Goal: Transaction & Acquisition: Purchase product/service

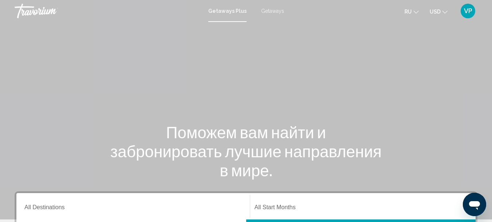
scroll to position [73, 0]
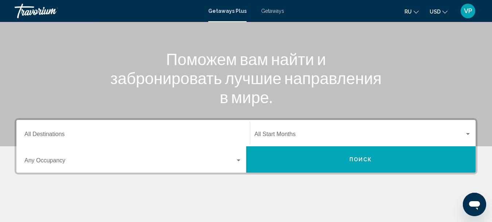
click at [144, 132] on input "Destination All Destinations" at bounding box center [133, 135] width 218 height 7
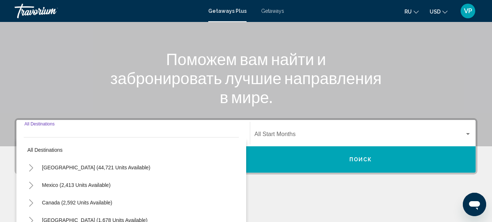
scroll to position [167, 0]
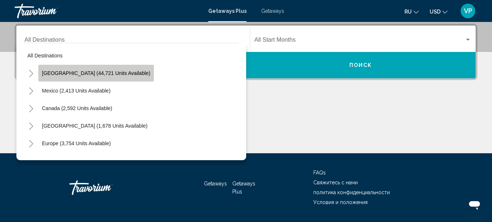
click at [124, 73] on span "United States (44,721 units available)" at bounding box center [96, 73] width 108 height 6
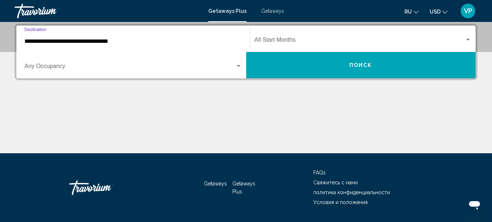
click at [174, 41] on input "**********" at bounding box center [133, 41] width 218 height 7
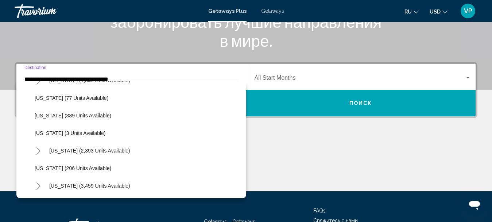
scroll to position [438, 0]
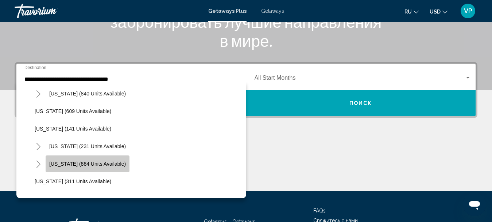
click at [111, 163] on span "[US_STATE] (884 units available)" at bounding box center [87, 164] width 77 height 6
type input "**********"
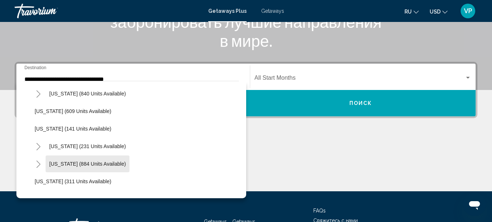
scroll to position [167, 0]
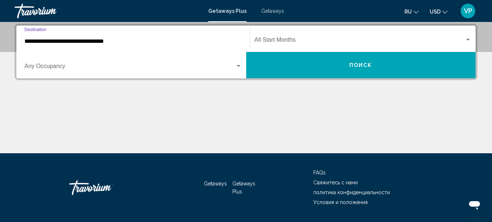
click at [301, 42] on span "Search widget" at bounding box center [360, 41] width 211 height 7
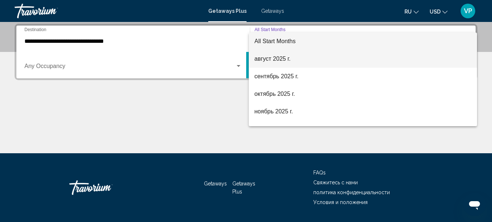
click at [303, 55] on span "август 2025 г." at bounding box center [363, 59] width 217 height 18
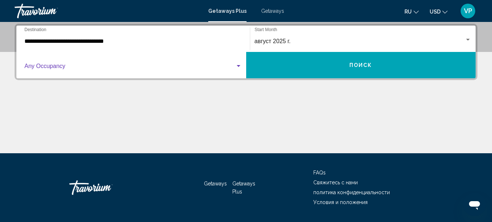
click at [181, 69] on span "Search widget" at bounding box center [129, 67] width 211 height 7
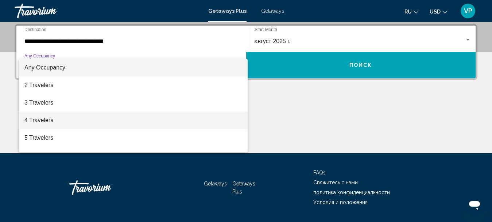
drag, startPoint x: 146, startPoint y: 120, endPoint x: 161, endPoint y: 115, distance: 15.5
click at [147, 120] on span "4 Travelers" at bounding box center [133, 120] width 218 height 18
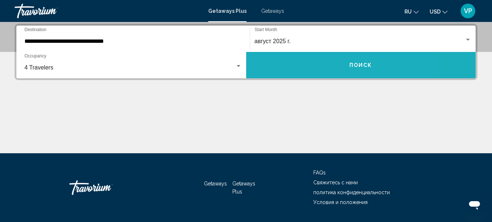
click at [272, 68] on button "Поиск" at bounding box center [361, 65] width 230 height 26
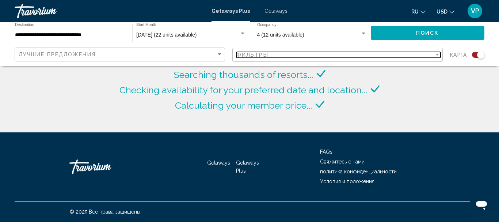
click at [309, 55] on div "Фильтры" at bounding box center [334, 55] width 197 height 6
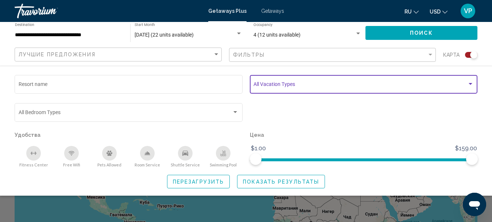
click at [291, 85] on span "Search widget" at bounding box center [361, 85] width 214 height 6
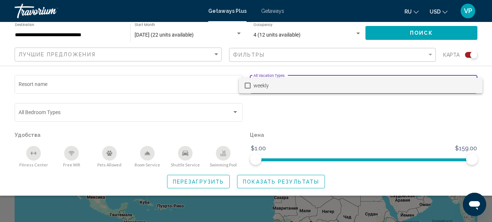
click at [341, 104] on div at bounding box center [246, 111] width 492 height 222
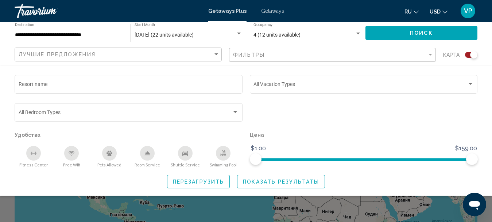
click at [256, 182] on span "Показать результаты" at bounding box center [281, 181] width 76 height 6
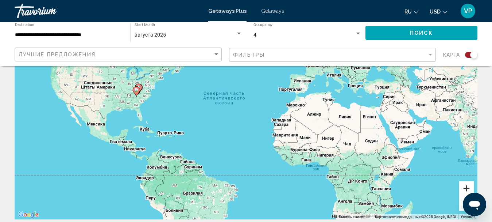
scroll to position [109, 0]
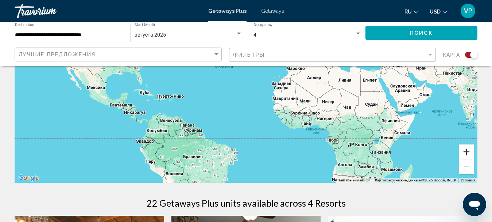
click at [470, 151] on button "Увеличить" at bounding box center [467, 151] width 15 height 15
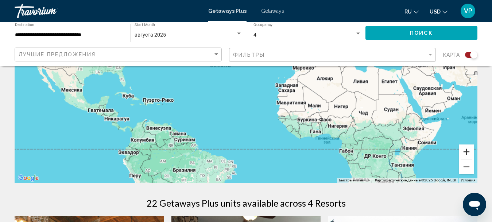
click at [470, 151] on button "Увеличить" at bounding box center [467, 151] width 15 height 15
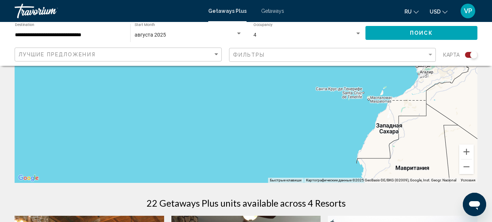
drag, startPoint x: 238, startPoint y: 113, endPoint x: 404, endPoint y: 176, distance: 177.4
click at [383, 172] on div "Main content" at bounding box center [246, 73] width 463 height 219
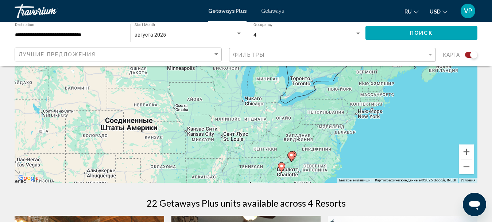
drag, startPoint x: 382, startPoint y: 156, endPoint x: 344, endPoint y: 101, distance: 66.3
click at [344, 101] on div "Чтобы активировать перетаскивание с помощью клавиатуры, нажмите Alt + Ввод. Пос…" at bounding box center [246, 73] width 463 height 219
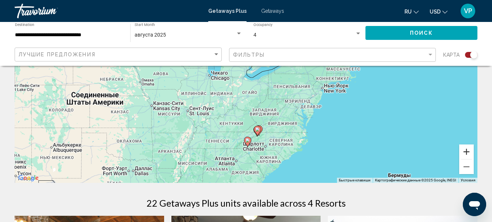
click at [461, 153] on button "Увеличить" at bounding box center [467, 151] width 15 height 15
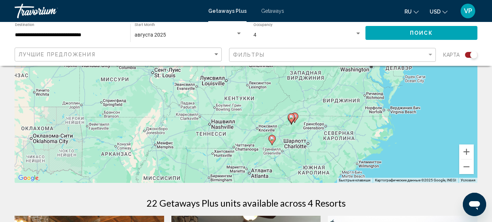
drag, startPoint x: 281, startPoint y: 177, endPoint x: 300, endPoint y: 90, distance: 88.8
click at [300, 90] on div "Чтобы активировать перетаскивание с помощью клавиатуры, нажмите Alt + Ввод. Пос…" at bounding box center [246, 73] width 463 height 219
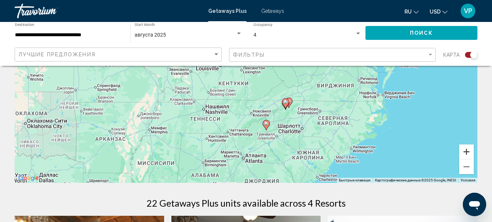
click at [465, 152] on button "Увеличить" at bounding box center [467, 151] width 15 height 15
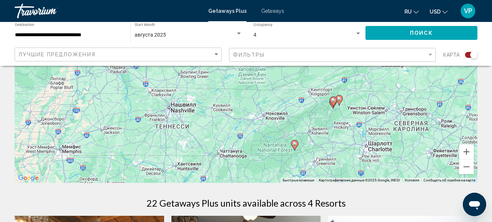
drag, startPoint x: 345, startPoint y: 165, endPoint x: 353, endPoint y: 126, distance: 39.9
click at [353, 127] on div "Чтобы активировать перетаскивание с помощью клавиатуры, нажмите Alt + Ввод. Пос…" at bounding box center [246, 73] width 463 height 219
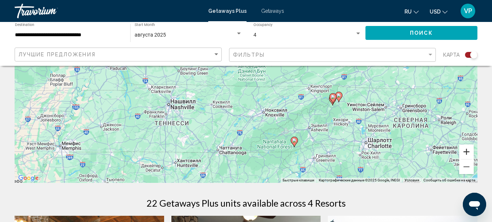
click at [466, 149] on button "Увеличить" at bounding box center [467, 151] width 15 height 15
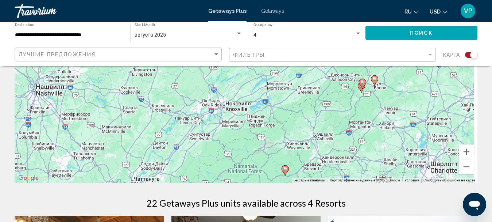
drag, startPoint x: 431, startPoint y: 145, endPoint x: 369, endPoint y: 94, distance: 80.6
click at [368, 95] on div "Чтобы активировать перетаскивание с помощью клавиатуры, нажмите Alt + Ввод. Пос…" at bounding box center [246, 73] width 463 height 219
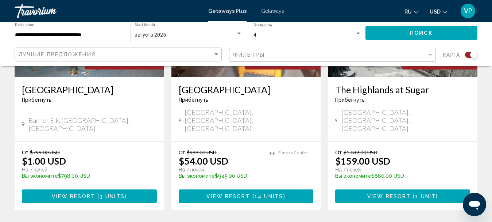
scroll to position [182, 0]
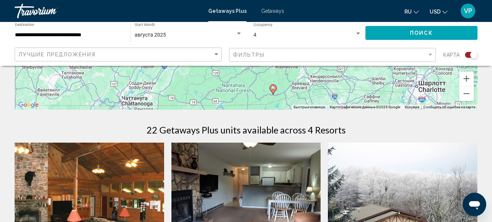
click at [270, 10] on span "Getaways" at bounding box center [272, 11] width 23 height 6
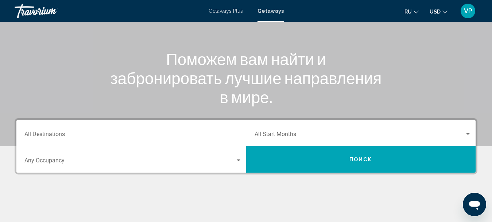
scroll to position [109, 0]
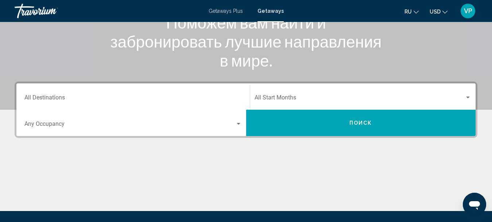
click at [181, 87] on div "Destination All Destinations" at bounding box center [133, 96] width 218 height 23
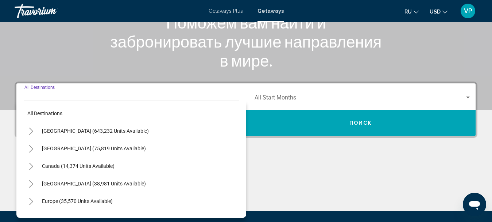
scroll to position [167, 0]
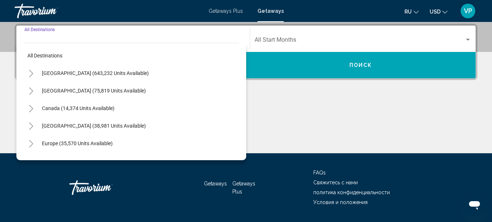
click at [143, 73] on div "[GEOGRAPHIC_DATA] (643,232 units available)" at bounding box center [131, 73] width 215 height 18
click at [102, 72] on span "[GEOGRAPHIC_DATA] (643,232 units available)" at bounding box center [95, 73] width 107 height 6
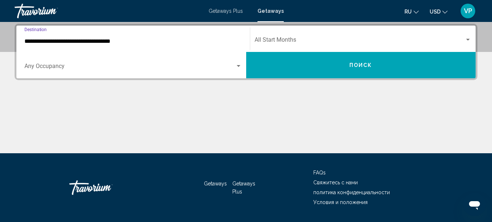
click at [157, 41] on input "**********" at bounding box center [133, 41] width 218 height 7
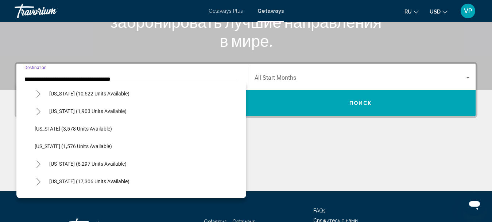
scroll to position [511, 0]
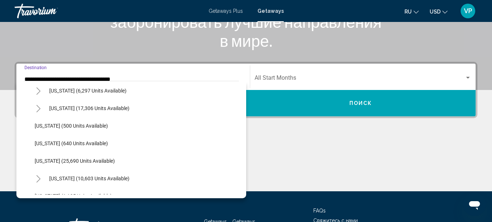
click at [130, 108] on span "[US_STATE] (17,306 units available)" at bounding box center [89, 108] width 80 height 6
type input "**********"
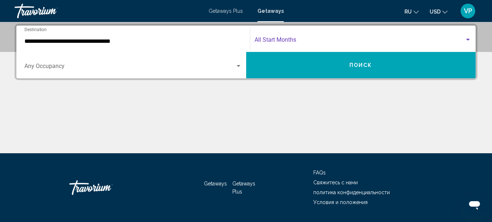
click at [301, 40] on span "Search widget" at bounding box center [360, 41] width 211 height 7
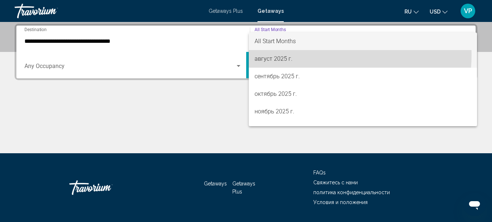
click at [300, 54] on span "август 2025 г." at bounding box center [363, 59] width 217 height 18
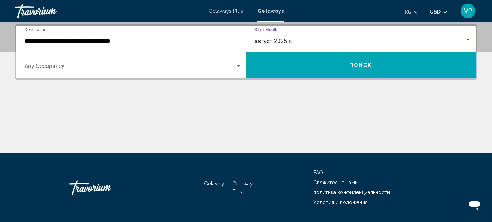
click at [235, 64] on span "Search widget" at bounding box center [129, 67] width 211 height 7
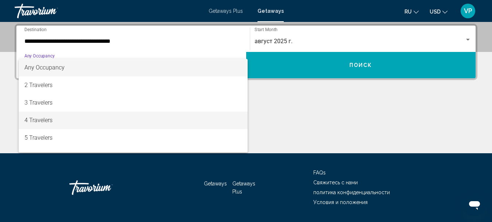
click at [175, 119] on span "4 Travelers" at bounding box center [133, 120] width 218 height 18
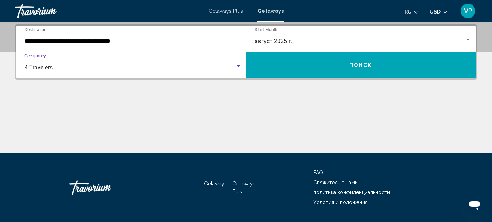
click at [290, 69] on button "Поиск" at bounding box center [361, 65] width 230 height 26
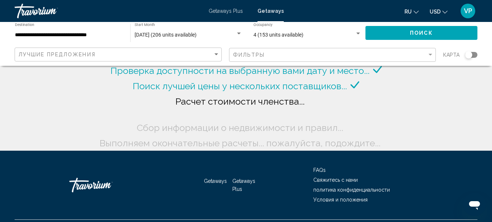
click at [471, 54] on div "Search widget" at bounding box center [468, 54] width 7 height 7
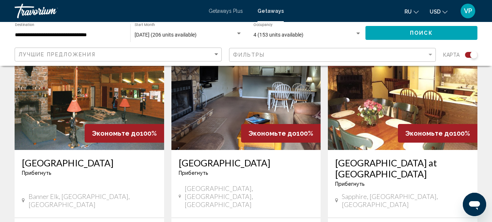
scroll to position [365, 0]
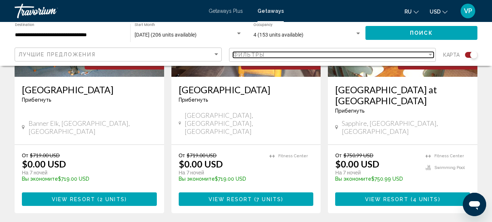
click at [341, 53] on div "Фильтры" at bounding box center [330, 55] width 195 height 6
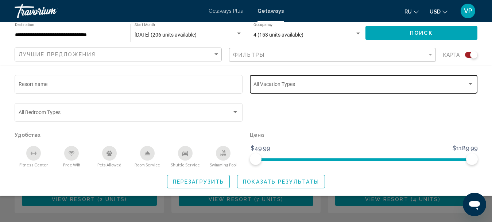
click at [320, 85] on span "Search widget" at bounding box center [361, 85] width 214 height 6
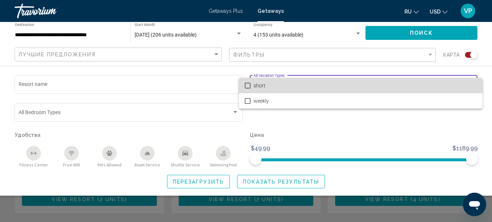
click at [314, 88] on span "short" at bounding box center [365, 85] width 223 height 15
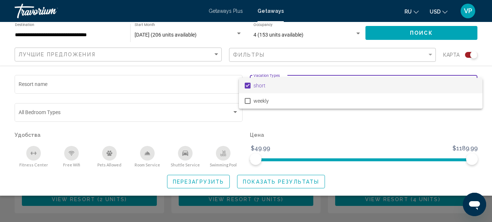
click at [246, 181] on div at bounding box center [246, 111] width 492 height 222
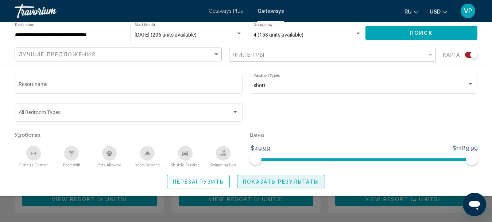
click at [251, 181] on span "Показать результаты" at bounding box center [281, 181] width 76 height 6
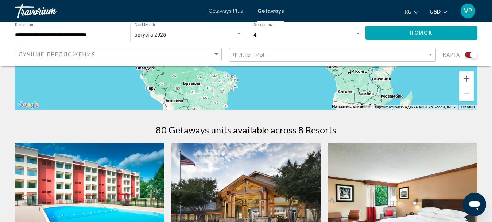
scroll to position [73, 0]
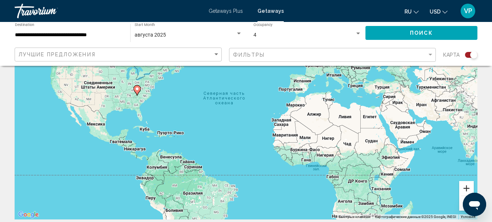
click at [464, 189] on button "Увеличить" at bounding box center [467, 188] width 15 height 15
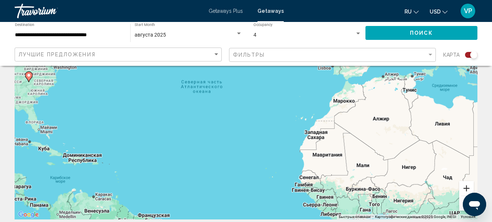
click at [464, 189] on button "Увеличить" at bounding box center [467, 188] width 15 height 15
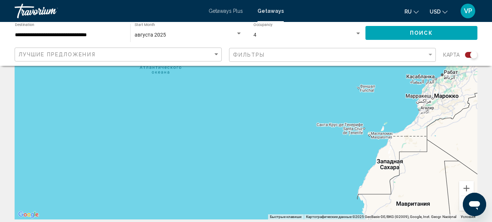
drag, startPoint x: 210, startPoint y: 130, endPoint x: 278, endPoint y: 149, distance: 70.9
click at [278, 149] on div "Main content" at bounding box center [246, 109] width 463 height 219
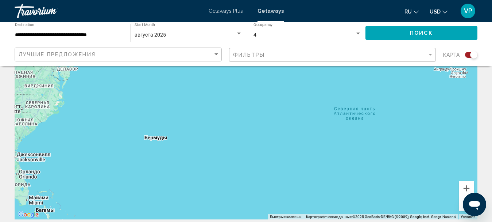
drag, startPoint x: 185, startPoint y: 129, endPoint x: 303, endPoint y: 148, distance: 119.1
click at [301, 147] on div "Чтобы активировать перетаскивание с помощью клавиатуры, нажмите Alt + Ввод. Пос…" at bounding box center [246, 109] width 463 height 219
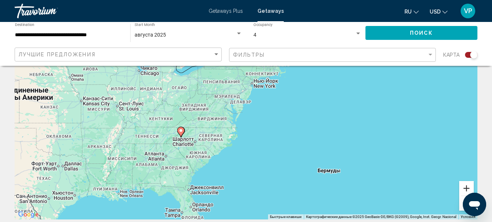
click at [466, 185] on button "Увеличить" at bounding box center [467, 188] width 15 height 15
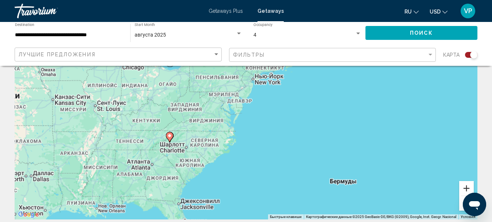
click at [465, 185] on button "Увеличить" at bounding box center [467, 188] width 15 height 15
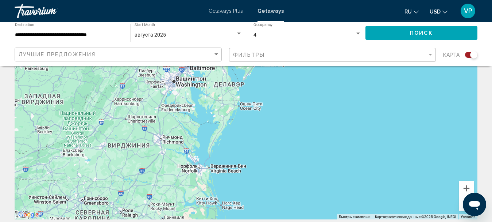
drag, startPoint x: 246, startPoint y: 172, endPoint x: 408, endPoint y: 115, distance: 171.8
click at [404, 115] on div "Чтобы активировать перетаскивание с помощью клавиатуры, нажмите Alt + Ввод. Пос…" at bounding box center [246, 109] width 463 height 219
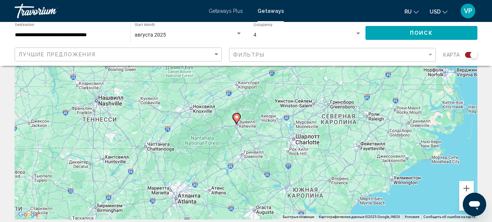
drag, startPoint x: 313, startPoint y: 150, endPoint x: 331, endPoint y: 146, distance: 18.4
click at [331, 146] on div "Чтобы активировать перетаскивание с помощью клавиатуры, нажмите Alt + Ввод. Пос…" at bounding box center [246, 109] width 463 height 219
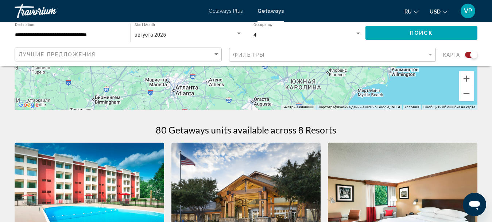
scroll to position [0, 0]
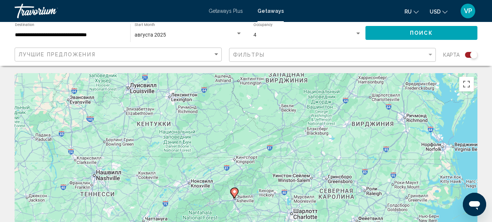
click at [107, 35] on input "**********" at bounding box center [69, 35] width 108 height 6
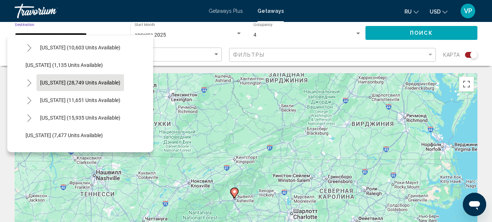
scroll to position [667, 0]
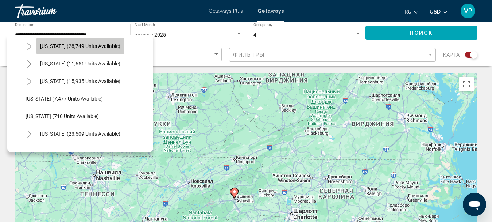
click at [112, 49] on button "[US_STATE] (28,749 units available)" at bounding box center [80, 46] width 88 height 17
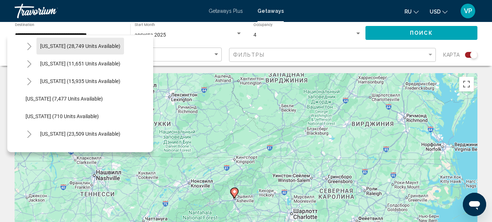
type input "**********"
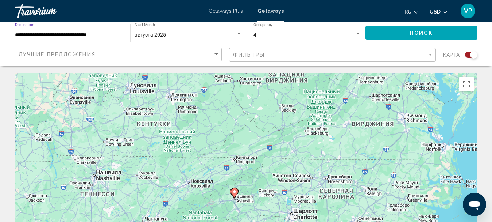
click at [430, 33] on span "Поиск" at bounding box center [421, 33] width 23 height 6
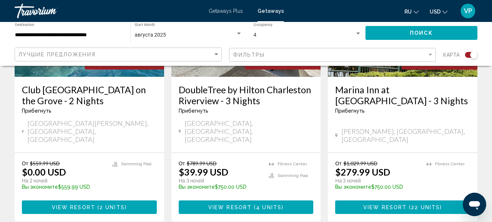
scroll to position [328, 0]
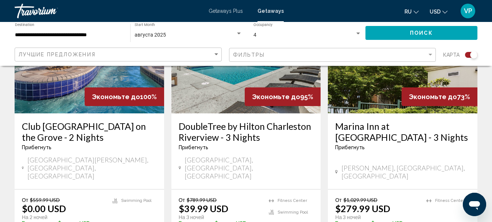
click at [239, 132] on h3 "DoubleTree by Hilton Charleston Riverview - 3 Nights" at bounding box center [246, 131] width 135 height 22
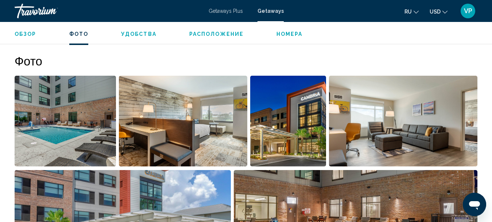
scroll to position [304, 0]
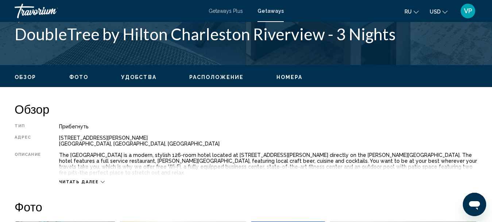
click at [223, 11] on span "Getaways Plus" at bounding box center [226, 11] width 34 height 6
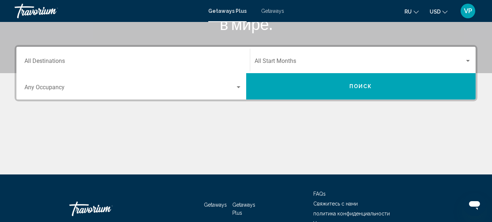
click at [192, 54] on div "Destination All Destinations" at bounding box center [133, 60] width 218 height 23
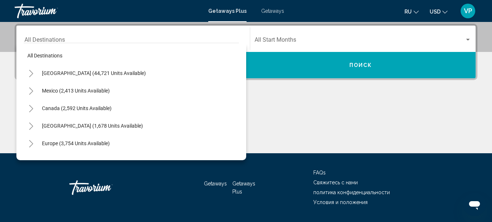
click at [154, 72] on div "[GEOGRAPHIC_DATA] (44,721 units available)" at bounding box center [131, 73] width 215 height 18
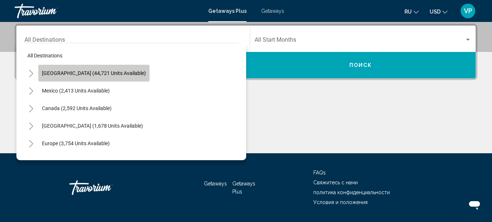
click at [114, 69] on button "[GEOGRAPHIC_DATA] (44,721 units available)" at bounding box center [93, 73] width 111 height 17
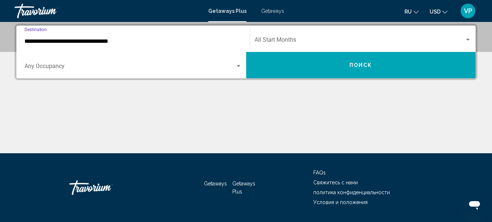
click at [149, 39] on input "**********" at bounding box center [133, 41] width 218 height 7
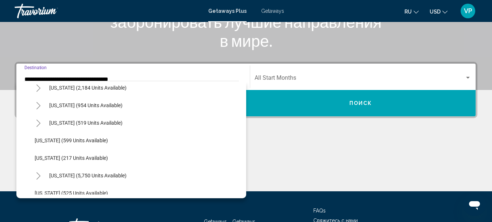
scroll to position [547, 0]
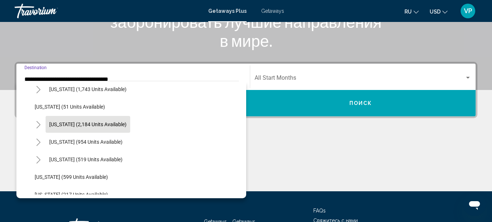
click at [122, 126] on span "[US_STATE] (2,184 units available)" at bounding box center [87, 124] width 77 height 6
type input "**********"
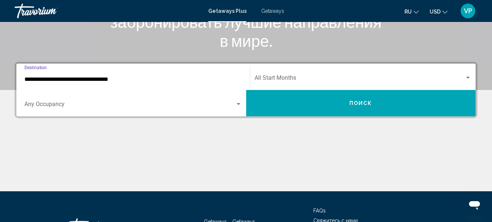
scroll to position [167, 0]
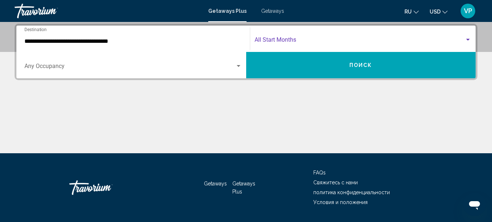
click at [330, 41] on span "Search widget" at bounding box center [360, 41] width 211 height 7
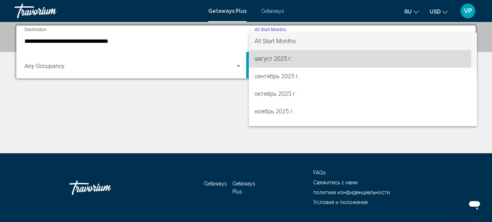
click at [312, 57] on span "август 2025 г." at bounding box center [363, 59] width 217 height 18
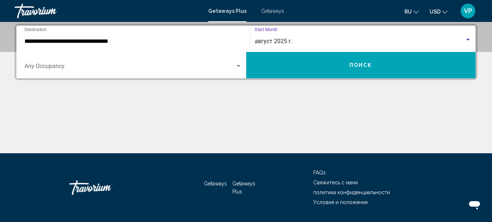
click at [228, 70] on span "Search widget" at bounding box center [129, 67] width 211 height 7
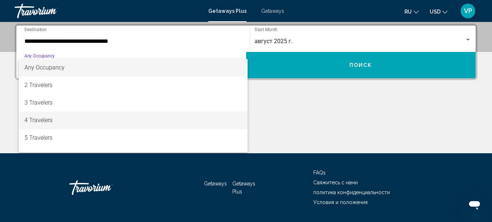
click at [178, 114] on span "4 Travelers" at bounding box center [133, 120] width 218 height 18
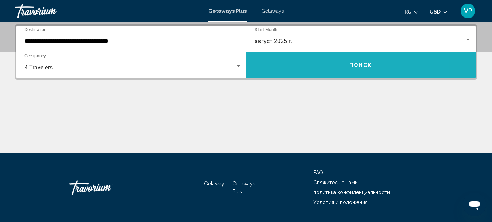
click at [277, 64] on button "Поиск" at bounding box center [361, 65] width 230 height 26
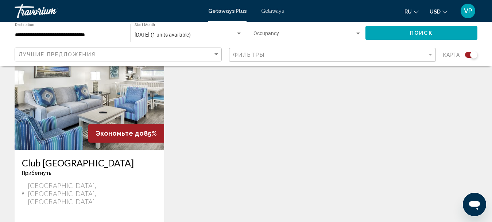
scroll to position [328, 0]
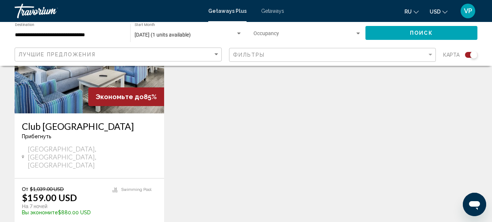
click at [82, 114] on div "Club Wyndham Ocean Ridge Прибегнуть - Это курорт только для взрослых Edisto Isl…" at bounding box center [90, 145] width 150 height 65
click at [92, 127] on h3 "Club [GEOGRAPHIC_DATA]" at bounding box center [89, 125] width 135 height 11
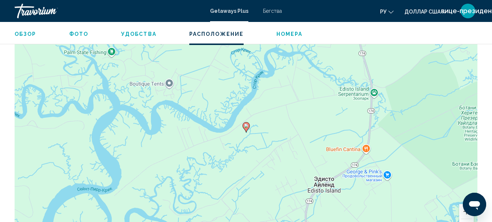
scroll to position [1331, 0]
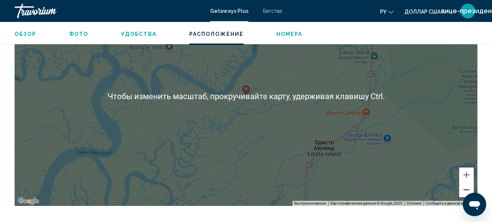
click at [470, 182] on button "Уменьшить" at bounding box center [467, 189] width 15 height 15
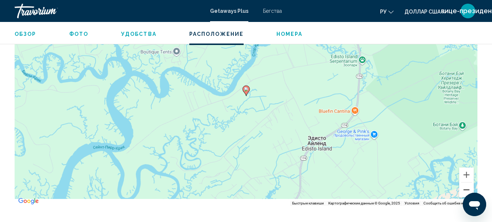
click at [469, 182] on button "Уменьшить" at bounding box center [467, 189] width 15 height 15
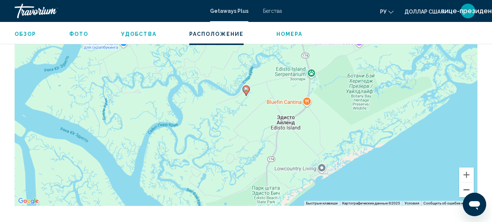
click at [469, 182] on button "Уменьшить" at bounding box center [467, 189] width 15 height 15
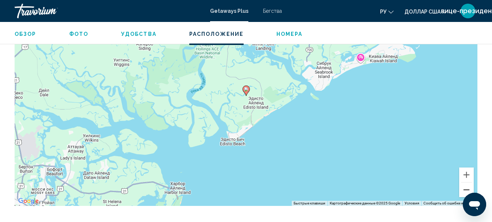
click at [469, 182] on button "Уменьшить" at bounding box center [467, 189] width 15 height 15
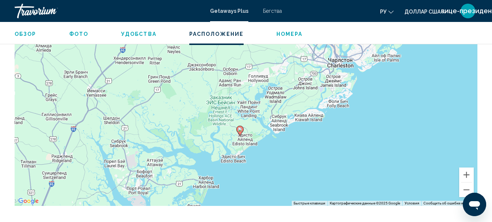
drag, startPoint x: 410, startPoint y: 124, endPoint x: 396, endPoint y: 182, distance: 59.6
click at [396, 181] on div "Чтобы активировать перетаскивание с помощью клавиатуры, нажмите Alt + Ввод. Пос…" at bounding box center [246, 95] width 463 height 219
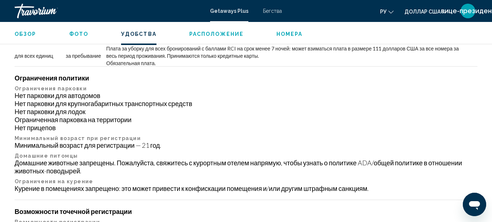
scroll to position [711, 0]
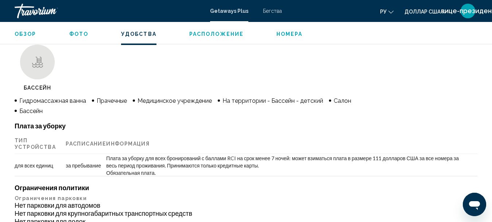
click at [281, 36] on font "Номера" at bounding box center [290, 34] width 26 height 6
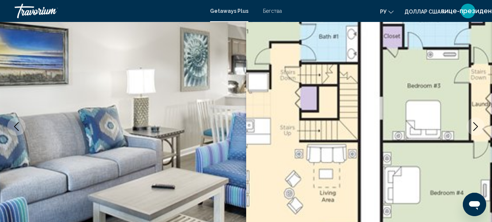
scroll to position [0, 0]
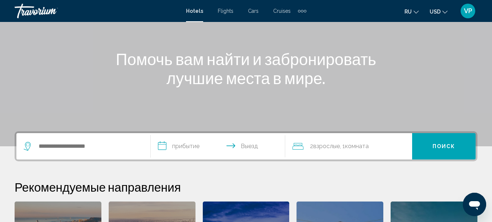
scroll to position [146, 0]
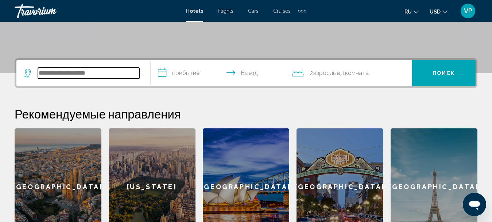
click at [120, 74] on input "Search widget" at bounding box center [88, 73] width 101 height 11
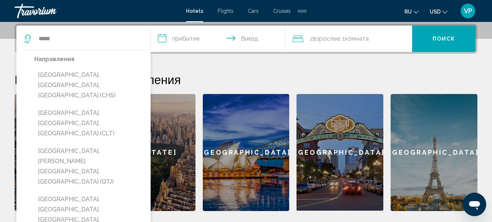
click at [82, 72] on button "Charleston, SC, United States (CHS)" at bounding box center [88, 85] width 109 height 34
type input "**********"
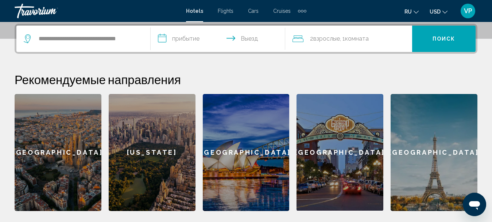
drag, startPoint x: 192, startPoint y: 39, endPoint x: 188, endPoint y: 40, distance: 4.5
click at [192, 39] on input "**********" at bounding box center [219, 40] width 137 height 28
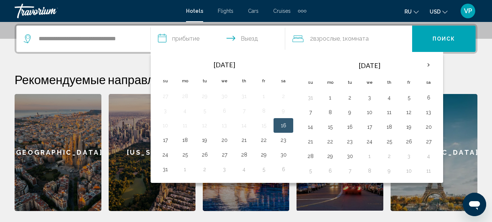
click at [283, 125] on button "16" at bounding box center [284, 125] width 12 height 10
click at [184, 140] on button "18" at bounding box center [185, 140] width 12 height 10
type input "**********"
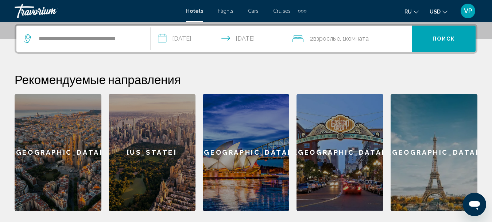
click at [385, 39] on div "2 Взрослый Взрослые , 1 Комната номера" at bounding box center [353, 39] width 120 height 10
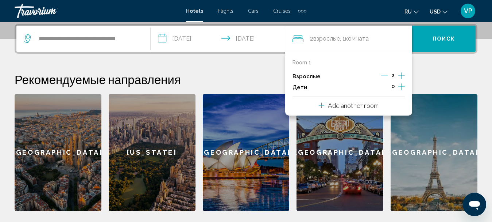
click at [401, 87] on icon "Increment children" at bounding box center [402, 86] width 7 height 9
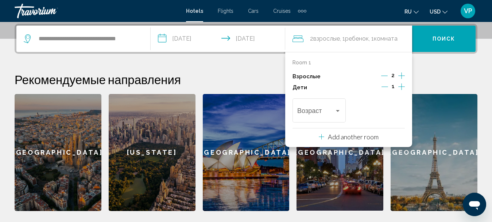
click at [402, 87] on icon "Increment children" at bounding box center [402, 86] width 7 height 9
click at [339, 110] on div "Travelers: 2 adults, 2 children" at bounding box center [338, 111] width 7 height 6
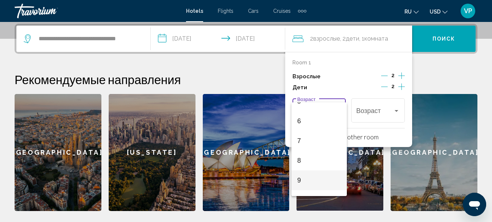
scroll to position [146, 0]
click at [308, 164] on span "10" at bounding box center [319, 163] width 44 height 20
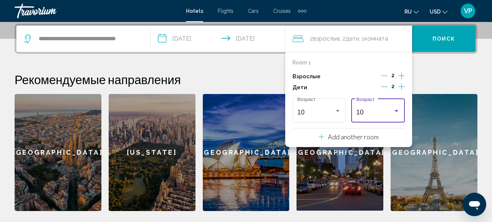
click at [375, 110] on div "10" at bounding box center [375, 111] width 37 height 7
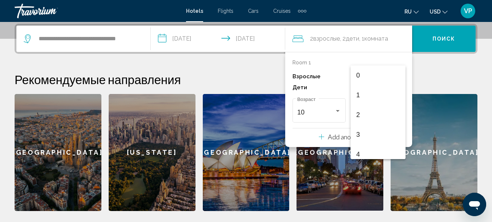
scroll to position [160, 0]
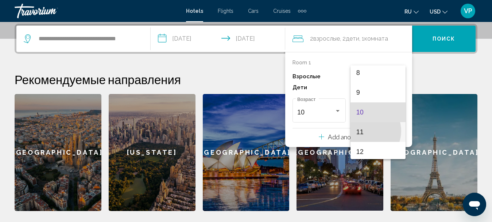
click at [366, 131] on span "11" at bounding box center [379, 132] width 44 height 20
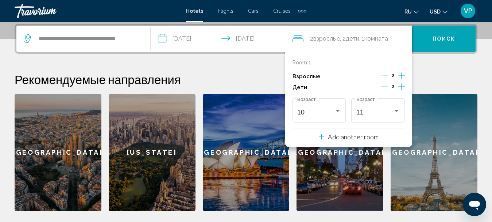
click at [439, 43] on button "Поиск" at bounding box center [444, 39] width 64 height 26
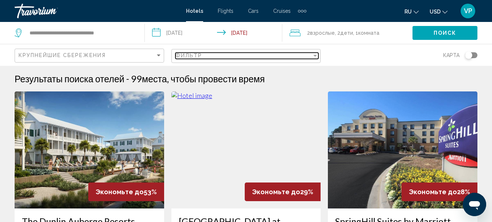
click at [268, 54] on div "Фильтр" at bounding box center [244, 56] width 137 height 6
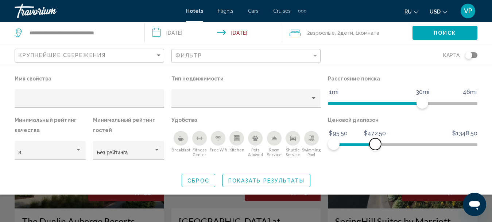
drag, startPoint x: 472, startPoint y: 144, endPoint x: 376, endPoint y: 143, distance: 96.0
click at [376, 143] on span "Hotel Filters" at bounding box center [376, 144] width 12 height 12
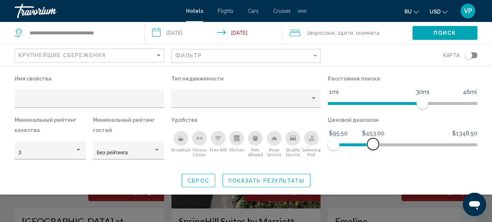
drag, startPoint x: 377, startPoint y: 143, endPoint x: 373, endPoint y: 144, distance: 3.8
click at [373, 144] on span "Hotel Filters" at bounding box center [374, 144] width 12 height 12
click at [266, 102] on div "Property type" at bounding box center [242, 101] width 135 height 6
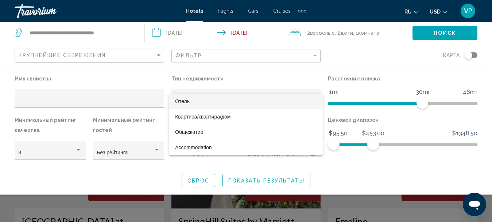
click at [271, 100] on span "Отель" at bounding box center [246, 100] width 142 height 15
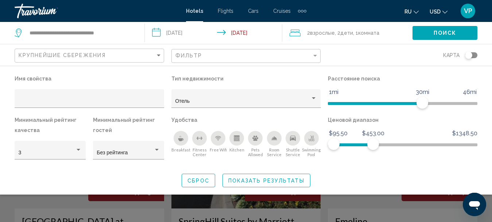
click at [182, 141] on div "Breakfast" at bounding box center [181, 138] width 15 height 15
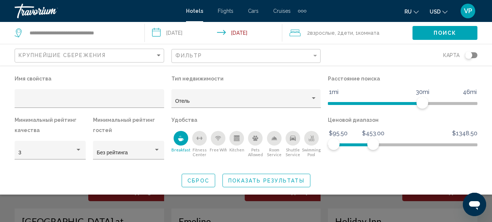
click at [240, 180] on span "Показать результаты" at bounding box center [266, 180] width 76 height 6
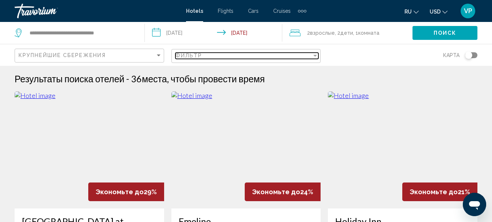
click at [227, 54] on div "Фильтр" at bounding box center [244, 56] width 137 height 6
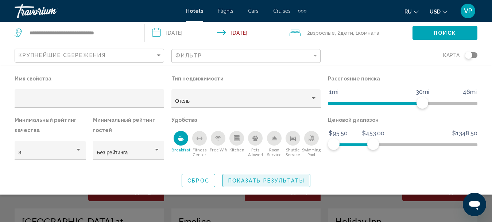
click at [233, 180] on span "Показать результаты" at bounding box center [266, 180] width 76 height 6
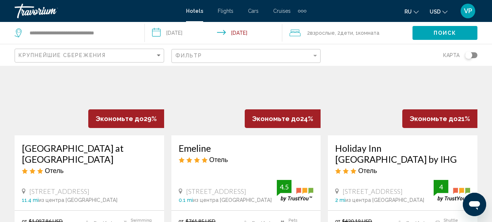
scroll to position [109, 0]
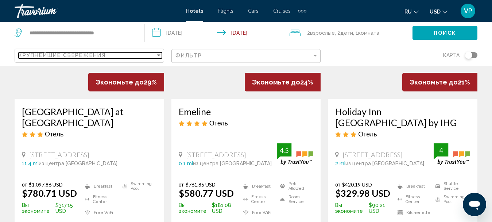
click at [150, 55] on div "Крупнейшие сбережения" at bounding box center [87, 55] width 137 height 6
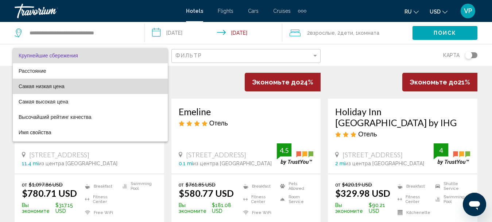
click at [109, 83] on span "Самая низкая цена" at bounding box center [90, 85] width 143 height 15
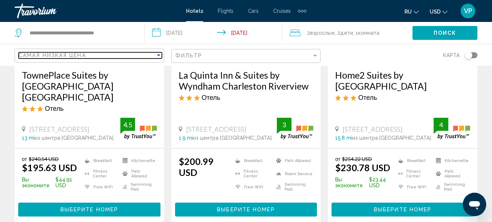
scroll to position [36, 0]
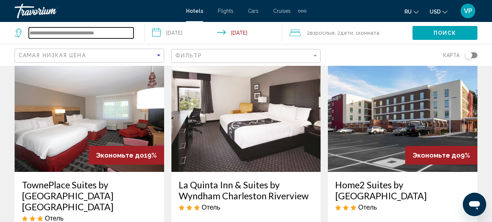
click at [122, 32] on input "**********" at bounding box center [81, 32] width 105 height 11
type input "*"
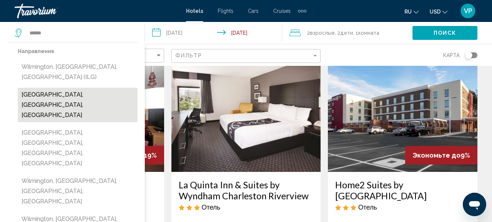
click at [93, 88] on button "Wilmington, NC, United States" at bounding box center [78, 105] width 120 height 34
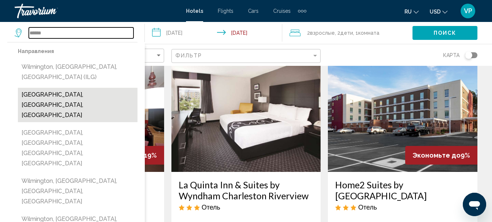
type input "**********"
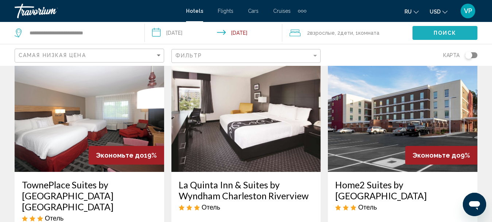
click at [437, 35] on span "Поиск" at bounding box center [445, 33] width 23 height 6
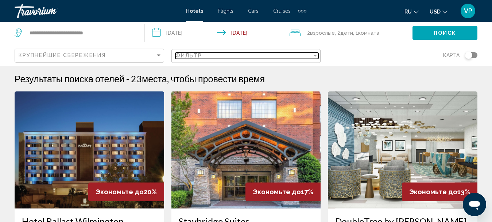
click at [234, 58] on mat-select "Фильтр" at bounding box center [247, 56] width 143 height 6
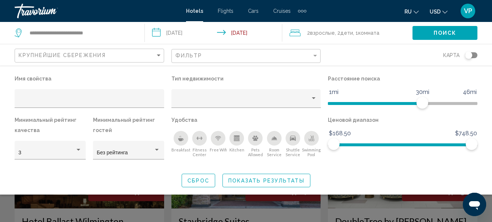
click at [182, 138] on icon "Breakfast" at bounding box center [181, 138] width 6 height 6
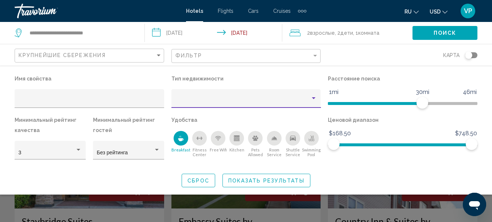
click at [282, 103] on div "Property type" at bounding box center [242, 101] width 135 height 6
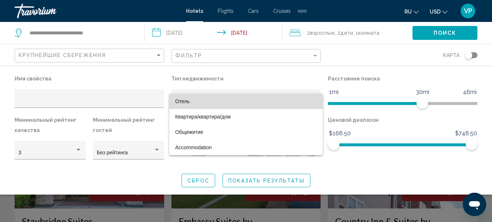
click at [272, 104] on span "Отель" at bounding box center [246, 100] width 142 height 15
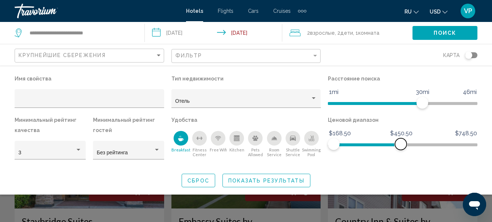
drag, startPoint x: 471, startPoint y: 143, endPoint x: 401, endPoint y: 140, distance: 69.8
click at [401, 140] on span "Hotel Filters" at bounding box center [401, 144] width 12 height 12
click at [258, 181] on span "Показать результаты" at bounding box center [266, 180] width 76 height 6
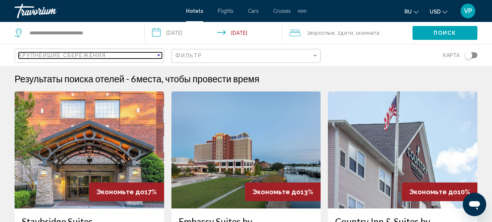
click at [147, 57] on div "Крупнейшие сбережения" at bounding box center [87, 55] width 137 height 6
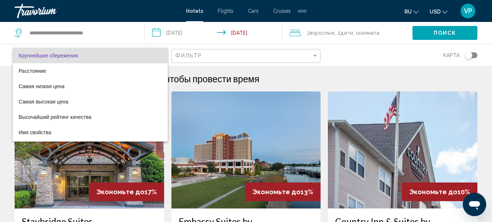
click at [278, 76] on div at bounding box center [246, 111] width 492 height 222
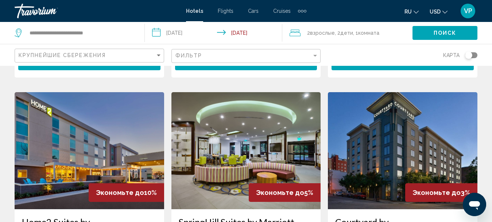
scroll to position [328, 0]
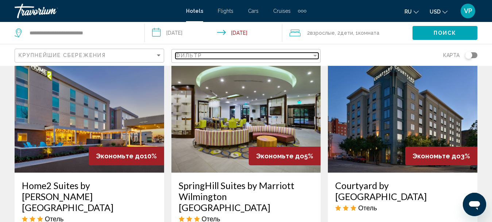
click at [265, 57] on div "Фильтр" at bounding box center [244, 56] width 137 height 6
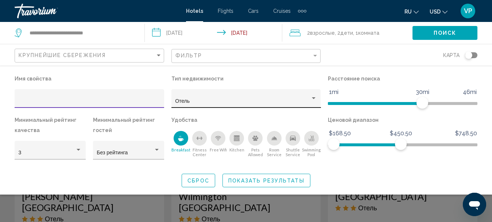
click at [268, 104] on div "Отель" at bounding box center [246, 100] width 142 height 15
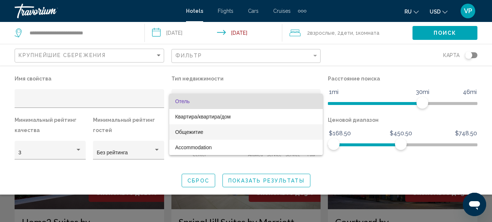
scroll to position [255, 0]
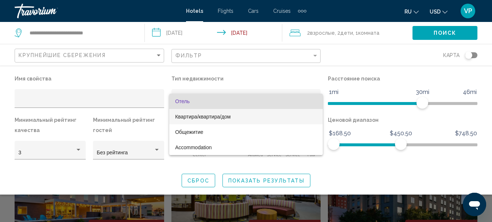
click at [247, 115] on span "Квартира/квартира/дом" at bounding box center [246, 116] width 142 height 15
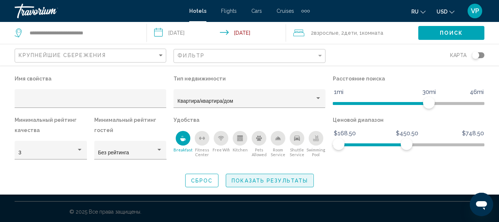
click at [230, 182] on button "Показать результаты" at bounding box center [270, 180] width 88 height 14
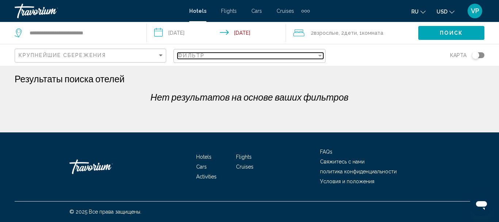
click at [263, 53] on div "Фильтр" at bounding box center [246, 56] width 139 height 6
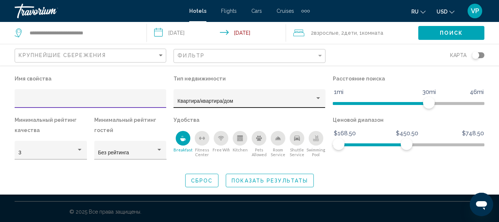
click at [233, 99] on span "Квартира/квартира/дом" at bounding box center [204, 101] width 55 height 6
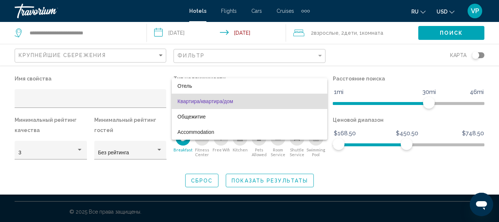
click at [234, 97] on span "Квартира/квартира/дом" at bounding box center [249, 100] width 144 height 15
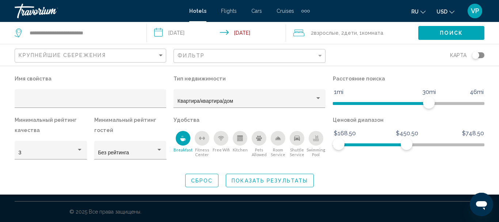
click at [182, 137] on icon "Breakfast" at bounding box center [183, 138] width 6 height 6
click at [260, 178] on span "Показать результаты" at bounding box center [269, 180] width 76 height 6
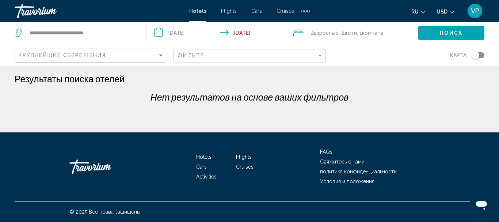
click at [289, 52] on div "Фильтр" at bounding box center [249, 56] width 145 height 14
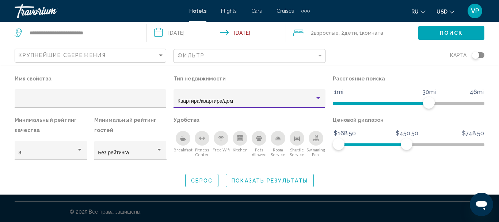
click at [257, 102] on div "Квартира/квартира/дом" at bounding box center [245, 101] width 137 height 6
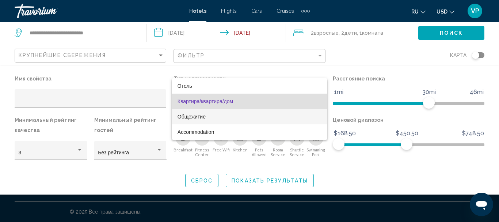
click at [247, 116] on span "Общежитие" at bounding box center [249, 116] width 144 height 15
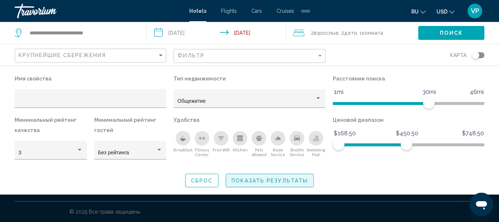
click at [233, 177] on span "Показать результаты" at bounding box center [269, 180] width 76 height 6
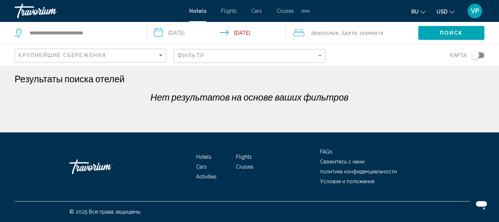
click at [291, 48] on div "Фильтр" at bounding box center [248, 55] width 151 height 22
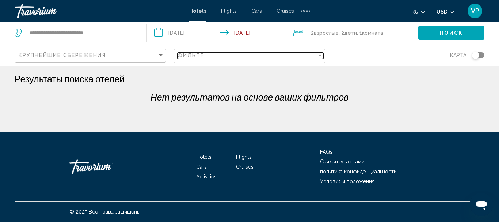
click at [287, 53] on div "Фильтр" at bounding box center [246, 56] width 139 height 6
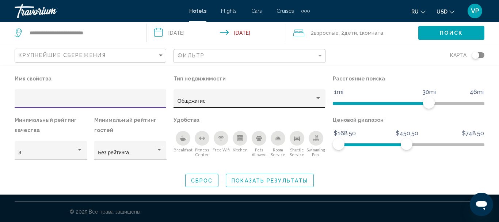
click at [256, 102] on div "Общежитие" at bounding box center [245, 101] width 137 height 6
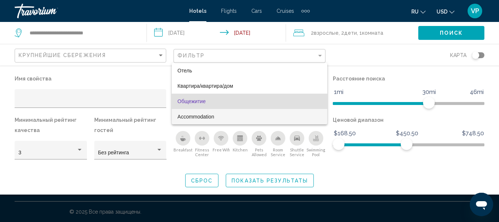
click at [243, 117] on span "Accommodation" at bounding box center [249, 116] width 144 height 15
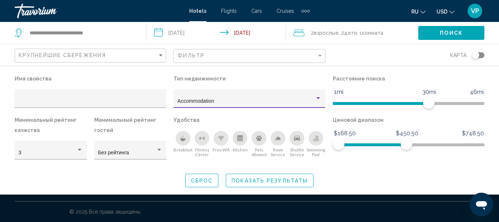
click at [256, 178] on span "Показать результаты" at bounding box center [269, 180] width 76 height 6
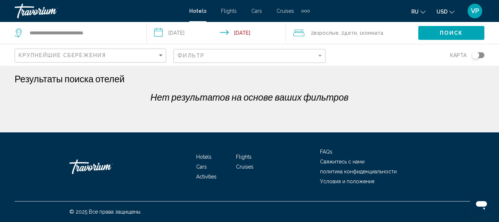
click at [279, 60] on div "Фильтр" at bounding box center [249, 56] width 145 height 14
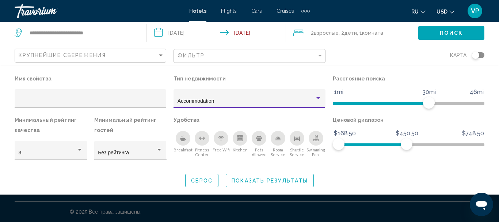
click at [241, 100] on div "Accommodation" at bounding box center [245, 101] width 137 height 6
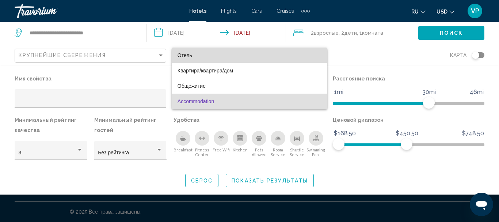
click at [270, 56] on span "Отель" at bounding box center [249, 54] width 144 height 15
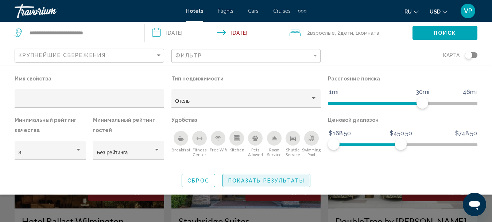
click at [248, 181] on span "Показать результаты" at bounding box center [266, 180] width 76 height 6
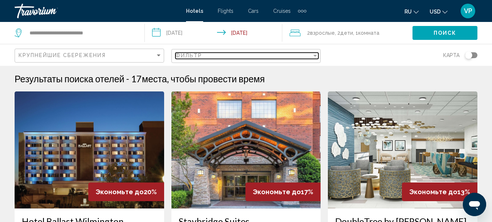
click at [316, 55] on div "Filter" at bounding box center [316, 56] width 4 height 2
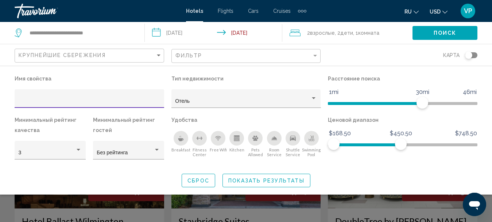
click at [180, 136] on icon "Breakfast" at bounding box center [181, 138] width 6 height 6
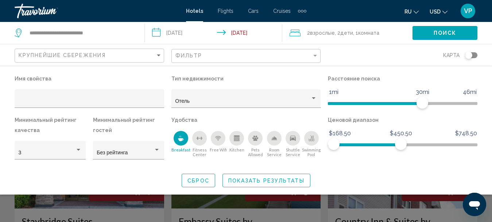
click at [251, 180] on span "Показать результаты" at bounding box center [266, 180] width 76 height 6
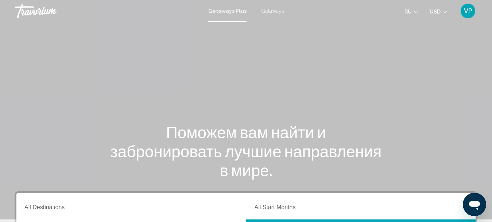
scroll to position [109, 0]
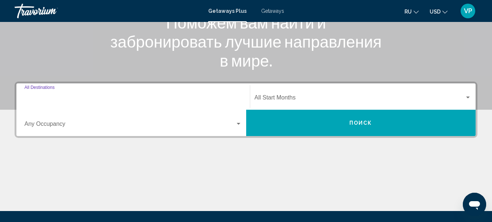
click at [176, 100] on input "Destination All Destinations" at bounding box center [133, 99] width 218 height 7
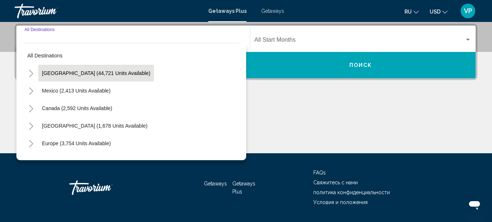
click at [110, 71] on span "[GEOGRAPHIC_DATA] (44,721 units available)" at bounding box center [96, 73] width 108 height 6
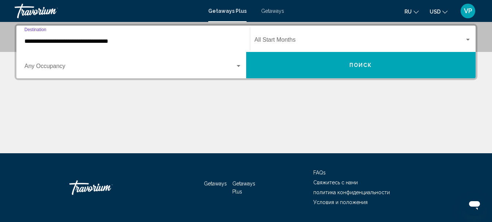
click at [132, 42] on input "**********" at bounding box center [133, 41] width 218 height 7
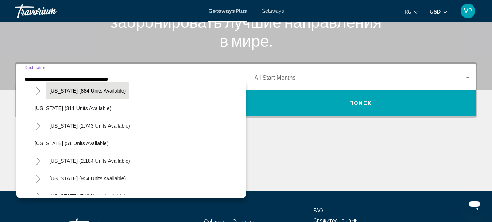
scroll to position [547, 0]
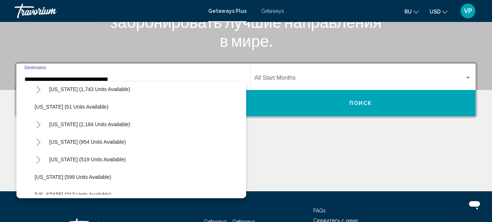
click at [109, 117] on button "[US_STATE] (2,184 units available)" at bounding box center [90, 124] width 88 height 17
type input "**********"
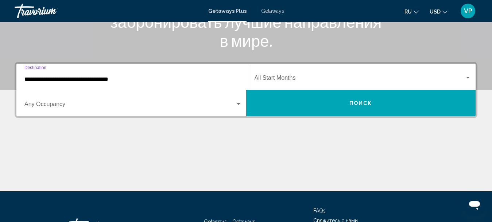
scroll to position [167, 0]
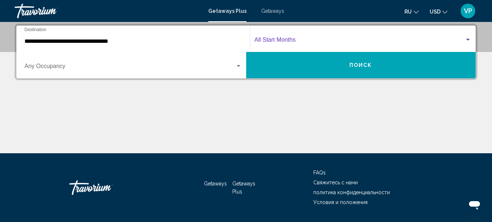
click at [303, 39] on span "Search widget" at bounding box center [360, 41] width 211 height 7
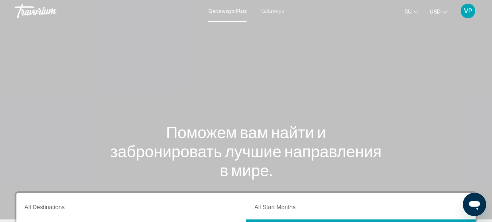
scroll to position [73, 0]
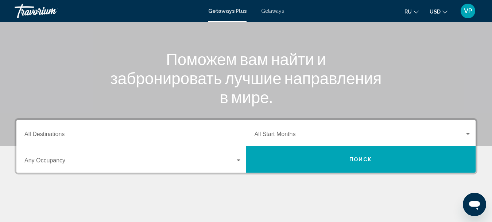
click at [210, 132] on input "Destination All Destinations" at bounding box center [133, 135] width 218 height 7
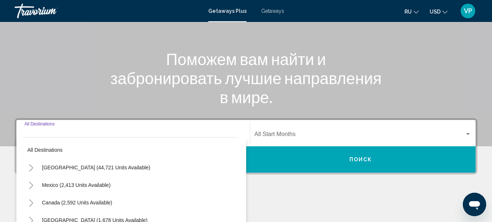
scroll to position [167, 0]
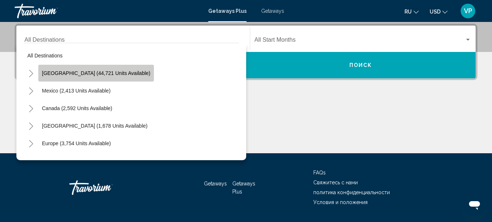
click at [119, 71] on span "[GEOGRAPHIC_DATA] (44,721 units available)" at bounding box center [96, 73] width 108 height 6
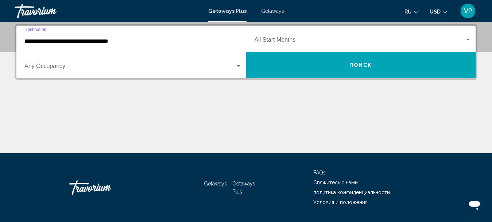
click at [177, 42] on input "**********" at bounding box center [133, 41] width 218 height 7
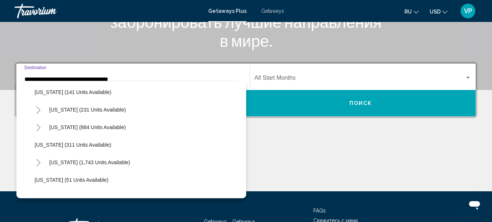
scroll to position [511, 0]
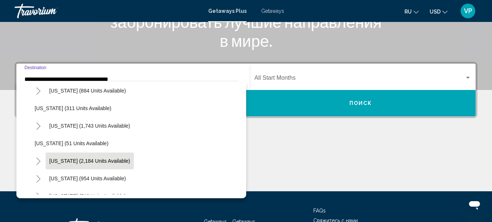
click at [122, 164] on button "[US_STATE] (2,184 units available)" at bounding box center [90, 160] width 88 height 17
type input "**********"
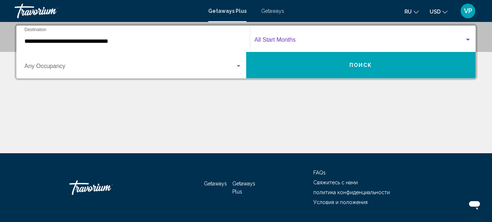
click at [315, 38] on span "Search widget" at bounding box center [360, 41] width 211 height 7
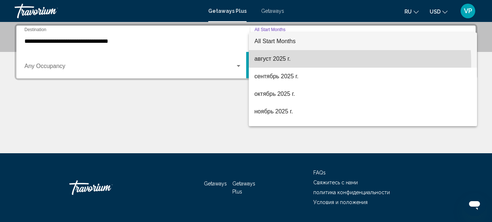
click at [293, 63] on span "август 2025 г." at bounding box center [363, 59] width 217 height 18
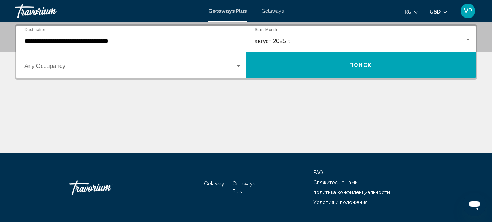
click at [225, 64] on div "Occupancy Any Occupancy" at bounding box center [133, 65] width 218 height 23
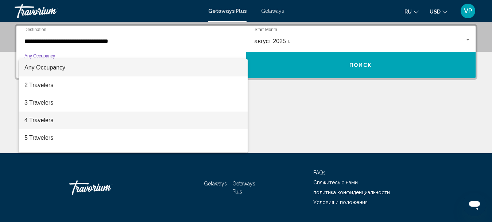
click at [162, 120] on span "4 Travelers" at bounding box center [133, 120] width 218 height 18
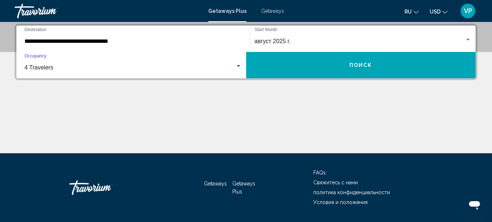
click at [336, 59] on button "Поиск" at bounding box center [361, 65] width 230 height 26
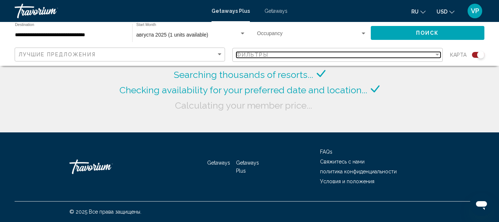
click at [289, 56] on div "Фильтры" at bounding box center [334, 55] width 197 height 6
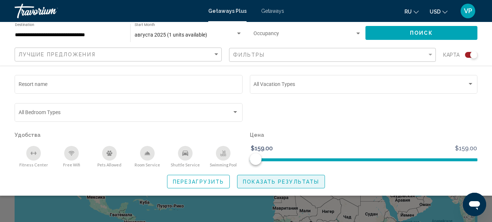
click at [291, 182] on span "Показать результаты" at bounding box center [281, 181] width 76 height 6
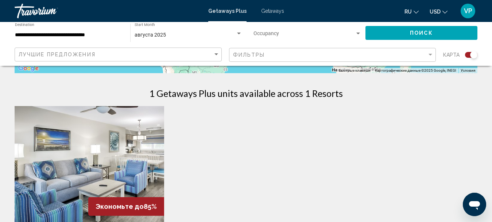
scroll to position [255, 0]
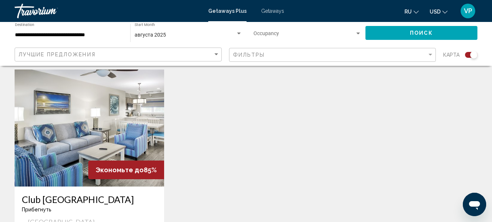
click at [108, 147] on img "Main content" at bounding box center [90, 127] width 150 height 117
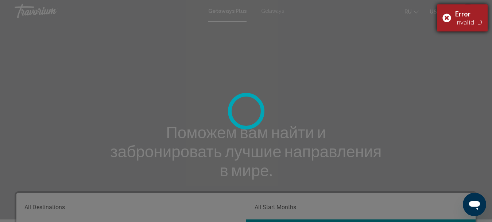
click at [449, 18] on div "Error Invalid ID" at bounding box center [462, 17] width 51 height 27
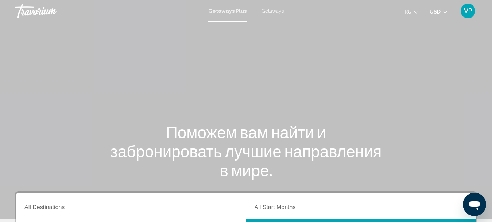
click at [271, 14] on div "Getaways Plus Getaways ru English Español Français Italiano Português русский U…" at bounding box center [246, 10] width 492 height 15
click at [275, 10] on span "Getaways" at bounding box center [272, 11] width 23 height 6
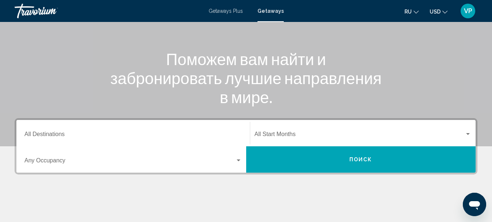
click at [138, 133] on input "Destination All Destinations" at bounding box center [133, 135] width 218 height 7
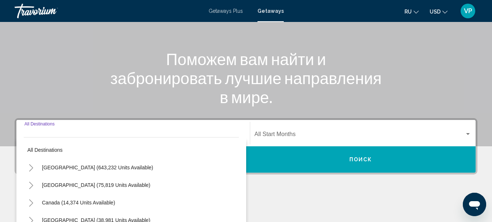
scroll to position [167, 0]
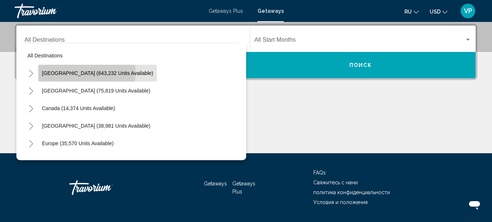
click at [85, 72] on span "[GEOGRAPHIC_DATA] (643,232 units available)" at bounding box center [97, 73] width 111 height 6
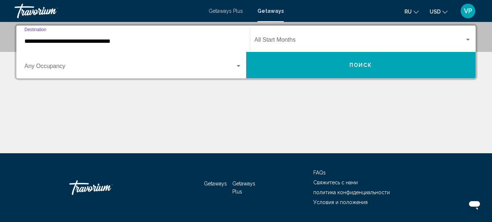
click at [120, 43] on input "**********" at bounding box center [133, 41] width 218 height 7
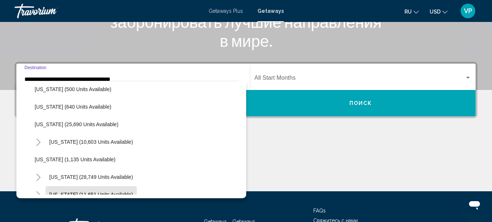
scroll to position [584, 0]
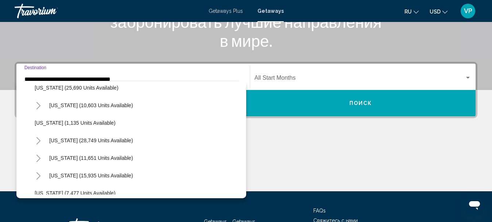
click at [105, 145] on button "[US_STATE] (28,749 units available)" at bounding box center [91, 140] width 91 height 17
type input "**********"
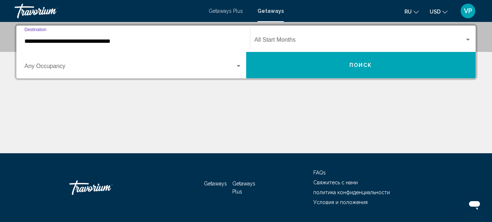
click at [331, 40] on span "Search widget" at bounding box center [360, 41] width 211 height 7
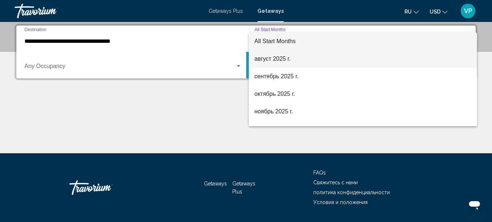
click at [301, 58] on span "август 2025 г." at bounding box center [363, 59] width 217 height 18
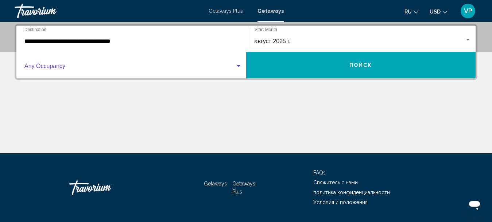
click at [208, 69] on span "Search widget" at bounding box center [129, 67] width 211 height 7
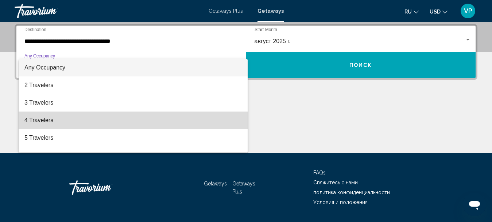
click at [158, 123] on span "4 Travelers" at bounding box center [133, 120] width 218 height 18
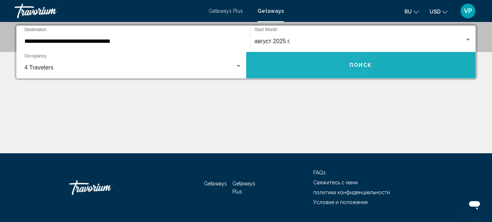
click at [285, 64] on button "Поиск" at bounding box center [361, 65] width 230 height 26
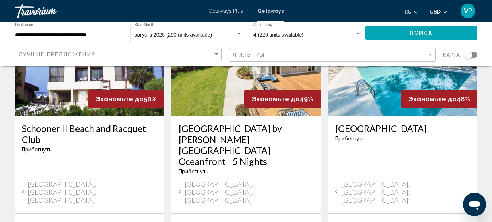
scroll to position [1056, 0]
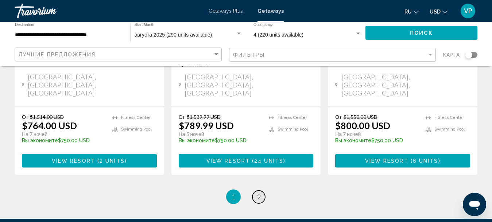
click at [258, 192] on span "2" at bounding box center [259, 196] width 4 height 8
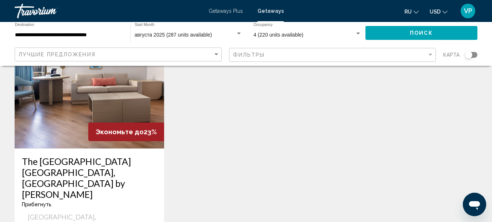
scroll to position [985, 0]
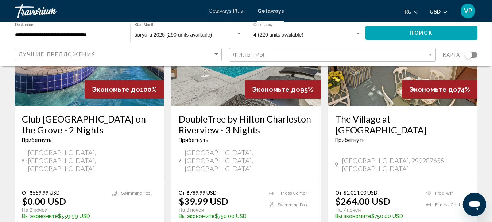
scroll to position [73, 0]
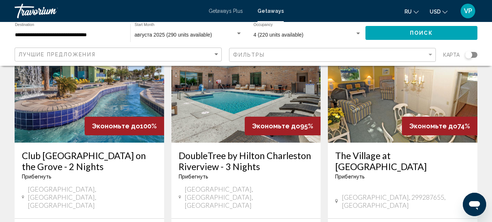
click at [374, 154] on h3 "The Village at [GEOGRAPHIC_DATA]" at bounding box center [402, 161] width 135 height 22
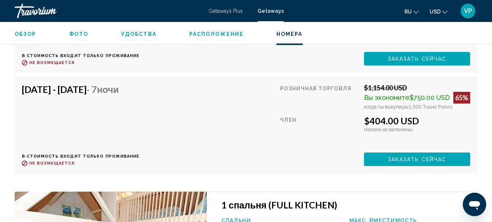
scroll to position [1787, 0]
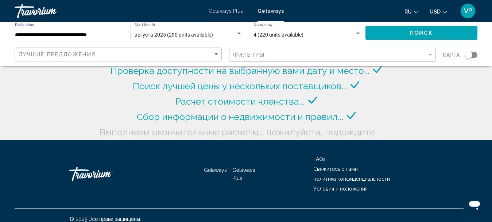
click at [101, 35] on input "**********" at bounding box center [69, 35] width 108 height 6
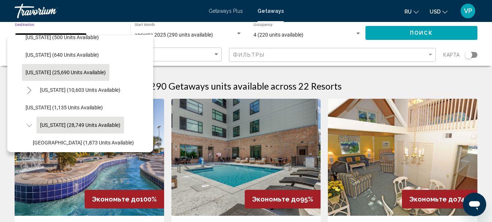
scroll to position [517, 0]
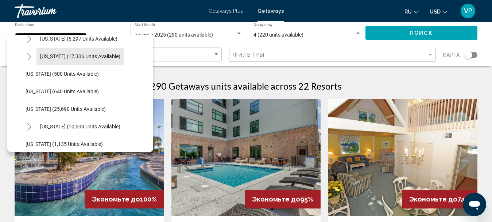
click at [117, 58] on span "[US_STATE] (17,306 units available)" at bounding box center [80, 56] width 80 height 6
type input "**********"
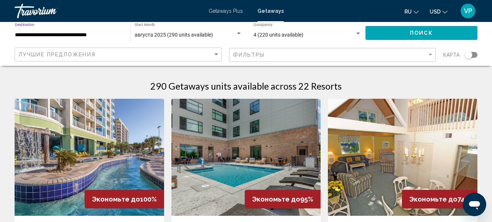
click at [442, 36] on button "Поиск" at bounding box center [422, 33] width 112 height 14
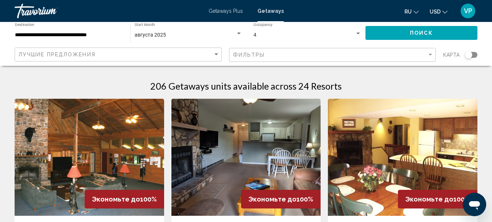
scroll to position [73, 0]
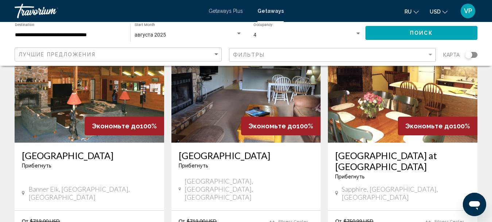
click at [67, 157] on h3 "[GEOGRAPHIC_DATA]" at bounding box center [89, 155] width 135 height 11
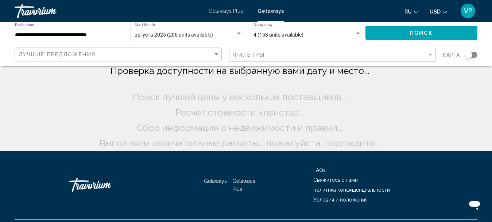
click at [98, 34] on input "**********" at bounding box center [69, 35] width 108 height 6
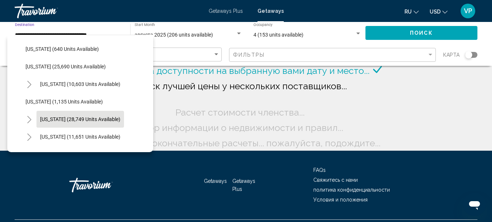
scroll to position [631, 0]
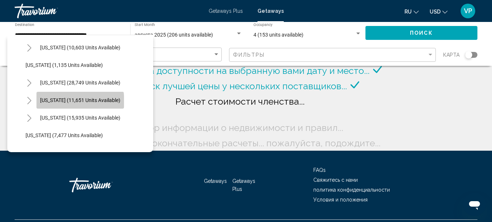
click at [80, 101] on span "[US_STATE] (11,651 units available)" at bounding box center [80, 100] width 80 height 6
type input "**********"
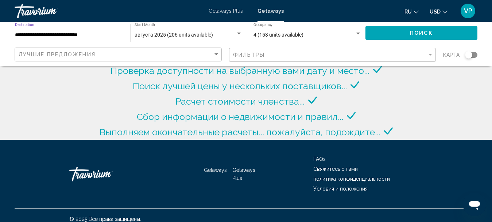
click at [410, 31] on button "Поиск" at bounding box center [422, 33] width 112 height 14
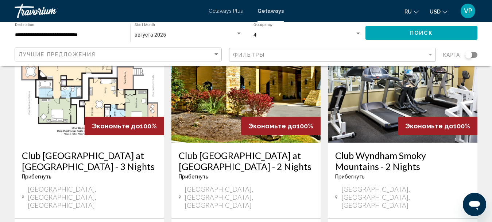
scroll to position [109, 0]
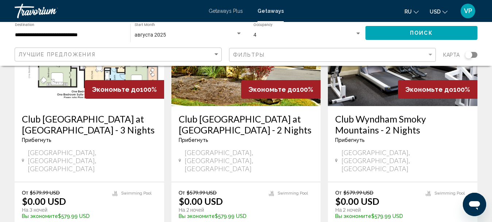
click at [94, 126] on h3 "Club Wyndham Resort at Fairfield Glade - 3 Nights" at bounding box center [89, 124] width 135 height 22
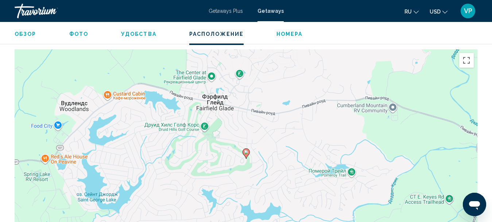
scroll to position [1216, 0]
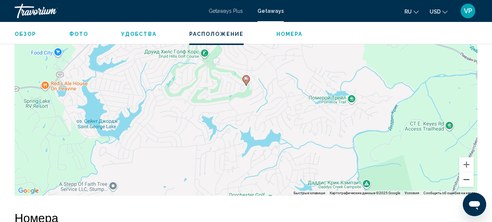
click at [467, 173] on button "Уменьшить" at bounding box center [467, 179] width 15 height 15
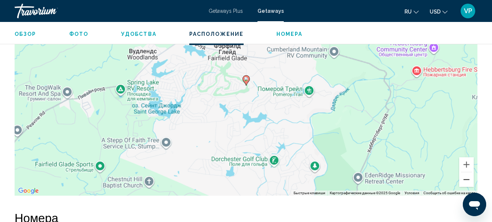
click at [468, 173] on button "Уменьшить" at bounding box center [467, 179] width 15 height 15
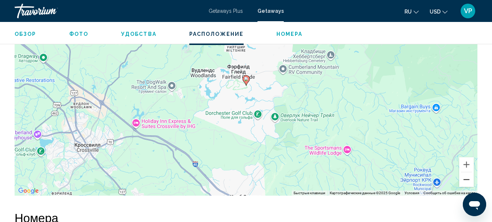
click at [468, 173] on button "Уменьшить" at bounding box center [467, 179] width 15 height 15
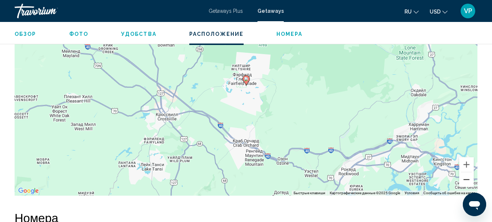
click at [468, 173] on button "Уменьшить" at bounding box center [467, 179] width 15 height 15
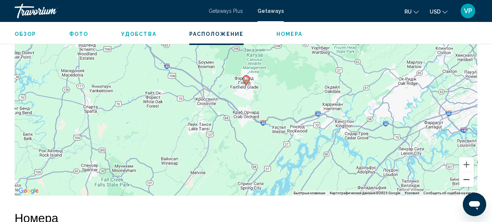
click at [468, 173] on button "Уменьшить" at bounding box center [467, 179] width 15 height 15
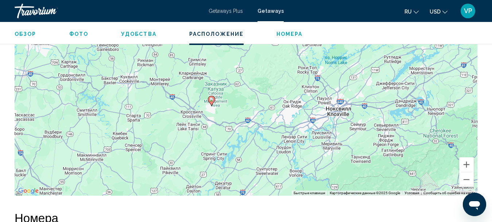
drag, startPoint x: 379, startPoint y: 110, endPoint x: 344, endPoint y: 131, distance: 40.6
click at [344, 131] on div "Чтобы активировать перетаскивание с помощью клавиатуры, нажмите Alt + Ввод. Пос…" at bounding box center [246, 85] width 463 height 219
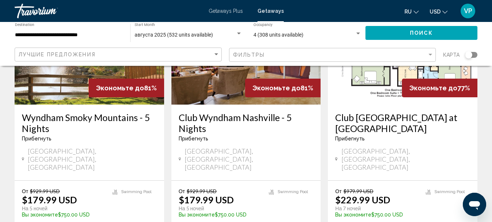
scroll to position [985, 0]
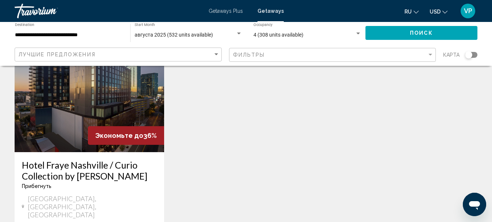
scroll to position [1022, 0]
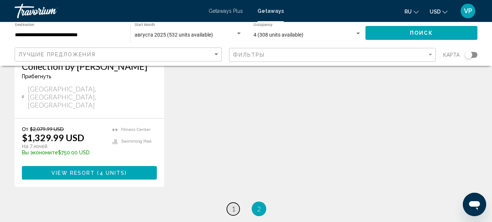
click at [233, 204] on span "1" at bounding box center [234, 208] width 4 height 8
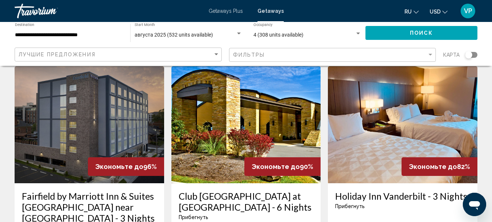
scroll to position [620, 0]
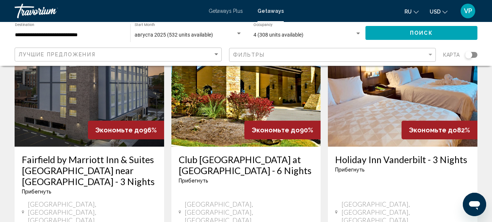
click at [228, 8] on div "Getaways Plus Getaways ru English Español Français Italiano Português русский U…" at bounding box center [246, 10] width 492 height 15
click at [230, 11] on span "Getaways Plus" at bounding box center [226, 11] width 34 height 6
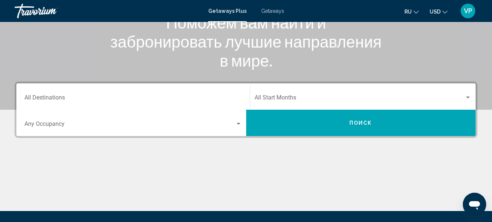
click at [166, 92] on div "Destination All Destinations" at bounding box center [133, 96] width 218 height 23
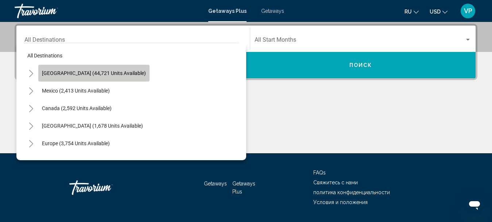
click at [114, 76] on button "[GEOGRAPHIC_DATA] (44,721 units available)" at bounding box center [93, 73] width 111 height 17
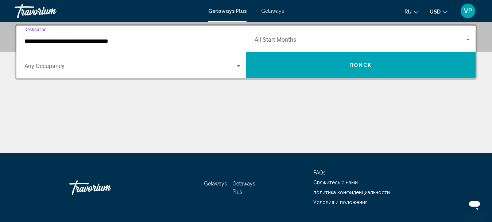
click at [146, 38] on input "**********" at bounding box center [133, 41] width 218 height 7
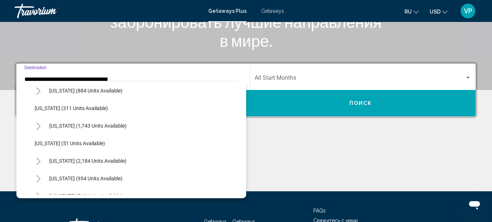
scroll to position [547, 0]
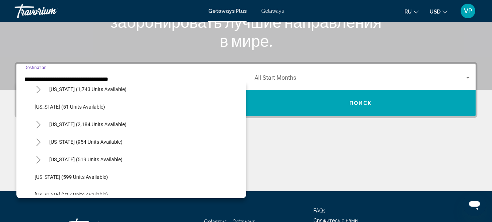
click at [99, 142] on span "[US_STATE] (954 units available)" at bounding box center [85, 142] width 73 height 6
type input "**********"
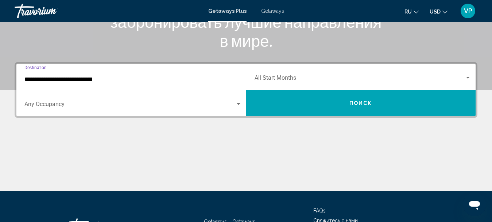
scroll to position [167, 0]
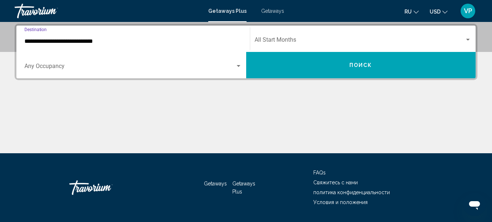
click at [301, 39] on span "Search widget" at bounding box center [360, 41] width 211 height 7
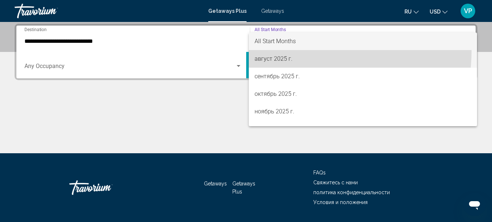
click at [300, 50] on span "август 2025 г." at bounding box center [363, 59] width 217 height 18
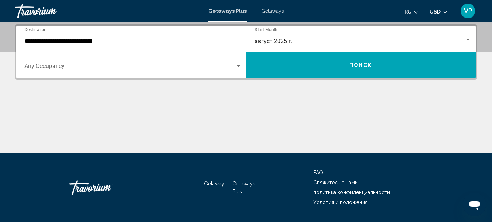
click at [214, 60] on div "Occupancy Any Occupancy" at bounding box center [133, 65] width 218 height 23
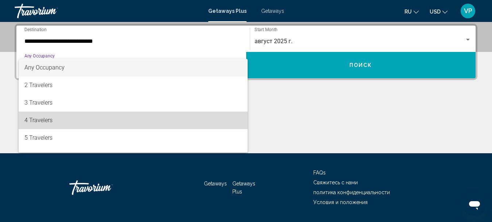
click at [154, 114] on span "4 Travelers" at bounding box center [133, 120] width 218 height 18
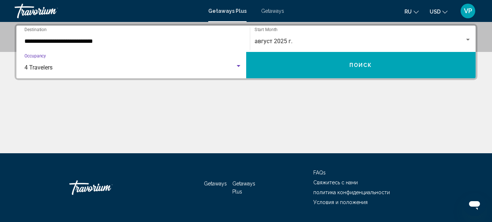
click at [269, 64] on button "Поиск" at bounding box center [361, 65] width 230 height 26
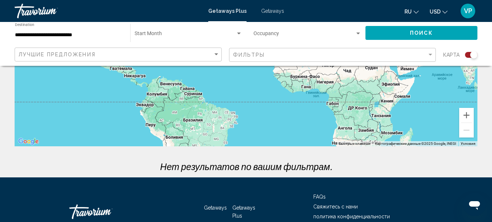
scroll to position [191, 0]
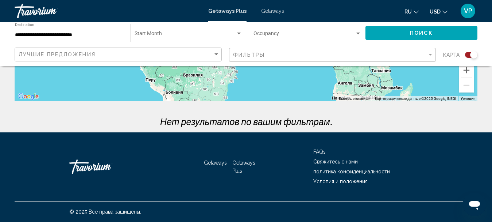
click at [278, 31] on div "Occupancy Any Occupancy" at bounding box center [308, 33] width 108 height 20
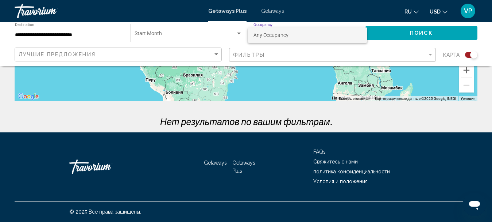
click at [293, 34] on span "Any Occupancy" at bounding box center [308, 34] width 108 height 15
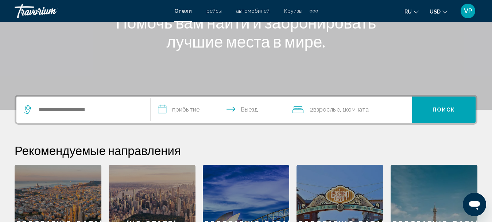
scroll to position [146, 0]
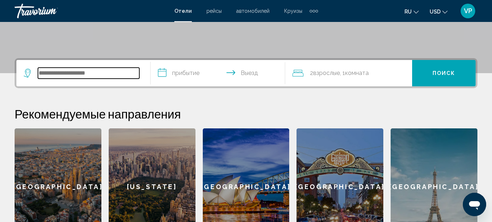
click at [116, 74] on input "Search widget" at bounding box center [88, 73] width 101 height 11
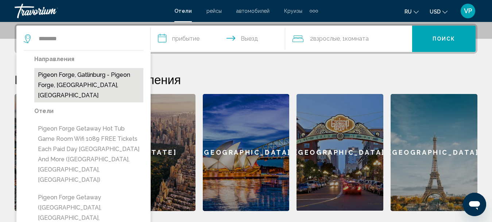
click at [116, 80] on button "Pigeon Forge, Gatlinburg - Pigeon Forge, [GEOGRAPHIC_DATA], [GEOGRAPHIC_DATA]" at bounding box center [88, 85] width 109 height 34
type input "**********"
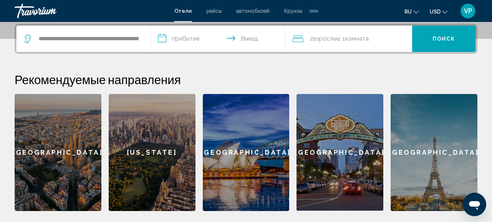
click at [174, 38] on input "**********" at bounding box center [219, 40] width 137 height 28
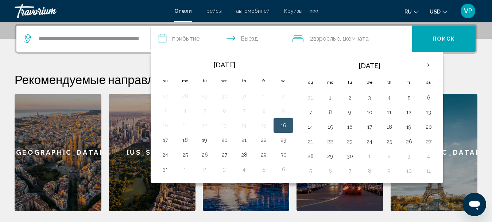
click at [285, 124] on button "16" at bounding box center [284, 125] width 12 height 10
click at [183, 142] on button "18" at bounding box center [185, 140] width 12 height 10
type input "**********"
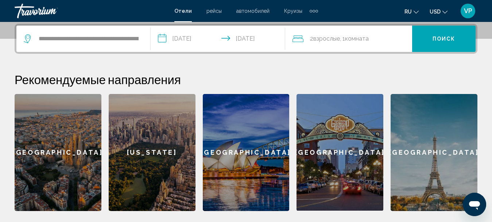
click at [380, 42] on div "2 Взрослый Взрослые , 1 Комната номера" at bounding box center [353, 39] width 120 height 10
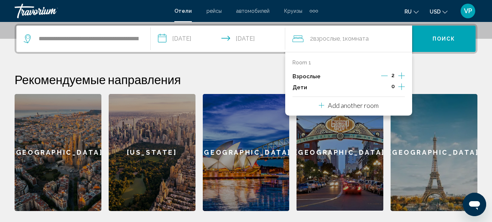
click at [404, 85] on icon "Increment children" at bounding box center [402, 86] width 7 height 9
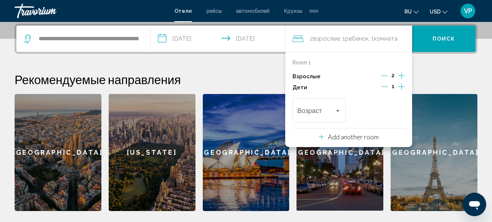
click at [404, 85] on icon "Increment children" at bounding box center [402, 86] width 7 height 9
click at [331, 108] on div "Возраст" at bounding box center [319, 109] width 44 height 26
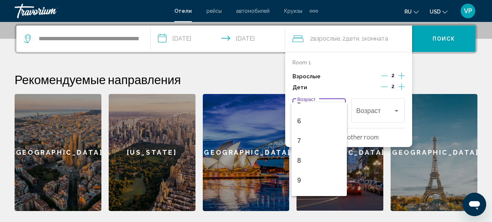
scroll to position [182, 0]
click at [329, 130] on span "10" at bounding box center [319, 127] width 44 height 20
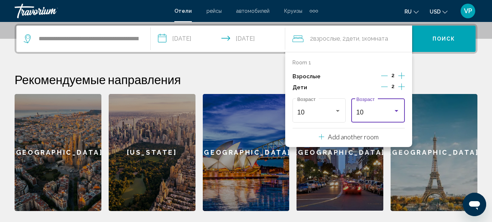
click at [385, 111] on div "10" at bounding box center [375, 111] width 37 height 7
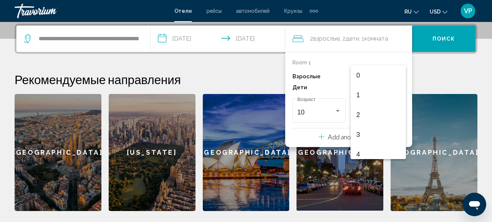
scroll to position [160, 0]
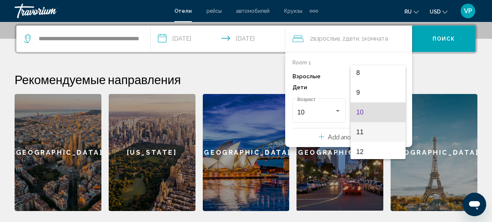
click at [375, 131] on span "11" at bounding box center [379, 132] width 44 height 20
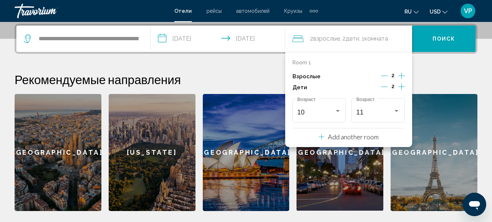
click at [461, 40] on button "Поиск" at bounding box center [444, 39] width 64 height 26
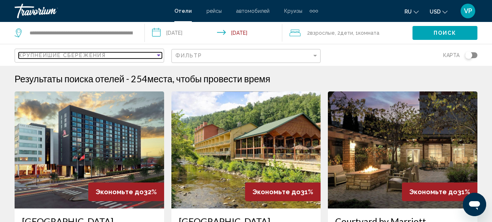
click at [154, 55] on div "Крупнейшие сбережения" at bounding box center [87, 55] width 137 height 6
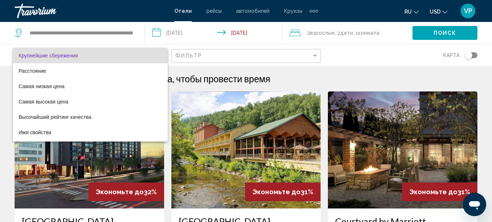
click at [155, 55] on span "Крупнейшие сбережения" at bounding box center [90, 55] width 143 height 15
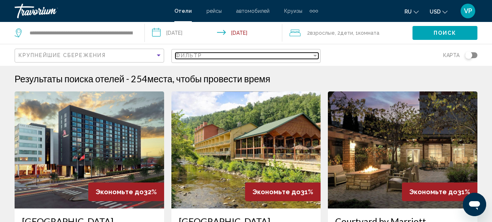
click at [180, 55] on span "Фильтр" at bounding box center [189, 56] width 27 height 6
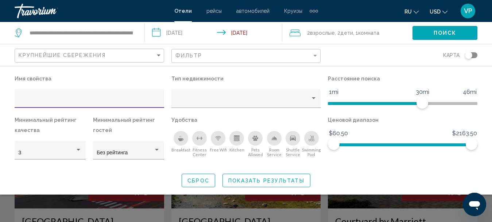
click at [182, 140] on icon "Breakfast" at bounding box center [180, 139] width 5 height 3
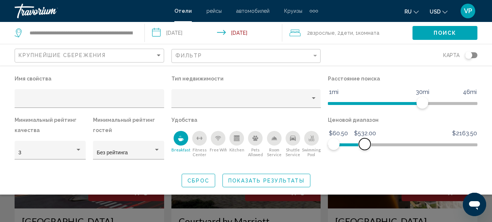
drag, startPoint x: 468, startPoint y: 145, endPoint x: 365, endPoint y: 145, distance: 102.6
click at [365, 145] on span "Hotel Filters" at bounding box center [365, 144] width 12 height 12
click at [230, 181] on span "Показать результаты" at bounding box center [266, 180] width 76 height 6
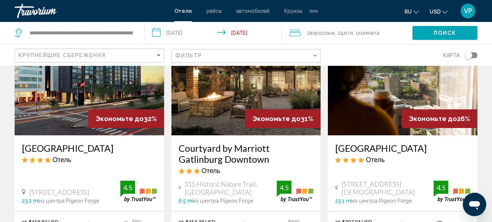
scroll to position [109, 0]
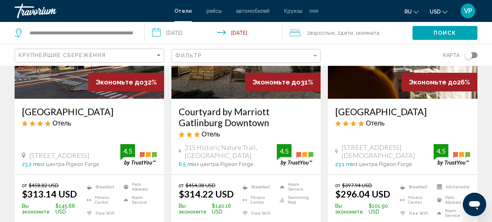
click at [470, 55] on div "Toggle map" at bounding box center [468, 54] width 7 height 7
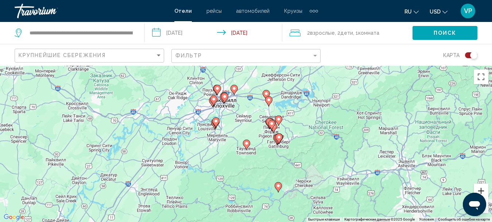
click at [483, 189] on button "Увеличить" at bounding box center [481, 190] width 15 height 15
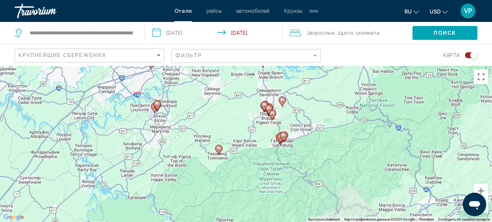
drag, startPoint x: 386, startPoint y: 143, endPoint x: 354, endPoint y: 138, distance: 32.9
click at [354, 138] on div "Чтобы активировать перетаскивание с помощью клавиатуры, нажмите Alt + Ввод. Пос…" at bounding box center [246, 144] width 492 height 156
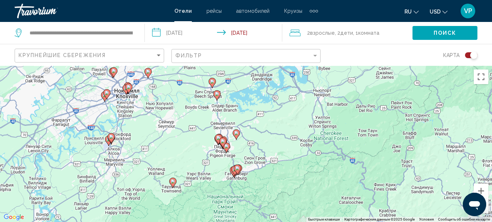
drag, startPoint x: 362, startPoint y: 120, endPoint x: 322, endPoint y: 161, distance: 57.3
click at [322, 161] on div "Чтобы активировать перетаскивание с помощью клавиатуры, нажмите Alt + Ввод. Пос…" at bounding box center [246, 144] width 492 height 156
click at [483, 189] on button "Увеличить" at bounding box center [481, 190] width 15 height 15
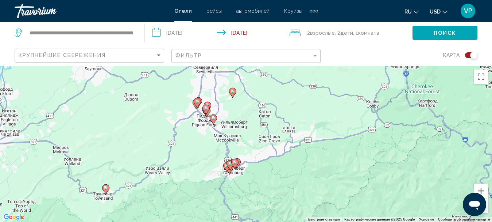
drag, startPoint x: 266, startPoint y: 191, endPoint x: 269, endPoint y: 153, distance: 38.8
click at [269, 152] on div "Чтобы активировать перетаскивание с помощью клавиатуры, нажмите Alt + Ввод. Пос…" at bounding box center [246, 144] width 492 height 156
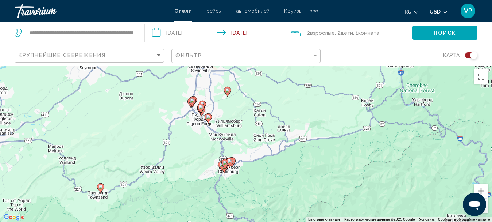
click at [482, 188] on button "Увеличить" at bounding box center [481, 190] width 15 height 15
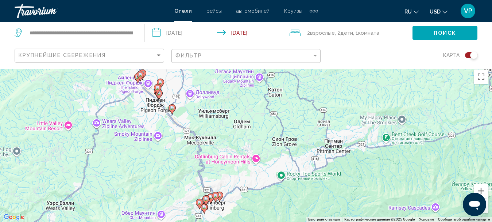
drag, startPoint x: 272, startPoint y: 128, endPoint x: 271, endPoint y: 147, distance: 19.0
click at [271, 147] on div "Чтобы активировать перетаскивание с помощью клавиатуры, нажмите Alt + Ввод. Пос…" at bounding box center [246, 144] width 492 height 156
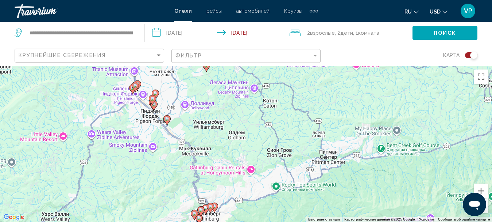
click at [168, 121] on icon "Main content" at bounding box center [167, 119] width 7 height 9
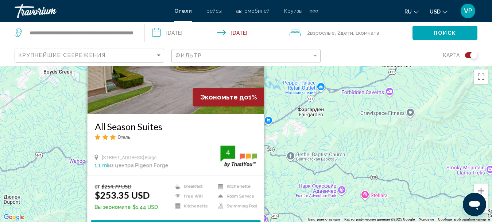
drag, startPoint x: 277, startPoint y: 139, endPoint x: 308, endPoint y: 94, distance: 53.9
click at [311, 96] on div "Чтобы активировать перетаскивание с помощью клавиатуры, нажмите Alt + Ввод. Пос…" at bounding box center [246, 144] width 492 height 156
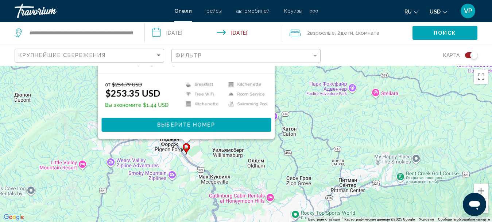
drag, startPoint x: 313, startPoint y: 149, endPoint x: 289, endPoint y: 65, distance: 87.8
click at [289, 66] on div "**********" at bounding box center [246, 177] width 492 height 222
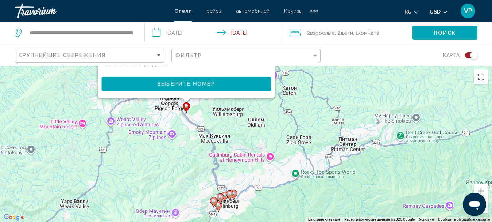
drag, startPoint x: 236, startPoint y: 156, endPoint x: 228, endPoint y: 155, distance: 8.1
click at [230, 149] on div "Чтобы активировать перетаскивание с помощью клавиатуры, нажмите Alt + Ввод. Пос…" at bounding box center [246, 144] width 492 height 156
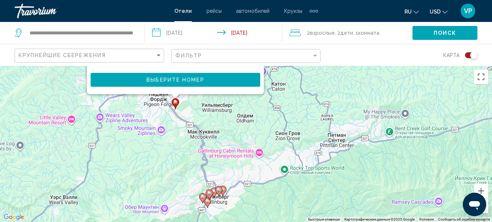
click at [218, 190] on image "Main content" at bounding box center [219, 189] width 4 height 4
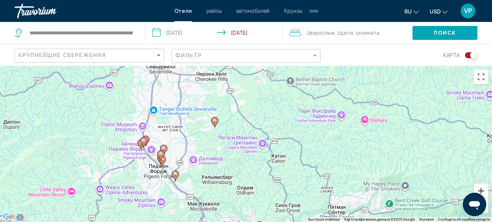
click at [483, 191] on button "Увеличить" at bounding box center [481, 190] width 15 height 15
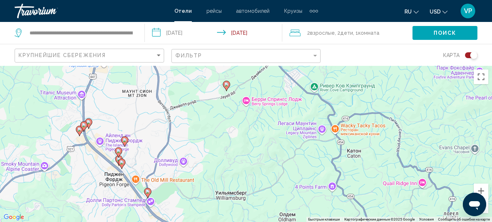
drag, startPoint x: 155, startPoint y: 190, endPoint x: 220, endPoint y: 167, distance: 69.0
click at [220, 167] on div "Чтобы активировать перетаскивание с помощью клавиатуры, нажмите Alt + Ввод. Пос…" at bounding box center [246, 144] width 492 height 156
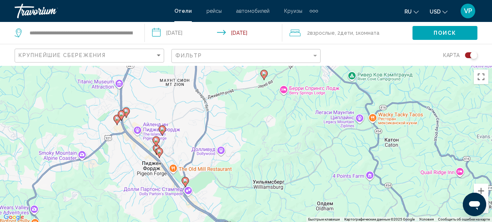
click at [163, 128] on image "Main content" at bounding box center [162, 129] width 4 height 4
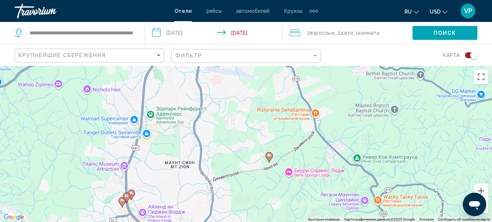
drag, startPoint x: 177, startPoint y: 187, endPoint x: 183, endPoint y: 112, distance: 75.0
click at [183, 113] on div "Чтобы активировать перетаскивание с помощью клавиатуры, нажмите Alt + Ввод. Пос…" at bounding box center [246, 144] width 492 height 156
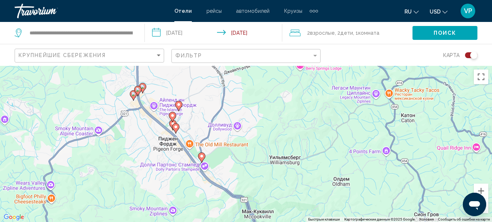
drag, startPoint x: 189, startPoint y: 107, endPoint x: 194, endPoint y: 119, distance: 12.6
click at [194, 118] on div "Чтобы активировать перетаскивание с помощью клавиатуры, нажмите Alt + Ввод. Пос…" at bounding box center [246, 144] width 492 height 156
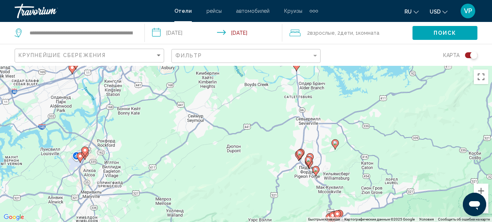
drag, startPoint x: 346, startPoint y: 188, endPoint x: 330, endPoint y: 165, distance: 28.6
click at [330, 166] on div "Чтобы активировать перетаскивание с помощью клавиатуры, нажмите Alt + Ввод. Пос…" at bounding box center [246, 144] width 492 height 156
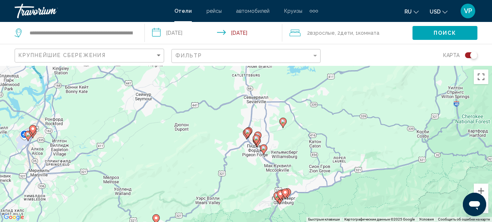
drag, startPoint x: 310, startPoint y: 161, endPoint x: 259, endPoint y: 150, distance: 52.0
click at [262, 150] on image "Main content" at bounding box center [264, 148] width 4 height 4
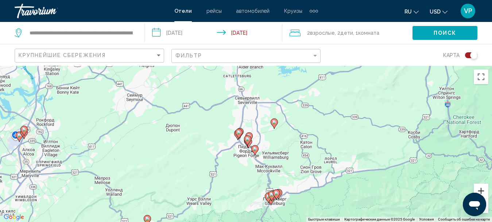
click at [479, 191] on button "Увеличить" at bounding box center [481, 190] width 15 height 15
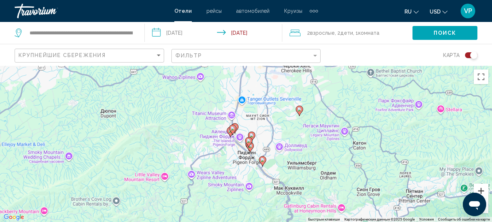
click at [479, 191] on button "Увеличить" at bounding box center [481, 190] width 15 height 15
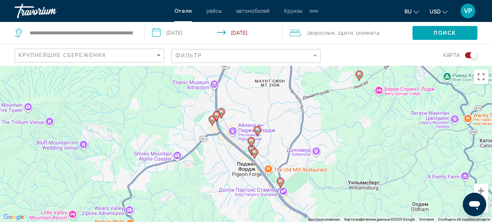
drag, startPoint x: 412, startPoint y: 176, endPoint x: 384, endPoint y: 163, distance: 30.9
click at [384, 163] on div "Чтобы активировать перетаскивание с помощью клавиатуры, нажмите Alt + Ввод. Пос…" at bounding box center [246, 144] width 492 height 156
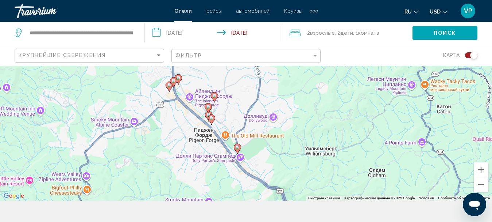
scroll to position [26, 0]
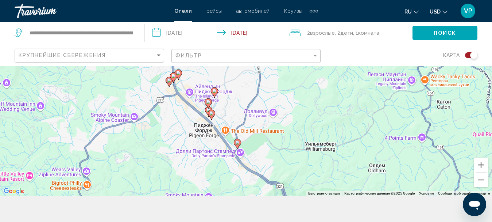
click at [178, 73] on image "Main content" at bounding box center [178, 73] width 4 height 4
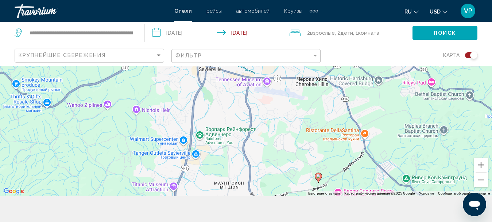
drag, startPoint x: 191, startPoint y: 143, endPoint x: 185, endPoint y: 52, distance: 91.8
click at [184, 53] on div "**********" at bounding box center [246, 151] width 492 height 222
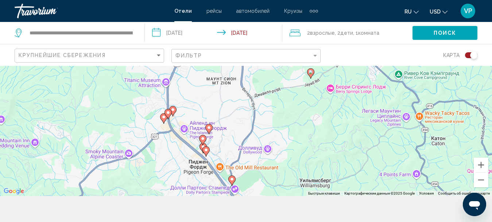
drag, startPoint x: 178, startPoint y: 151, endPoint x: 179, endPoint y: 142, distance: 8.4
click at [179, 142] on div "Чтобы активировать перетаскивание с помощью клавиатуры, нажмите Alt + Ввод. Пос…" at bounding box center [246, 118] width 492 height 156
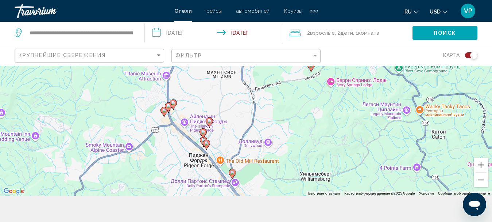
click at [169, 105] on image "Main content" at bounding box center [168, 106] width 4 height 4
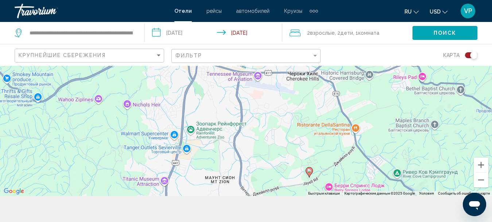
drag, startPoint x: 189, startPoint y: 142, endPoint x: 157, endPoint y: 50, distance: 97.4
click at [158, 50] on div "**********" at bounding box center [246, 151] width 492 height 222
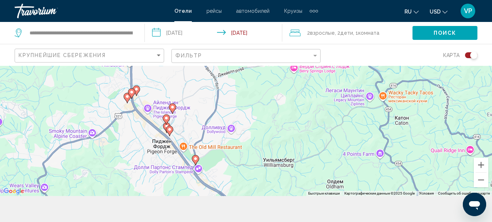
click at [246, 118] on div "Main content" at bounding box center [492, 118] width 492 height 0
click at [166, 125] on gmp-advanced-marker "Main content" at bounding box center [169, 130] width 7 height 11
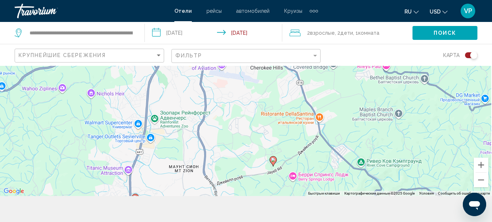
drag, startPoint x: 201, startPoint y: 158, endPoint x: 188, endPoint y: 61, distance: 97.6
click at [188, 62] on div "**********" at bounding box center [246, 151] width 492 height 222
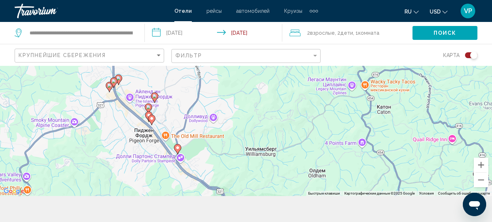
click at [469, 55] on div "Toggle map" at bounding box center [471, 55] width 12 height 6
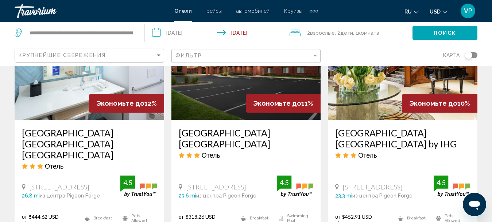
scroll to position [800, 0]
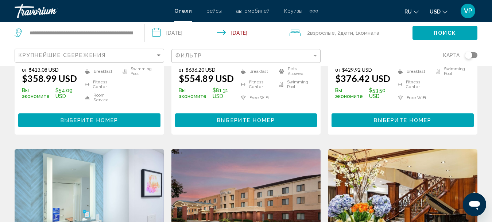
click at [134, 51] on div "Крупнейшие сбережения" at bounding box center [90, 56] width 143 height 14
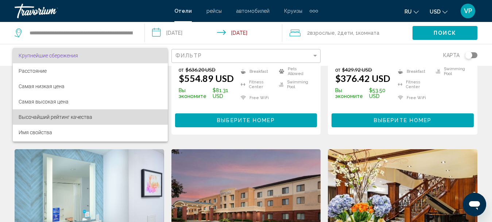
click at [98, 115] on span "Высочайший рейтинг качества" at bounding box center [90, 116] width 143 height 15
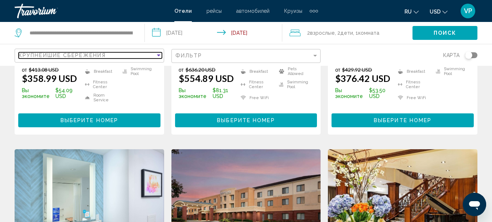
scroll to position [1079, 0]
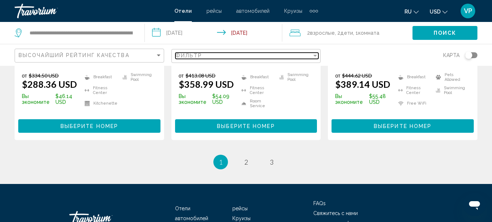
click at [229, 55] on div "Фильтр" at bounding box center [244, 56] width 137 height 6
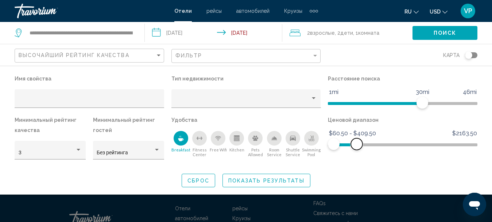
drag, startPoint x: 367, startPoint y: 141, endPoint x: 356, endPoint y: 141, distance: 11.0
click at [356, 140] on span "Hotel Filters" at bounding box center [357, 144] width 12 height 12
click at [80, 150] on div "Hotel Filters" at bounding box center [79, 150] width 4 height 2
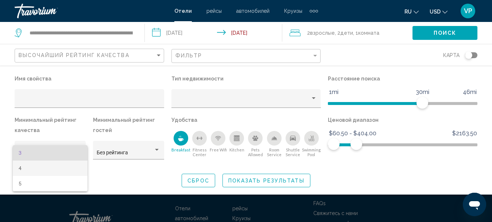
click at [68, 167] on span "4" at bounding box center [51, 167] width 64 height 15
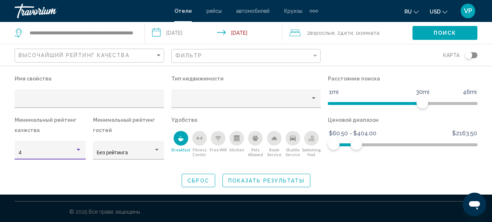
scroll to position [541, 0]
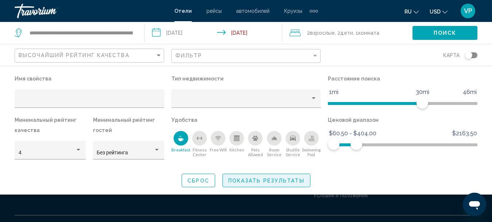
click at [260, 184] on button "Показать результаты" at bounding box center [267, 180] width 88 height 14
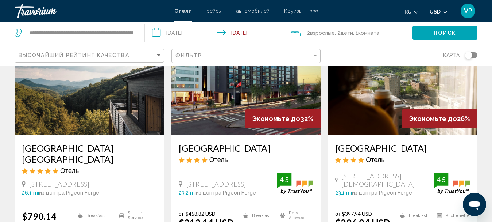
scroll to position [109, 0]
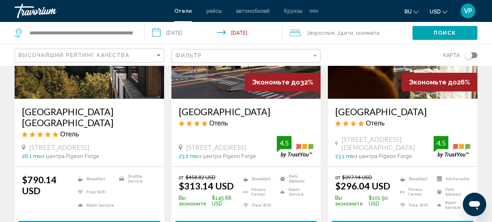
click at [218, 111] on h3 "Marriott Knoxville Downtown" at bounding box center [246, 111] width 135 height 11
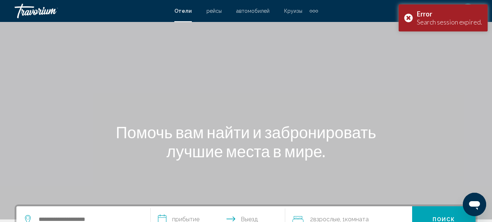
scroll to position [109, 0]
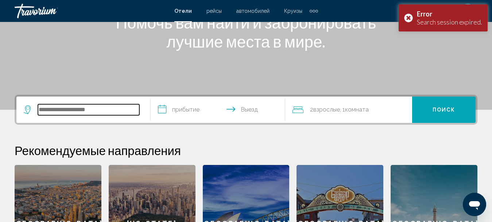
click at [96, 107] on input "Search widget" at bounding box center [88, 109] width 101 height 11
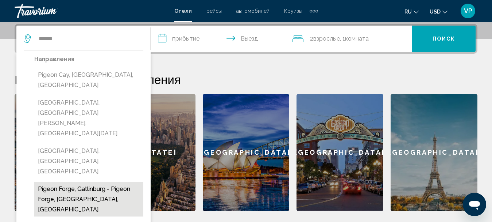
click at [106, 182] on button "Pigeon Forge, Gatlinburg - Pigeon Forge, TN, United States" at bounding box center [88, 199] width 109 height 34
type input "**********"
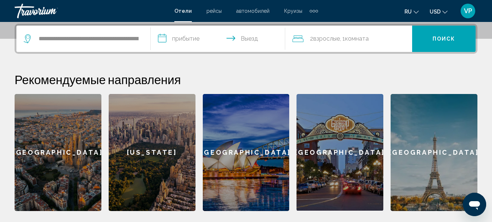
click at [188, 36] on input "**********" at bounding box center [219, 40] width 137 height 28
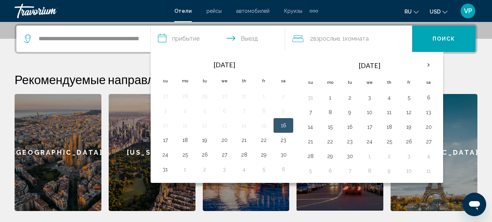
click at [280, 124] on button "16" at bounding box center [284, 125] width 12 height 10
click at [182, 139] on button "18" at bounding box center [185, 140] width 12 height 10
type input "**********"
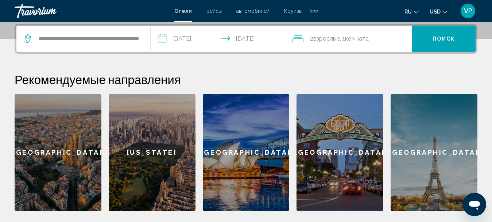
click at [343, 41] on span ", 1 Комната номера" at bounding box center [354, 39] width 29 height 10
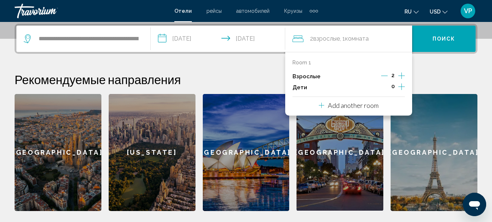
click at [401, 88] on icon "Increment children" at bounding box center [402, 86] width 7 height 9
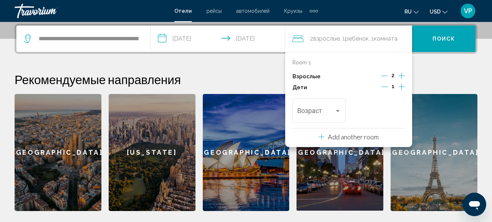
click at [400, 88] on icon "Increment children" at bounding box center [402, 86] width 7 height 9
click at [341, 106] on div "Возраст" at bounding box center [319, 109] width 44 height 26
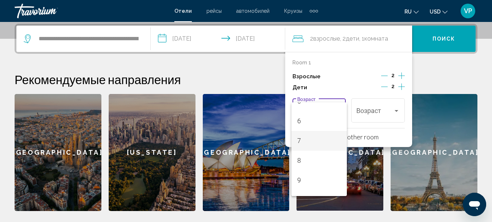
scroll to position [182, 0]
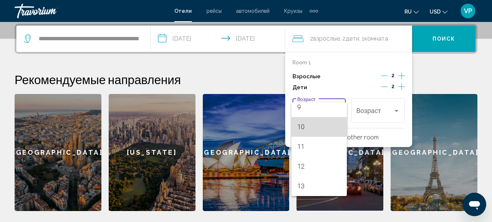
click at [319, 128] on span "10" at bounding box center [319, 127] width 44 height 20
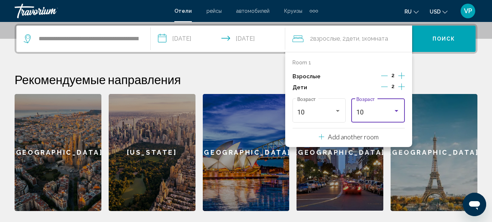
click at [387, 113] on div "10" at bounding box center [375, 111] width 37 height 7
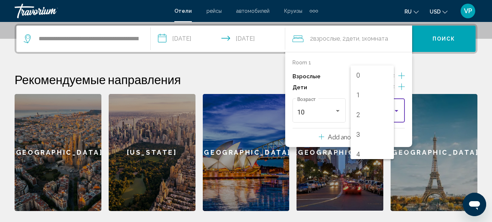
scroll to position [160, 0]
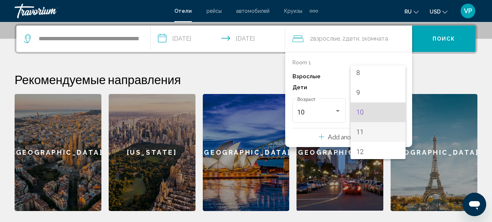
click at [371, 135] on span "11" at bounding box center [379, 132] width 44 height 20
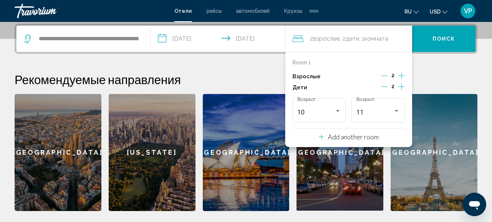
click at [455, 40] on span "Поиск" at bounding box center [444, 39] width 23 height 6
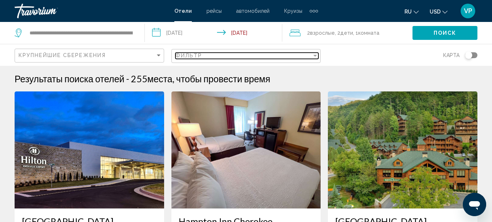
click at [239, 54] on div "Фильтр" at bounding box center [244, 56] width 137 height 6
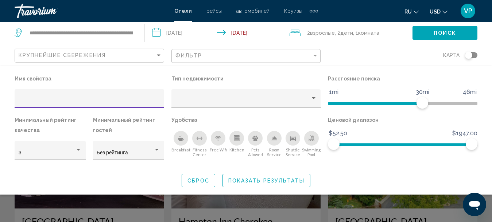
click at [182, 134] on div "Breakfast" at bounding box center [181, 138] width 15 height 15
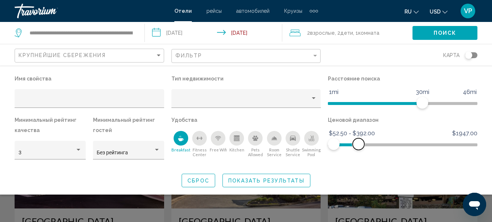
drag, startPoint x: 449, startPoint y: 141, endPoint x: 359, endPoint y: 145, distance: 90.6
click at [359, 145] on span "Hotel Filters" at bounding box center [359, 144] width 12 height 12
click at [360, 144] on span "Hotel Filters" at bounding box center [360, 144] width 12 height 12
click at [69, 145] on div "3" at bounding box center [51, 152] width 64 height 15
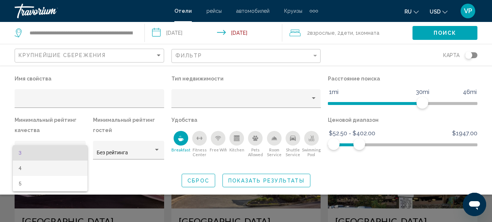
click at [58, 165] on span "4" at bounding box center [51, 167] width 64 height 15
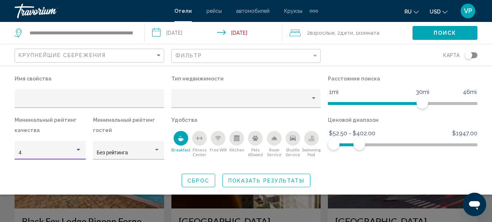
click at [265, 180] on span "Показать результаты" at bounding box center [266, 180] width 76 height 6
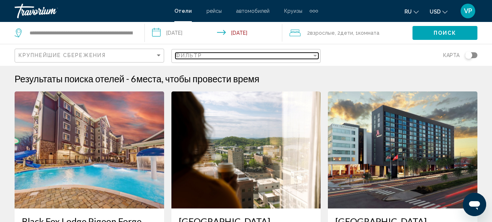
click at [281, 57] on div "Фильтр" at bounding box center [244, 56] width 137 height 6
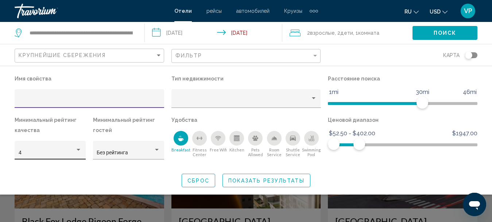
click at [64, 149] on div "4" at bounding box center [51, 152] width 64 height 15
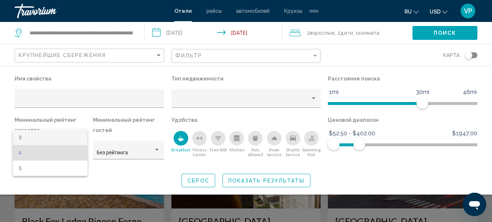
click at [77, 137] on span "3" at bounding box center [51, 137] width 64 height 15
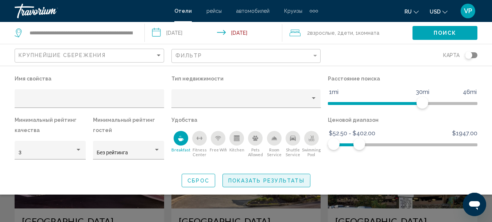
click at [264, 183] on button "Показать результаты" at bounding box center [267, 180] width 88 height 14
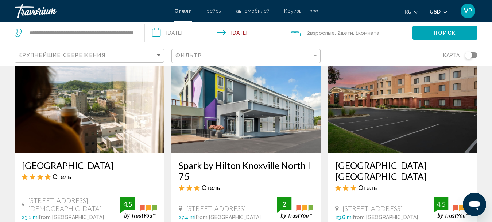
scroll to position [484, 0]
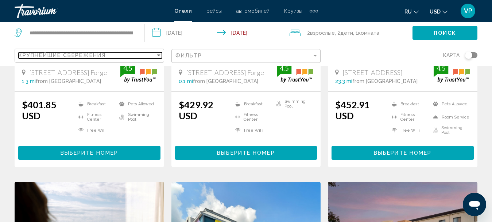
click at [131, 52] on div "Крупнейшие сбережения" at bounding box center [87, 55] width 137 height 6
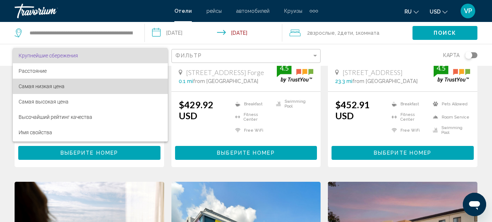
click at [117, 81] on span "Самая низкая цена" at bounding box center [90, 85] width 143 height 15
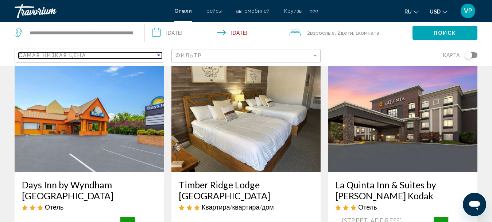
scroll to position [146, 0]
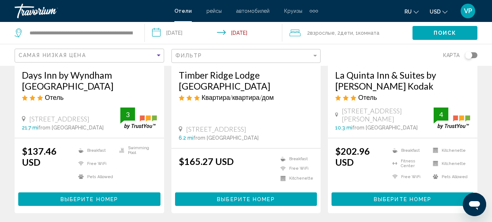
click at [382, 81] on h3 "La Quinta Inn & Suites by Wyndham Sevierville Kodak" at bounding box center [402, 80] width 135 height 22
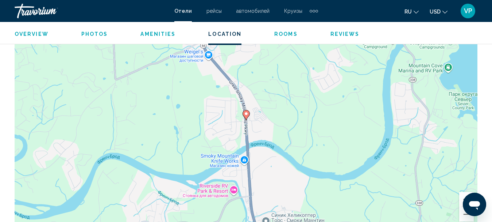
scroll to position [888, 0]
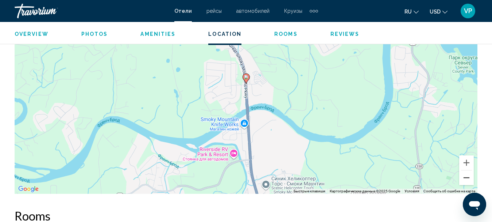
click at [469, 178] on button "Уменьшить" at bounding box center [467, 177] width 15 height 15
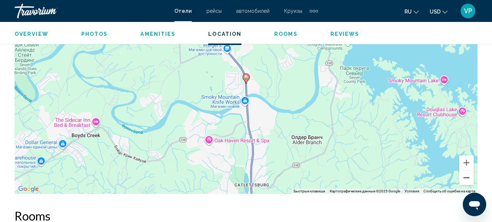
click at [469, 178] on button "Уменьшить" at bounding box center [467, 177] width 15 height 15
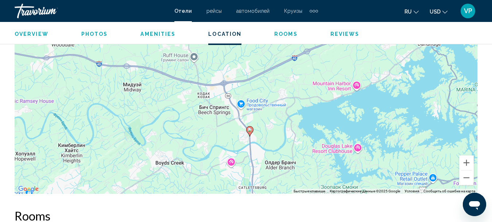
drag, startPoint x: 357, startPoint y: 111, endPoint x: 361, endPoint y: 164, distance: 53.8
click at [361, 165] on div "Чтобы активировать перетаскивание с помощью клавиатуры, нажмите Alt + Ввод. Пос…" at bounding box center [246, 83] width 463 height 219
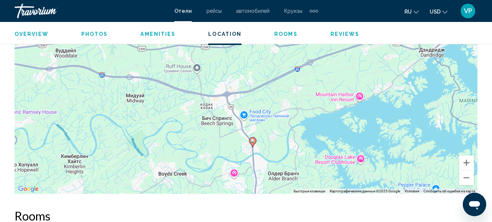
drag, startPoint x: 361, startPoint y: 130, endPoint x: 361, endPoint y: 138, distance: 8.0
click at [362, 138] on div "Чтобы активировать перетаскивание с помощью клавиатуры, нажмите Alt + Ввод. Пос…" at bounding box center [246, 83] width 463 height 219
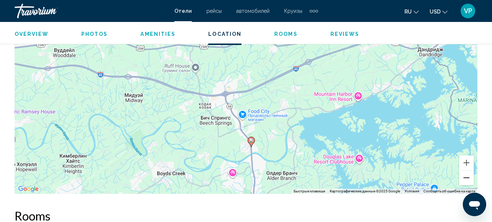
click at [465, 180] on button "Уменьшить" at bounding box center [467, 177] width 15 height 15
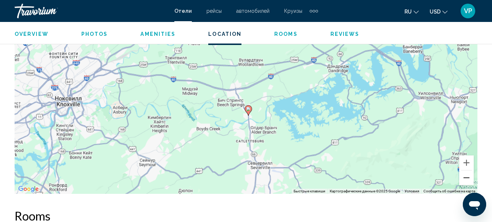
click at [465, 180] on button "Уменьшить" at bounding box center [467, 177] width 15 height 15
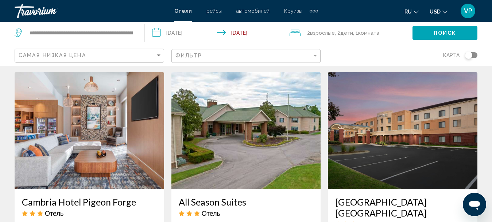
scroll to position [620, 0]
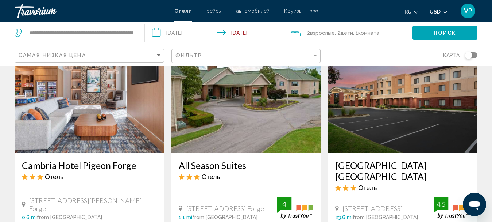
click at [84, 163] on h3 "Cambria Hotel Pigeon Forge" at bounding box center [89, 164] width 135 height 11
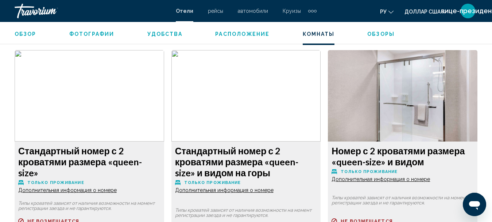
scroll to position [1148, 0]
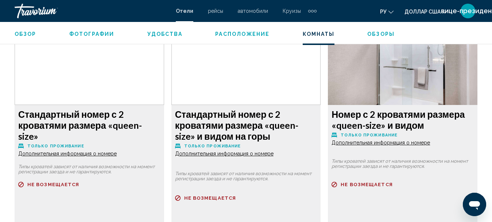
click at [164, 87] on img "Основное содержание" at bounding box center [90, 59] width 150 height 91
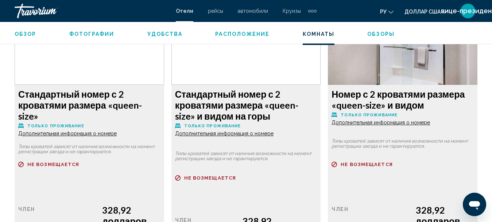
scroll to position [1241, 0]
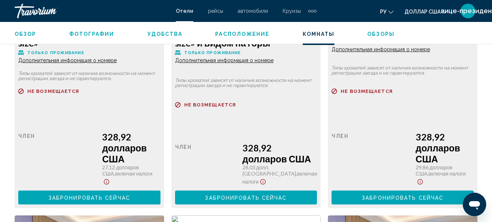
click at [130, 195] on font "Забронировать сейчас" at bounding box center [90, 198] width 82 height 6
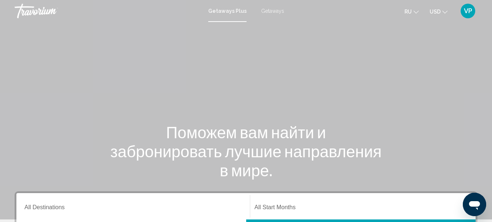
scroll to position [109, 0]
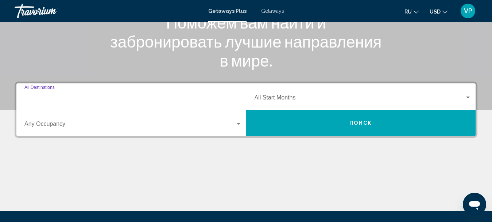
click at [147, 100] on input "Destination All Destinations" at bounding box center [133, 99] width 218 height 7
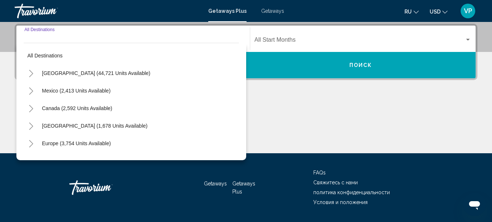
click at [110, 77] on button "[GEOGRAPHIC_DATA] (44,721 units available)" at bounding box center [96, 73] width 116 height 17
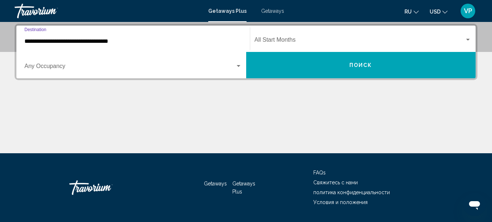
click at [137, 40] on input "**********" at bounding box center [133, 41] width 218 height 7
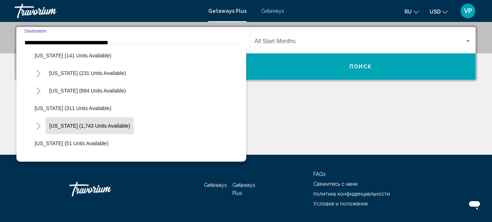
scroll to position [547, 0]
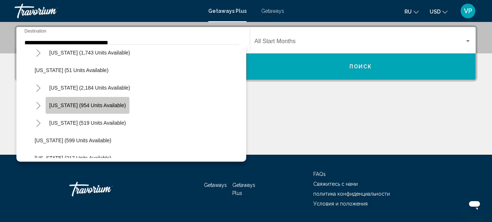
click at [112, 109] on button "[US_STATE] (954 units available)" at bounding box center [88, 105] width 84 height 17
type input "**********"
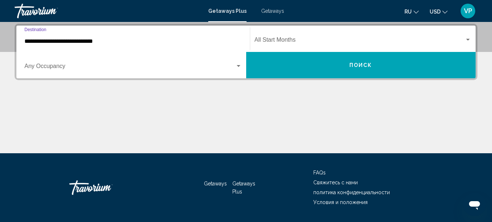
click at [298, 42] on span "Search widget" at bounding box center [360, 41] width 211 height 7
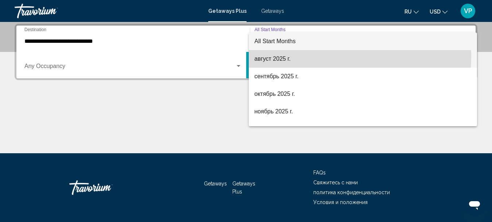
click at [289, 55] on span "август 2025 г." at bounding box center [363, 59] width 217 height 18
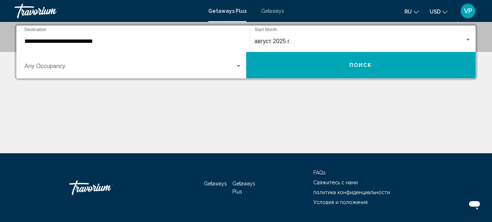
click at [211, 72] on div "Occupancy Any Occupancy" at bounding box center [133, 65] width 218 height 23
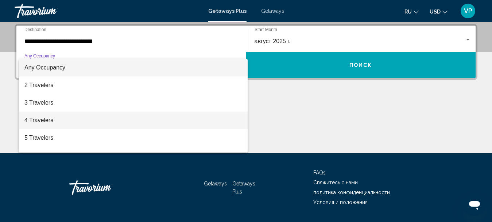
click at [171, 119] on span "4 Travelers" at bounding box center [133, 120] width 218 height 18
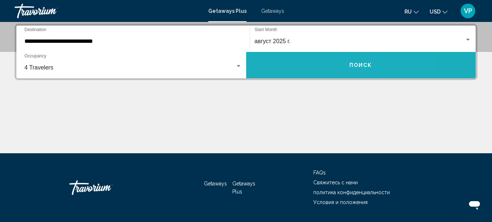
click at [270, 61] on button "Поиск" at bounding box center [361, 65] width 230 height 26
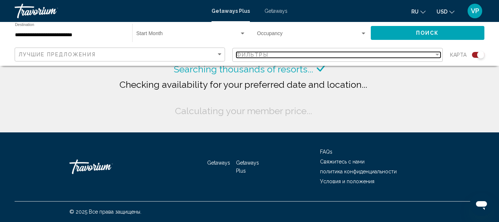
click at [276, 57] on div "Фильтры" at bounding box center [334, 55] width 197 height 6
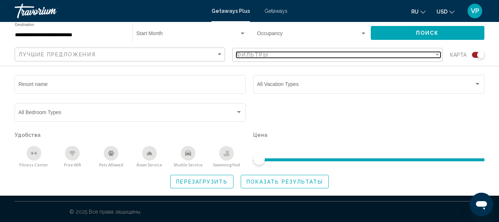
click at [281, 55] on div "Фильтры" at bounding box center [334, 55] width 197 height 6
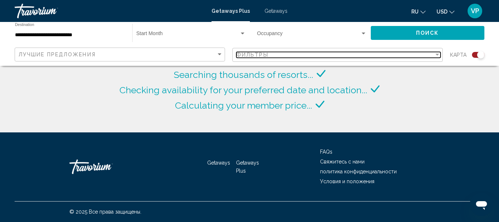
click at [281, 55] on div "Фильтры" at bounding box center [334, 55] width 197 height 6
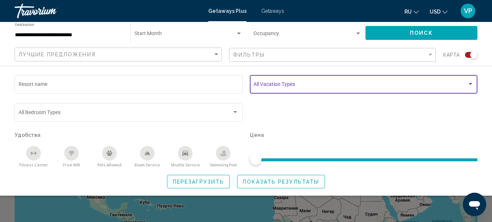
click at [327, 86] on span "Search widget" at bounding box center [361, 85] width 214 height 6
click at [327, 87] on span "Search widget" at bounding box center [361, 85] width 214 height 6
click at [328, 87] on span "Search widget" at bounding box center [361, 85] width 214 height 6
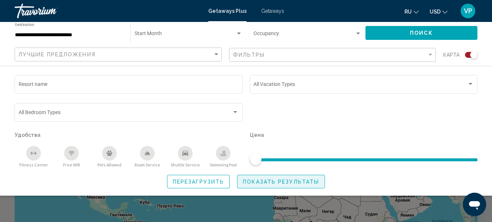
click at [253, 179] on span "Показать результаты" at bounding box center [281, 181] width 76 height 6
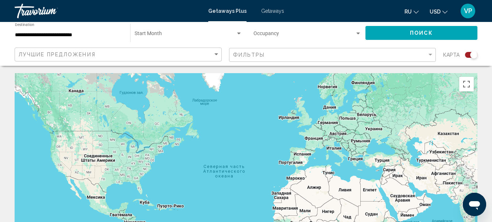
click at [268, 12] on span "Getaways" at bounding box center [272, 11] width 23 height 6
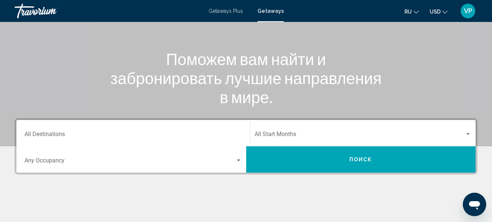
click at [139, 139] on div "Destination All Destinations" at bounding box center [133, 133] width 218 height 23
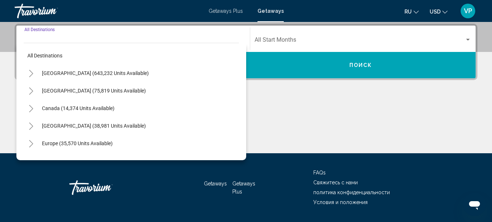
click at [106, 76] on span "[GEOGRAPHIC_DATA] (643,232 units available)" at bounding box center [95, 73] width 107 height 6
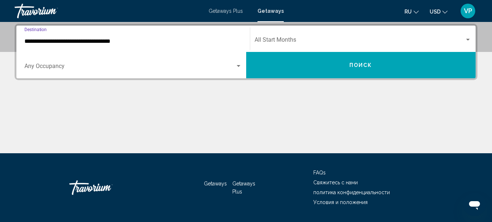
click at [128, 41] on input "**********" at bounding box center [133, 41] width 218 height 7
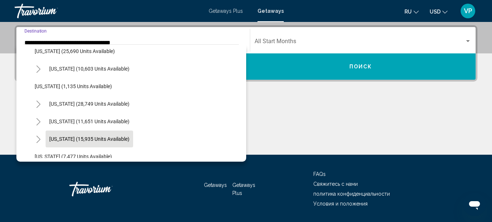
scroll to position [620, 0]
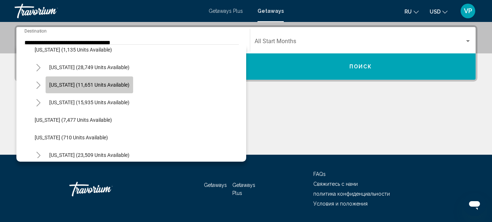
click at [110, 84] on span "[US_STATE] (11,651 units available)" at bounding box center [89, 85] width 80 height 6
type input "**********"
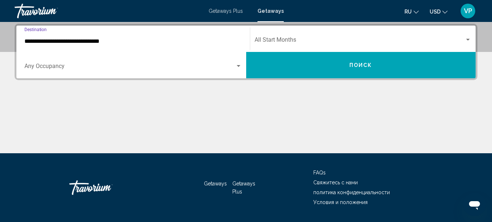
click at [277, 36] on div "Start Month All Start Months" at bounding box center [363, 38] width 217 height 23
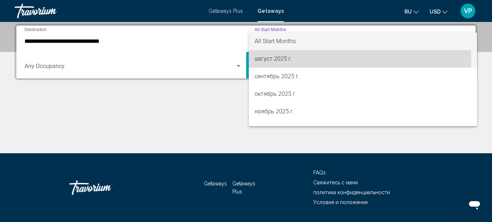
drag, startPoint x: 268, startPoint y: 58, endPoint x: 245, endPoint y: 60, distance: 23.0
click at [268, 59] on span "август 2025 г." at bounding box center [363, 59] width 217 height 18
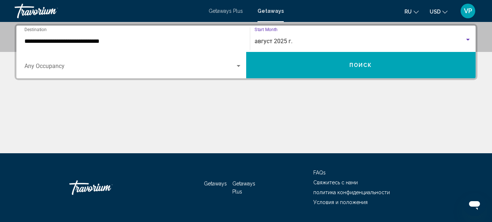
click at [219, 68] on span "Search widget" at bounding box center [129, 67] width 211 height 7
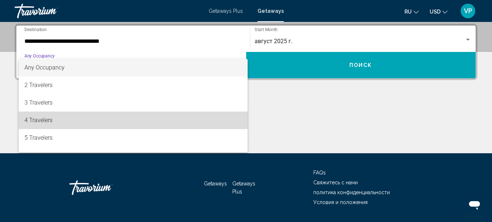
drag, startPoint x: 166, startPoint y: 118, endPoint x: 174, endPoint y: 112, distance: 10.2
click at [166, 117] on span "4 Travelers" at bounding box center [133, 120] width 218 height 18
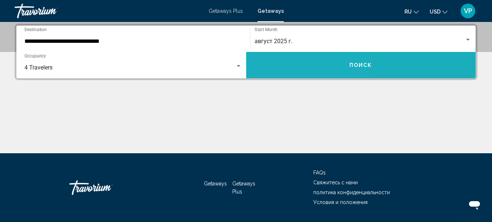
click at [284, 66] on button "Поиск" at bounding box center [361, 65] width 230 height 26
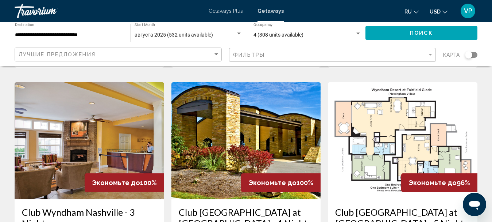
scroll to position [328, 0]
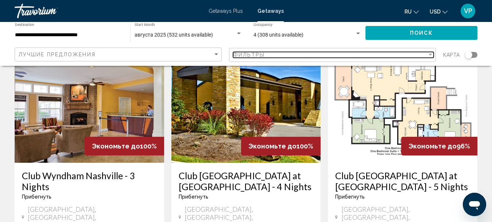
click at [396, 54] on div "Фильтры" at bounding box center [330, 55] width 195 height 6
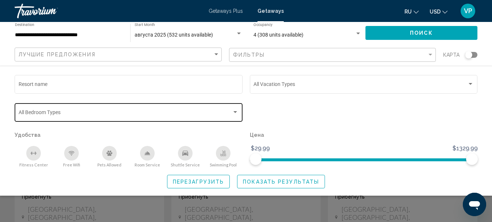
click at [199, 118] on div "Bedroom Types All Bedroom Types" at bounding box center [129, 111] width 220 height 20
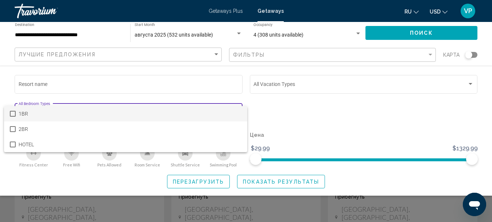
click at [276, 103] on div at bounding box center [246, 111] width 492 height 222
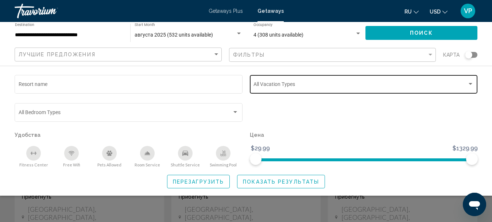
click at [282, 88] on div "Vacation Types All Vacation Types" at bounding box center [364, 83] width 220 height 20
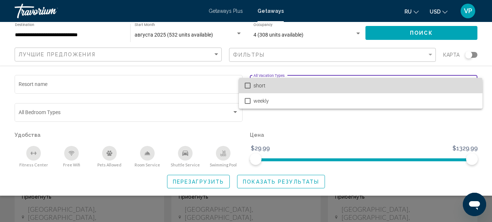
click at [282, 89] on span "short" at bounding box center [365, 85] width 223 height 15
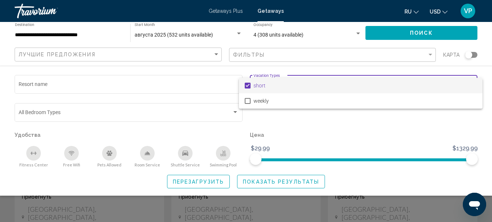
click at [281, 181] on div at bounding box center [246, 111] width 492 height 222
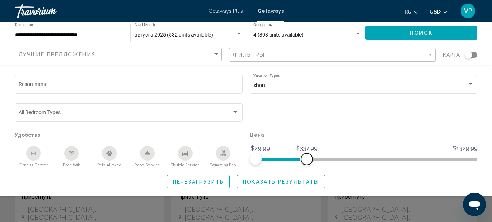
drag, startPoint x: 472, startPoint y: 157, endPoint x: 307, endPoint y: 161, distance: 165.0
click at [307, 161] on span "Search widget" at bounding box center [307, 159] width 12 height 12
drag, startPoint x: 307, startPoint y: 162, endPoint x: 312, endPoint y: 164, distance: 5.2
click at [314, 164] on span "Search widget" at bounding box center [316, 159] width 12 height 12
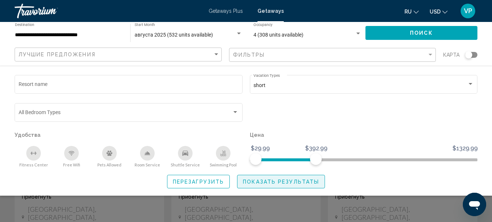
click at [303, 184] on span "Показать результаты" at bounding box center [281, 181] width 76 height 6
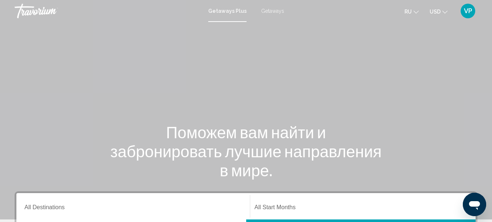
click at [279, 9] on span "Getaways" at bounding box center [272, 11] width 23 height 6
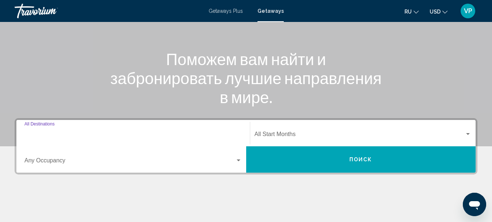
click at [125, 137] on input "Destination All Destinations" at bounding box center [133, 135] width 218 height 7
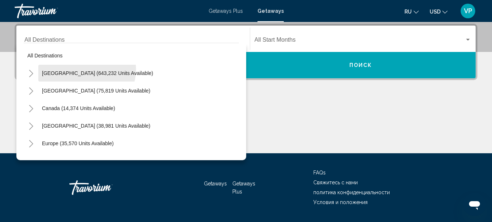
click at [84, 69] on button "[GEOGRAPHIC_DATA] (643,232 units available)" at bounding box center [97, 73] width 119 height 17
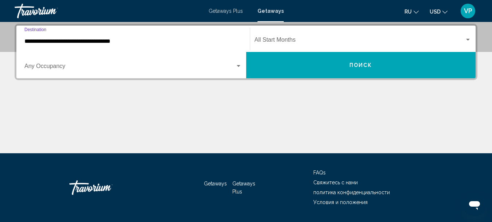
click at [136, 41] on input "**********" at bounding box center [133, 41] width 218 height 7
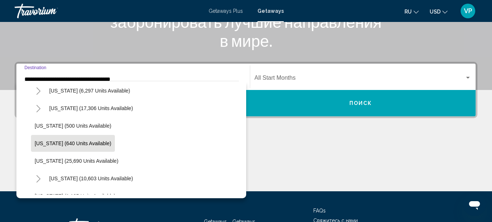
scroll to position [584, 0]
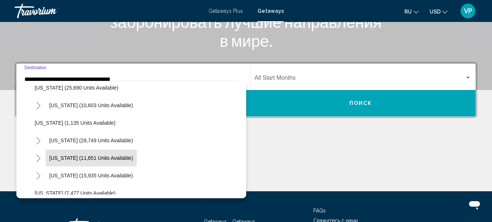
click at [79, 156] on span "[US_STATE] (11,651 units available)" at bounding box center [91, 158] width 84 height 6
type input "**********"
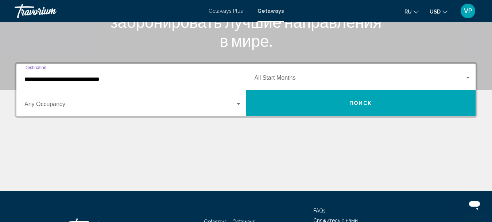
scroll to position [167, 0]
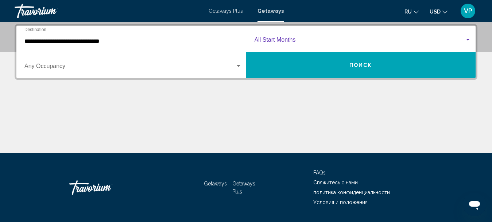
click at [346, 44] on span "Search widget" at bounding box center [360, 41] width 211 height 7
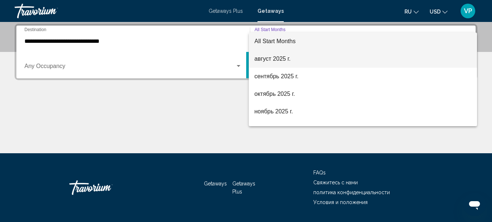
click at [310, 62] on span "август 2025 г." at bounding box center [363, 59] width 217 height 18
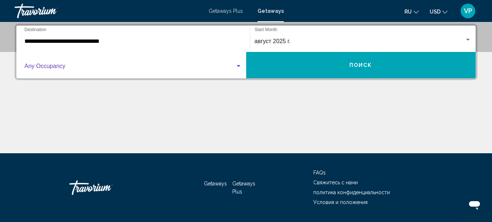
click at [231, 67] on span "Search widget" at bounding box center [129, 67] width 211 height 7
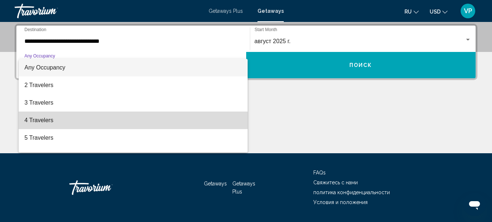
drag, startPoint x: 170, startPoint y: 119, endPoint x: 176, endPoint y: 117, distance: 6.2
click at [171, 119] on span "4 Travelers" at bounding box center [133, 120] width 218 height 18
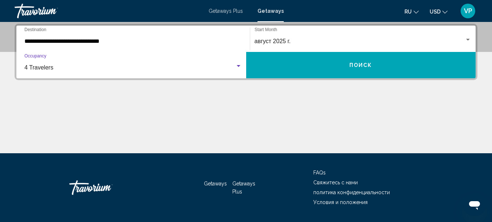
click at [281, 67] on button "Поиск" at bounding box center [361, 65] width 230 height 26
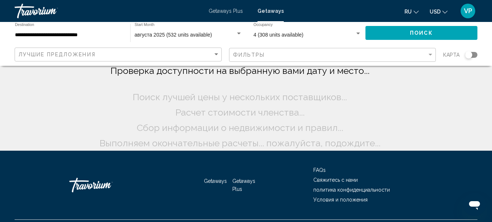
click at [299, 59] on div "Фильтры" at bounding box center [333, 55] width 201 height 14
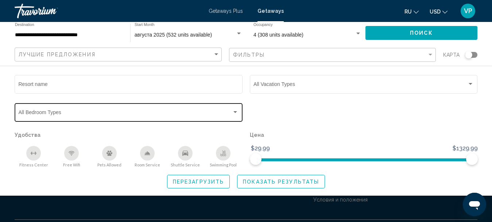
click at [193, 113] on span "Search widget" at bounding box center [126, 114] width 214 height 6
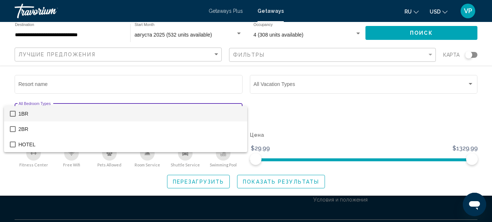
click at [193, 113] on span "1BR" at bounding box center [130, 113] width 223 height 15
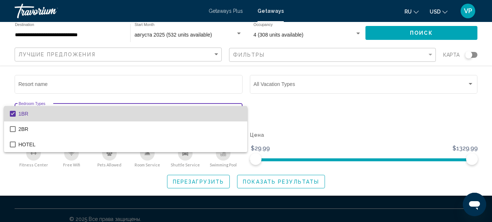
click at [213, 112] on span "1BR" at bounding box center [130, 113] width 223 height 15
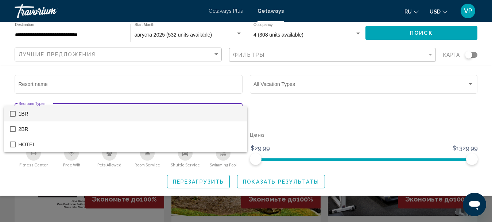
click at [303, 87] on div at bounding box center [246, 111] width 492 height 222
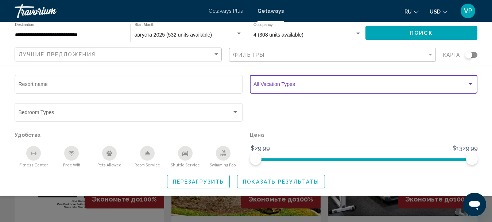
click at [302, 88] on span "Search widget" at bounding box center [361, 85] width 214 height 6
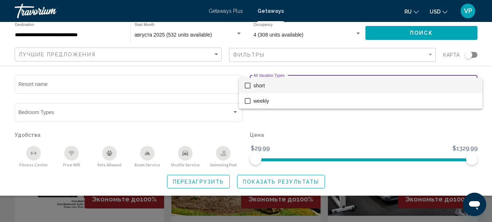
click at [295, 88] on span "short" at bounding box center [365, 85] width 223 height 15
drag, startPoint x: 468, startPoint y: 159, endPoint x: 338, endPoint y: 162, distance: 130.7
click at [331, 164] on div at bounding box center [246, 111] width 492 height 222
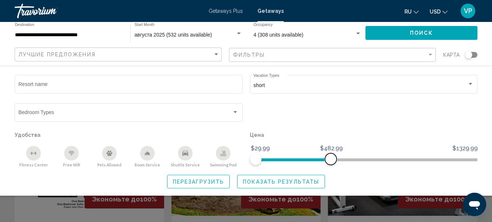
drag, startPoint x: 473, startPoint y: 158, endPoint x: 331, endPoint y: 159, distance: 142.0
click at [331, 162] on span "Search widget" at bounding box center [331, 159] width 12 height 12
click at [284, 182] on span "Показать результаты" at bounding box center [281, 181] width 76 height 6
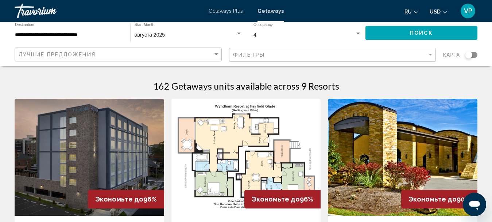
click at [476, 55] on div "Search widget" at bounding box center [471, 55] width 12 height 6
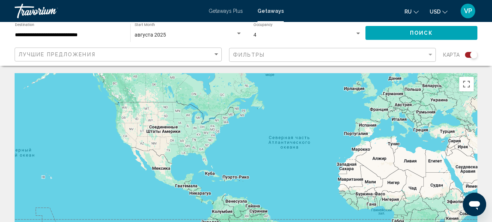
drag, startPoint x: 142, startPoint y: 168, endPoint x: 215, endPoint y: 138, distance: 78.8
click at [214, 138] on div "Main content" at bounding box center [246, 182] width 463 height 219
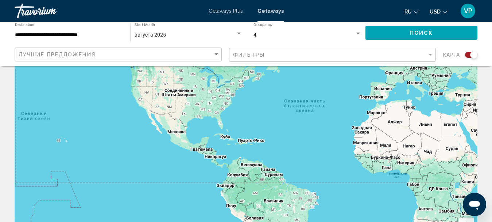
scroll to position [73, 0]
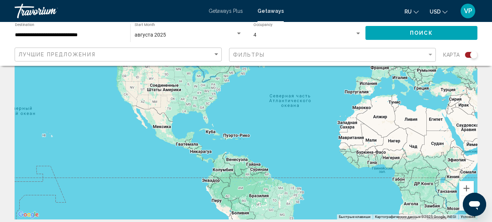
drag, startPoint x: 330, startPoint y: 140, endPoint x: 302, endPoint y: 191, distance: 57.6
click at [303, 190] on div "Main content" at bounding box center [246, 109] width 463 height 219
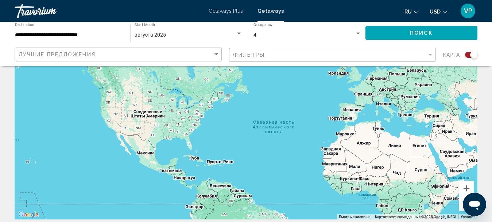
click at [470, 54] on div "Search widget" at bounding box center [471, 55] width 12 height 6
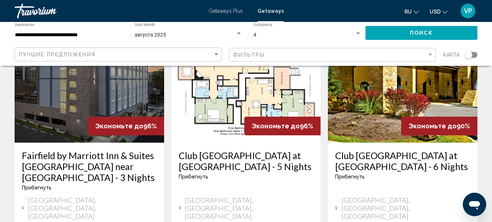
scroll to position [109, 0]
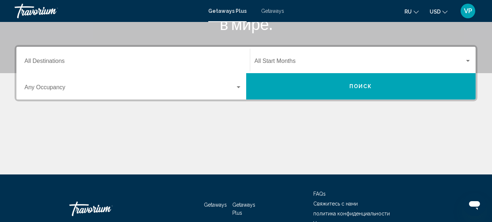
click at [187, 57] on div "Destination All Destinations" at bounding box center [133, 60] width 218 height 23
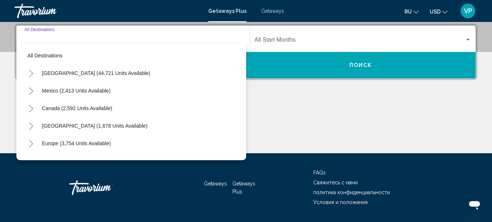
click at [168, 70] on div "[GEOGRAPHIC_DATA] (44,721 units available)" at bounding box center [131, 73] width 215 height 18
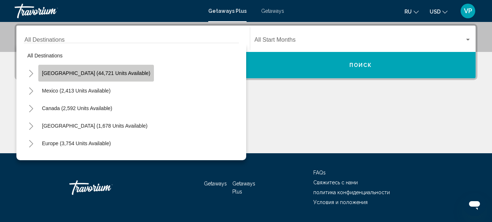
click at [129, 70] on button "[GEOGRAPHIC_DATA] (44,721 units available)" at bounding box center [96, 73] width 116 height 17
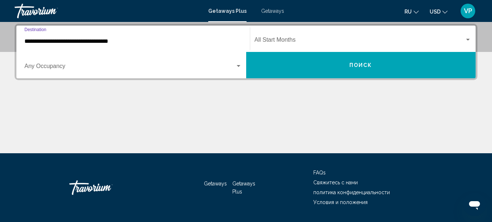
click at [164, 43] on input "**********" at bounding box center [133, 41] width 218 height 7
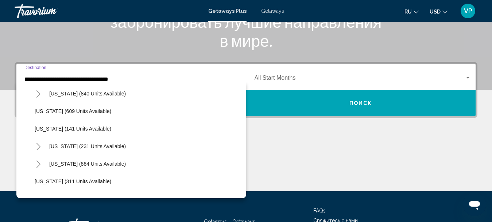
scroll to position [547, 0]
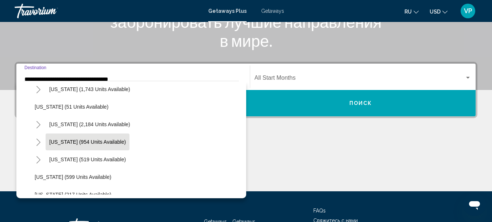
click at [96, 139] on span "[US_STATE] (954 units available)" at bounding box center [87, 142] width 77 height 6
type input "**********"
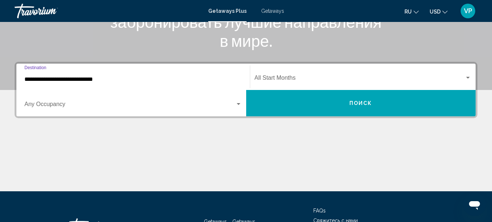
scroll to position [167, 0]
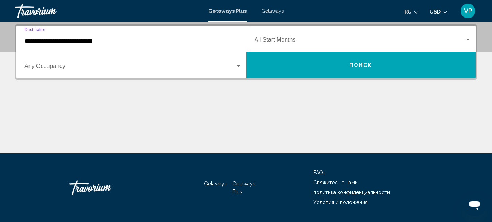
click at [331, 42] on span "Search widget" at bounding box center [360, 41] width 211 height 7
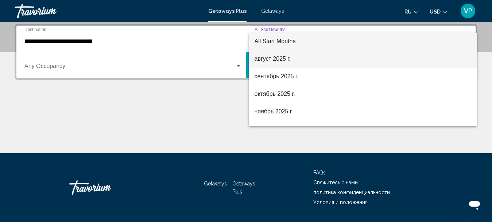
click at [315, 62] on span "август 2025 г." at bounding box center [363, 59] width 217 height 18
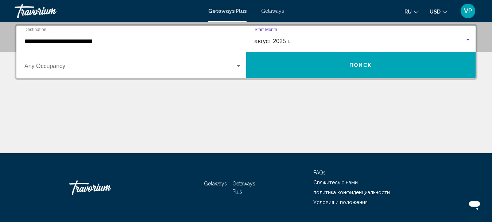
click at [235, 69] on div "Search widget" at bounding box center [238, 66] width 7 height 6
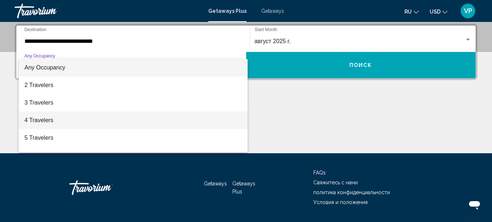
click at [179, 115] on span "4 Travelers" at bounding box center [133, 120] width 218 height 18
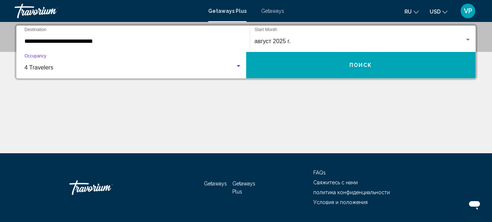
click at [266, 72] on button "Поиск" at bounding box center [361, 65] width 230 height 26
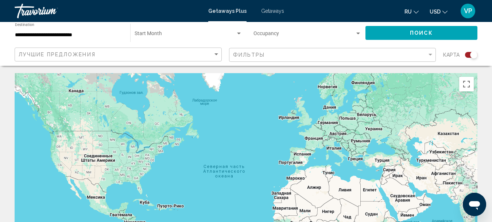
click at [265, 12] on span "Getaways" at bounding box center [272, 11] width 23 height 6
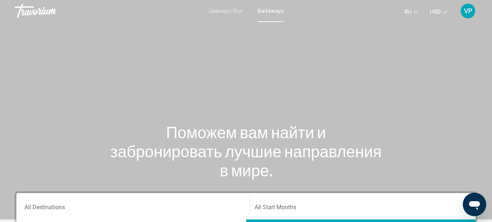
scroll to position [109, 0]
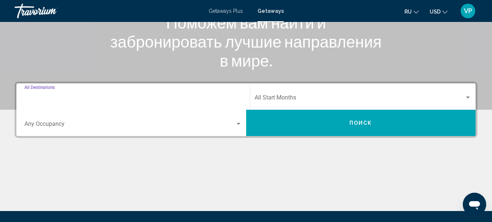
click at [128, 96] on input "Destination All Destinations" at bounding box center [133, 99] width 218 height 7
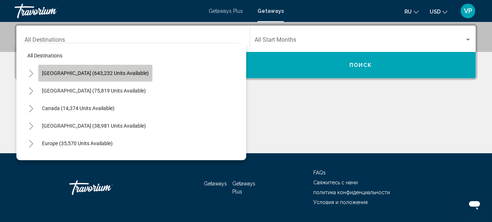
click at [117, 70] on span "[GEOGRAPHIC_DATA] (643,232 units available)" at bounding box center [95, 73] width 107 height 6
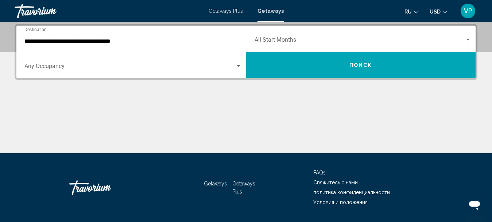
click at [174, 38] on div "**********" at bounding box center [133, 38] width 218 height 23
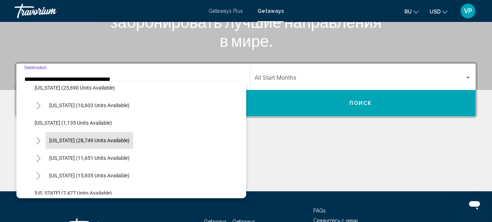
scroll to position [620, 0]
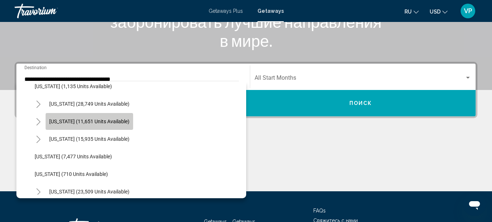
click at [120, 122] on span "[US_STATE] (11,651 units available)" at bounding box center [89, 121] width 80 height 6
type input "**********"
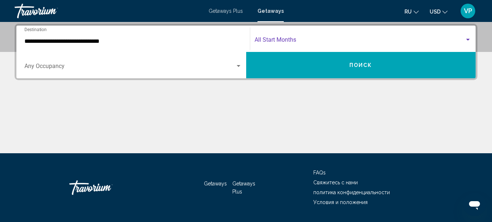
click at [372, 41] on span "Search widget" at bounding box center [360, 41] width 211 height 7
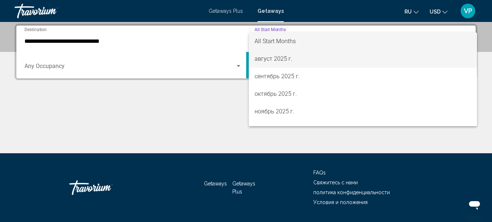
click at [327, 65] on span "август 2025 г." at bounding box center [363, 59] width 217 height 18
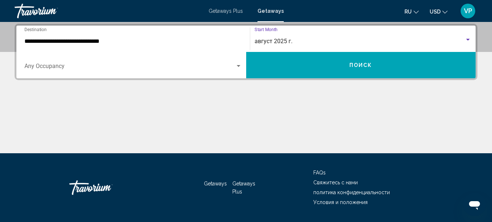
click at [237, 66] on div "Search widget" at bounding box center [239, 66] width 4 height 2
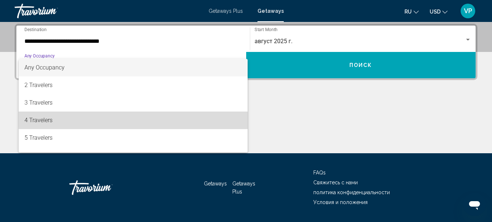
click at [148, 118] on span "4 Travelers" at bounding box center [133, 120] width 218 height 18
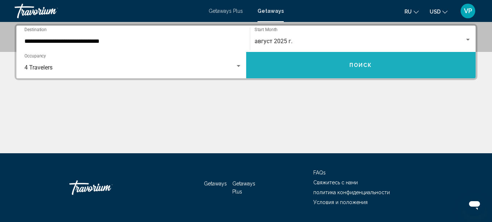
click at [310, 66] on button "Поиск" at bounding box center [361, 65] width 230 height 26
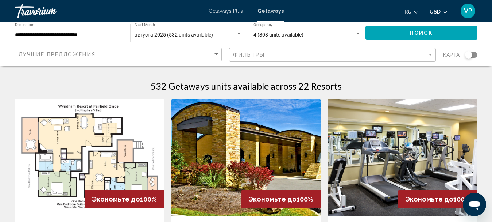
click at [396, 60] on div "Фильтры" at bounding box center [333, 55] width 201 height 14
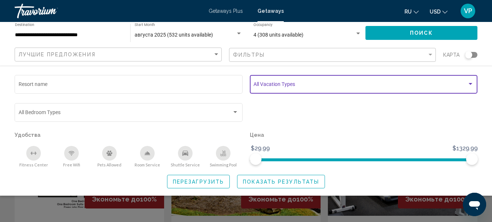
click at [361, 85] on span "Search widget" at bounding box center [361, 85] width 214 height 6
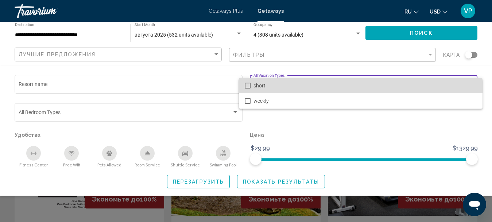
click at [337, 91] on span "short" at bounding box center [365, 85] width 223 height 15
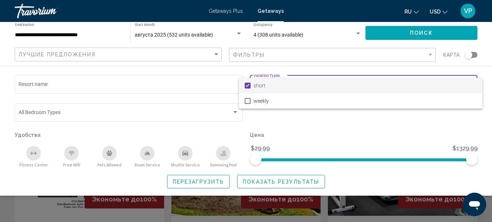
click at [291, 181] on div at bounding box center [246, 111] width 492 height 222
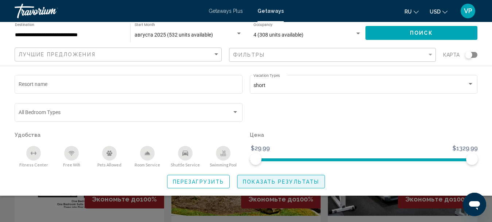
click at [281, 179] on span "Показать результаты" at bounding box center [281, 181] width 76 height 6
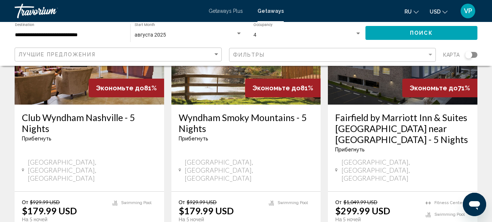
scroll to position [1056, 0]
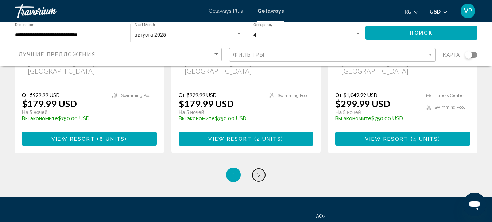
click at [259, 170] on span "2" at bounding box center [259, 174] width 4 height 8
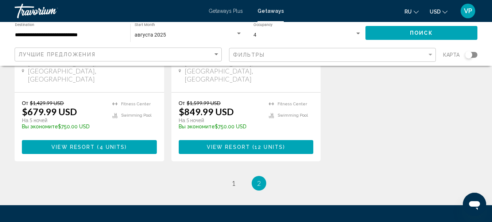
scroll to position [511, 0]
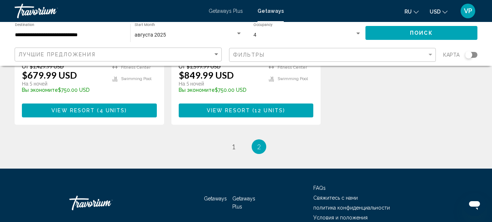
click at [225, 139] on ul "2 / 2 page 1 You're on page 2" at bounding box center [246, 146] width 463 height 15
click at [230, 140] on link "page 1" at bounding box center [233, 146] width 13 height 13
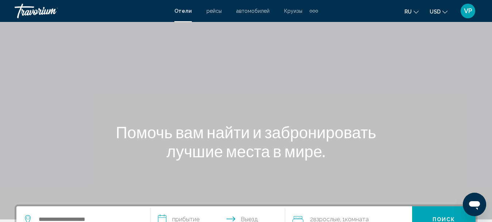
scroll to position [109, 0]
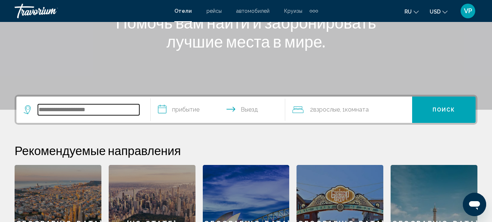
click at [115, 107] on input "Search widget" at bounding box center [88, 109] width 101 height 11
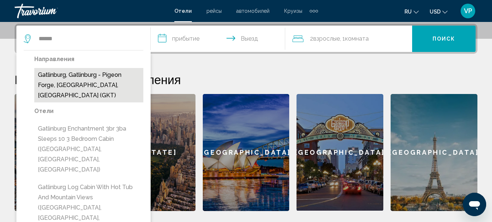
click at [95, 80] on button "Gatlinburg, Gatlinburg - Pigeon Forge, [GEOGRAPHIC_DATA], [GEOGRAPHIC_DATA] (GK…" at bounding box center [88, 85] width 109 height 34
type input "**********"
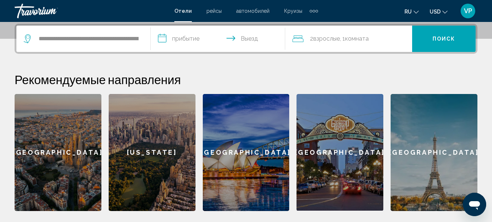
click at [187, 38] on input "**********" at bounding box center [219, 40] width 137 height 28
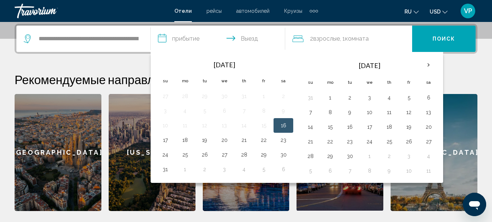
click at [283, 128] on button "16" at bounding box center [284, 125] width 12 height 10
click at [189, 141] on button "18" at bounding box center [185, 140] width 12 height 10
type input "**********"
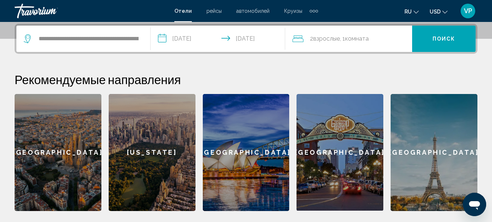
click at [381, 44] on div "2 Взрослый Взрослые , 1 Комната номера" at bounding box center [353, 39] width 120 height 26
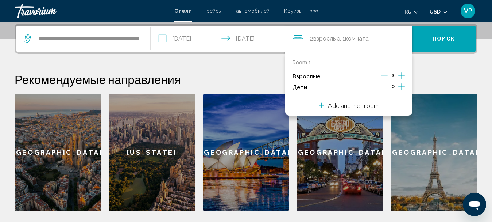
click at [402, 85] on icon "Increment children" at bounding box center [402, 86] width 7 height 7
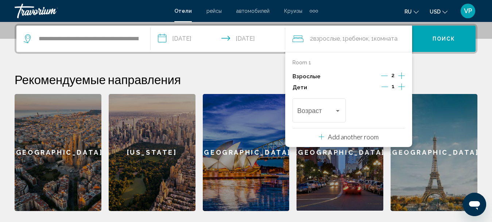
click at [401, 85] on icon "Increment children" at bounding box center [402, 86] width 7 height 9
click at [338, 117] on div "Возраст" at bounding box center [319, 109] width 44 height 26
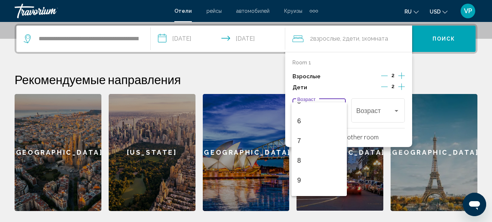
scroll to position [182, 0]
click at [328, 127] on span "10" at bounding box center [319, 127] width 44 height 20
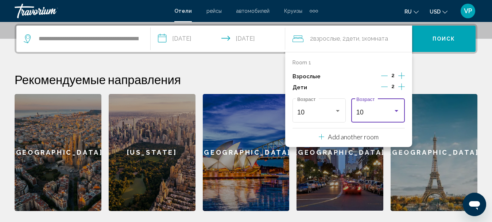
click at [372, 113] on div "10" at bounding box center [375, 111] width 37 height 7
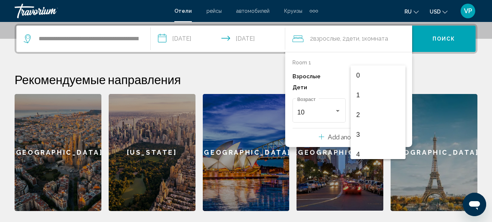
scroll to position [160, 0]
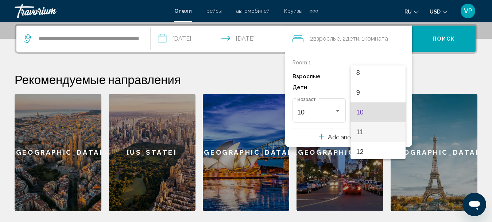
click at [363, 136] on span "11" at bounding box center [379, 132] width 44 height 20
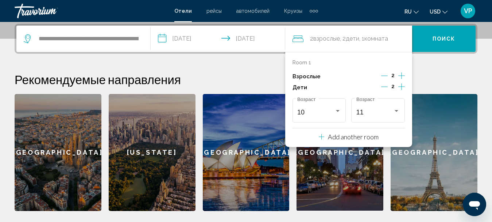
click at [433, 37] on button "Поиск" at bounding box center [444, 39] width 64 height 26
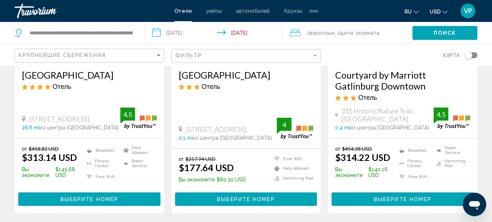
scroll to position [73, 0]
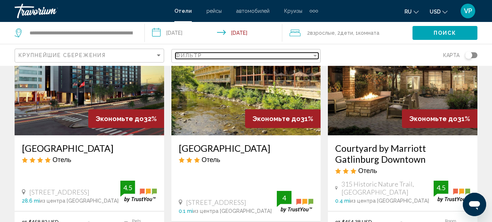
click at [299, 58] on div "Фильтр" at bounding box center [244, 56] width 137 height 6
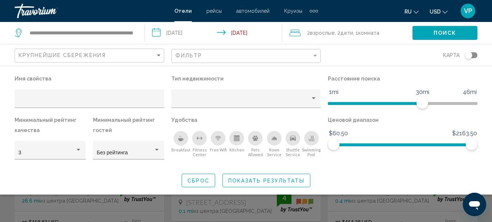
click at [179, 137] on icon "Breakfast" at bounding box center [181, 138] width 6 height 6
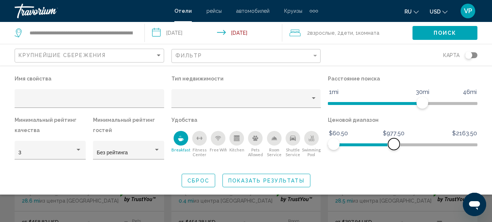
drag, startPoint x: 472, startPoint y: 145, endPoint x: 394, endPoint y: 141, distance: 78.2
click at [394, 142] on span "Hotel Filters" at bounding box center [394, 144] width 12 height 12
drag, startPoint x: 394, startPoint y: 142, endPoint x: 360, endPoint y: 137, distance: 34.3
click at [360, 143] on ngx-slider "$60.50 $2163.50 $60.50 $459.50 $60.50 - $459.50" at bounding box center [403, 143] width 150 height 1
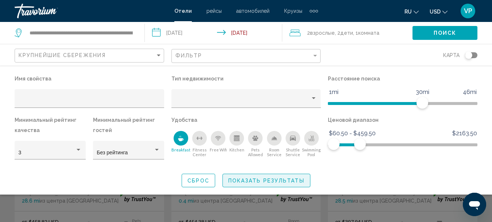
click at [277, 178] on span "Показать результаты" at bounding box center [266, 180] width 76 height 6
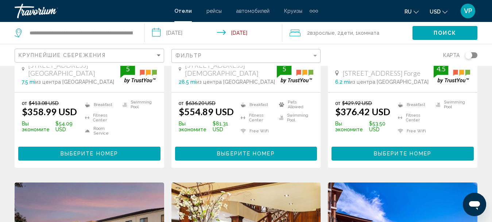
scroll to position [839, 0]
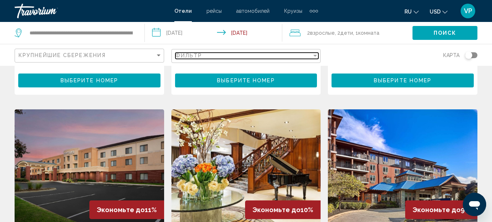
click at [300, 58] on div "Фильтр" at bounding box center [244, 56] width 137 height 6
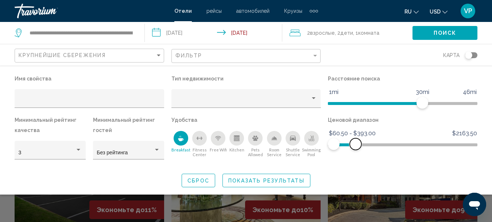
drag, startPoint x: 360, startPoint y: 144, endPoint x: 355, endPoint y: 143, distance: 4.8
click at [356, 143] on span "Hotel Filters" at bounding box center [356, 144] width 12 height 12
click at [254, 178] on span "Показать результаты" at bounding box center [266, 180] width 76 height 6
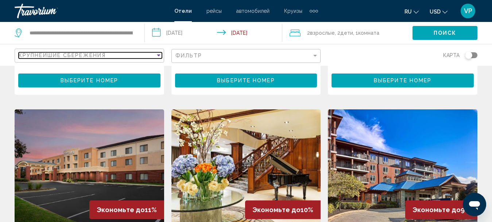
click at [154, 57] on div "Крупнейшие сбережения" at bounding box center [87, 55] width 137 height 6
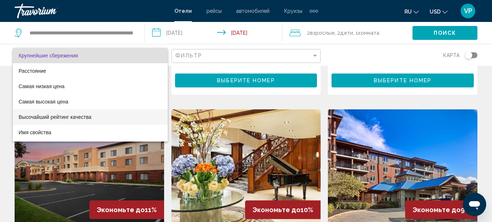
click at [84, 117] on span "Высочайший рейтинг качества" at bounding box center [55, 117] width 73 height 6
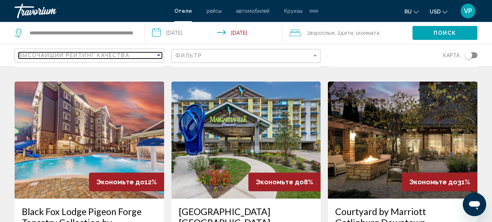
scroll to position [365, 0]
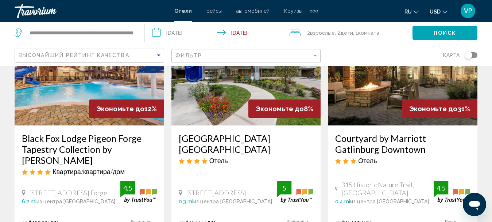
click at [361, 143] on h3 "Courtyard by Marriott Gatlinburg Downtown" at bounding box center [402, 143] width 135 height 22
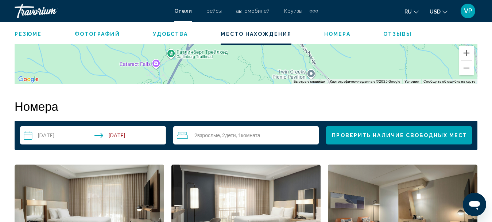
scroll to position [961, 0]
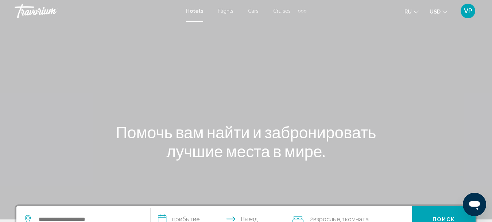
scroll to position [73, 0]
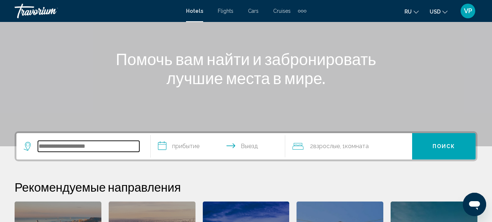
click at [126, 147] on input "Search widget" at bounding box center [88, 146] width 101 height 11
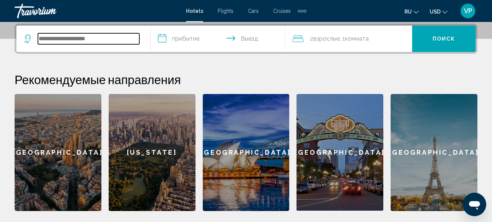
click at [113, 38] on input "Search widget" at bounding box center [88, 38] width 101 height 11
paste input "**********"
type input "**********"
click at [183, 39] on input "**********" at bounding box center [219, 40] width 137 height 28
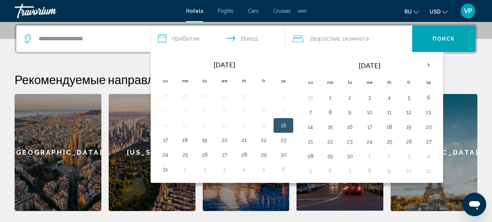
click at [289, 123] on button "16" at bounding box center [284, 125] width 12 height 10
click at [188, 137] on button "18" at bounding box center [185, 140] width 12 height 10
type input "**********"
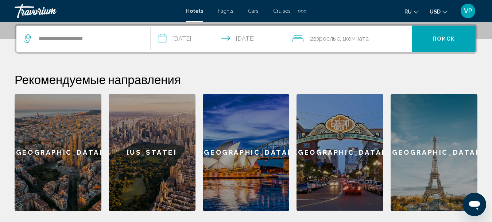
click at [374, 39] on div "2 Взрослый Взрослые , 1 Комната номера" at bounding box center [353, 39] width 120 height 10
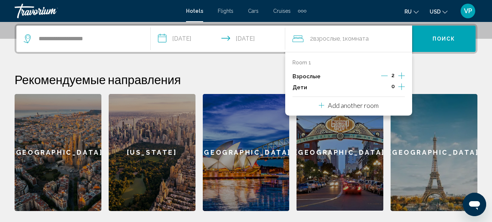
click at [401, 87] on icon "Increment children" at bounding box center [402, 86] width 7 height 9
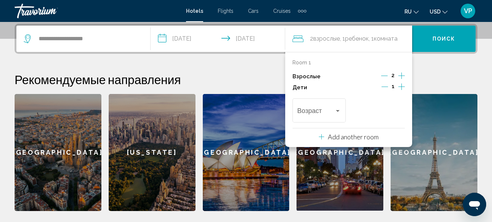
click at [401, 87] on icon "Increment children" at bounding box center [402, 86] width 7 height 9
click at [337, 110] on div "Travelers: 2 adults, 2 children" at bounding box center [338, 111] width 4 height 2
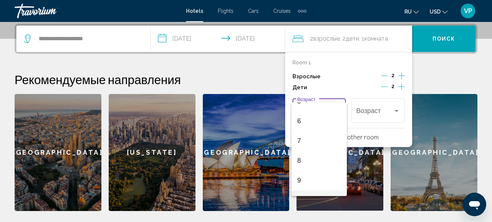
scroll to position [146, 0]
click at [312, 161] on span "10" at bounding box center [319, 163] width 44 height 20
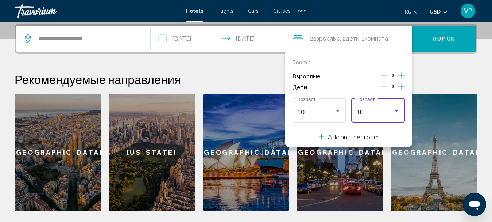
click at [369, 110] on div "10" at bounding box center [375, 111] width 37 height 7
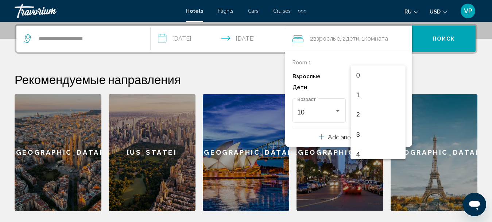
scroll to position [160, 0]
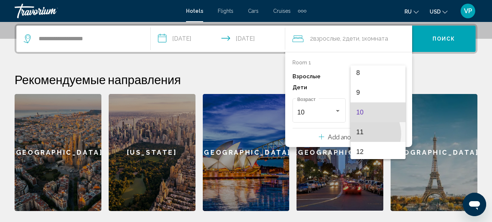
click at [363, 134] on span "11" at bounding box center [379, 132] width 44 height 20
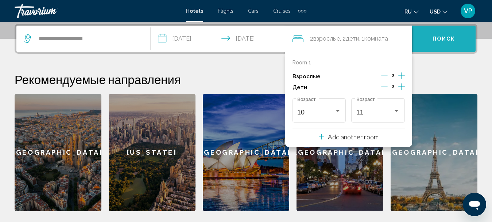
click at [440, 49] on button "Поиск" at bounding box center [444, 39] width 64 height 26
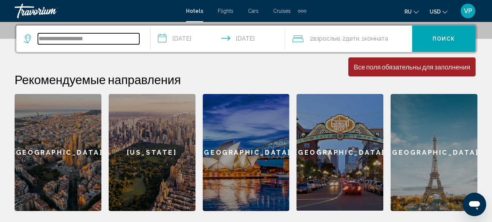
click at [115, 39] on input "**********" at bounding box center [88, 38] width 101 height 11
type input "*"
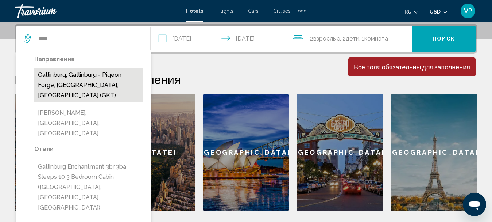
click at [101, 76] on button "Gatlinburg, Gatlinburg - Pigeon Forge, [GEOGRAPHIC_DATA], [GEOGRAPHIC_DATA] (GK…" at bounding box center [88, 85] width 109 height 34
type input "**********"
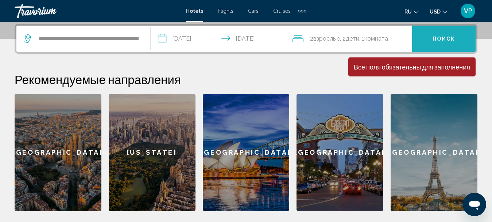
click at [433, 40] on span "Поиск" at bounding box center [444, 39] width 23 height 6
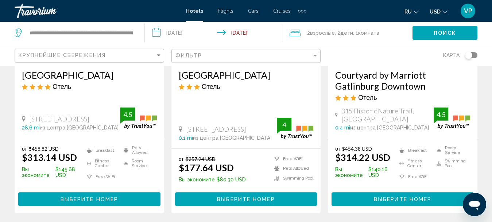
scroll to position [73, 0]
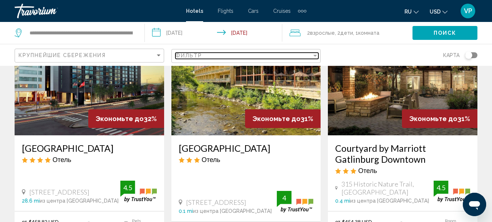
click at [178, 57] on span "Фильтр" at bounding box center [189, 56] width 27 height 6
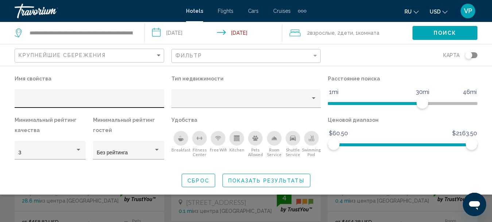
drag, startPoint x: 59, startPoint y: 97, endPoint x: 37, endPoint y: 103, distance: 23.0
click at [37, 103] on input "Hotel Filters" at bounding box center [90, 101] width 142 height 6
paste input "**********"
type input "**********"
click at [179, 140] on icon "Breakfast" at bounding box center [181, 138] width 6 height 6
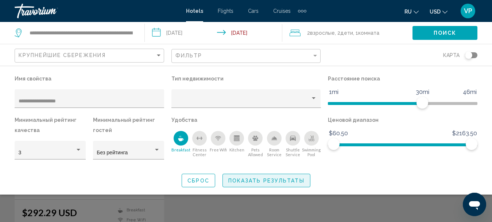
click at [281, 181] on span "Показать результаты" at bounding box center [266, 180] width 76 height 6
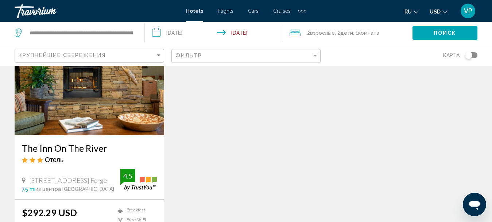
click at [97, 150] on h3 "The Inn On The River" at bounding box center [89, 147] width 135 height 11
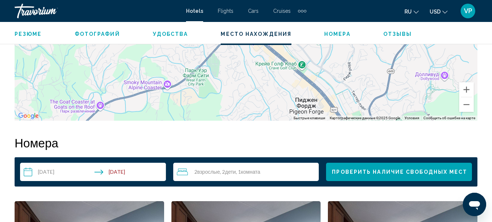
scroll to position [1034, 0]
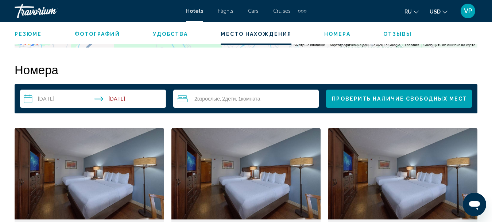
click at [352, 98] on span "Проверить наличие свободных мест" at bounding box center [399, 99] width 135 height 6
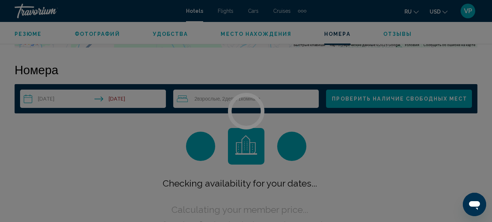
scroll to position [1052, 0]
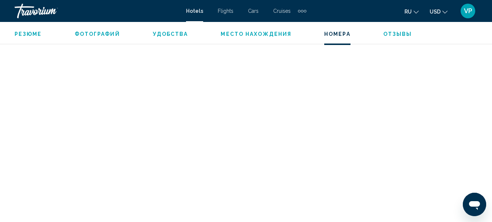
scroll to position [1113, 0]
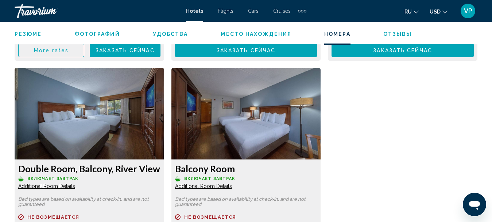
scroll to position [1277, 0]
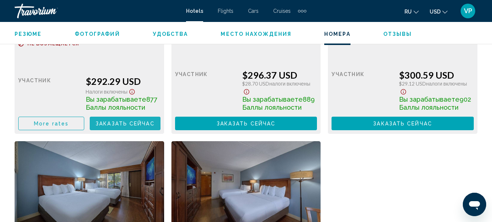
click at [101, 120] on span "Заказать сейчас" at bounding box center [125, 123] width 59 height 6
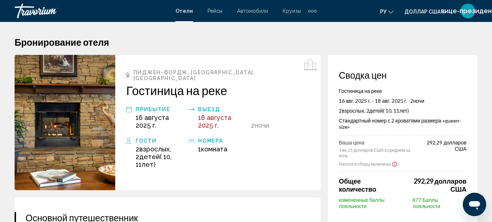
click at [301, 138] on div "Гости 2 взрослых Взрослый , 2 детей ( 10, 11 лет ) [PERSON_NAME] номера 1 Комна…" at bounding box center [218, 152] width 184 height 32
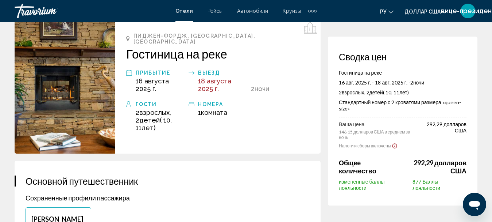
scroll to position [73, 0]
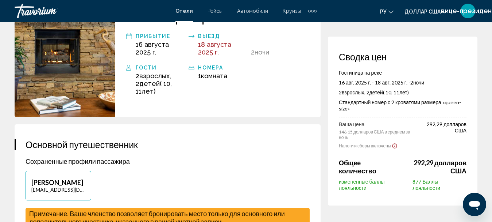
click at [353, 185] on font "измененные баллы лояльности" at bounding box center [362, 184] width 46 height 12
click at [421, 180] on font "877 Баллы лояльности" at bounding box center [427, 184] width 28 height 12
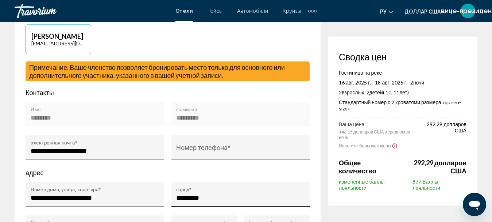
scroll to position [255, 0]
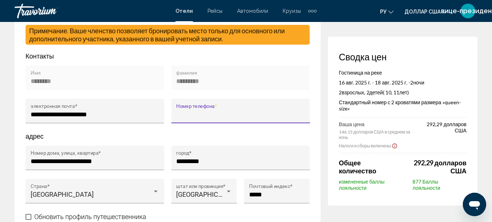
click at [207, 118] on input "Номер телефона *" at bounding box center [240, 114] width 129 height 7
type input "**********"
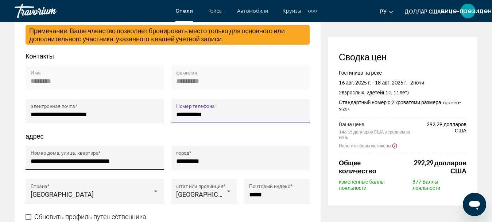
click at [147, 159] on input "**********" at bounding box center [95, 160] width 129 height 7
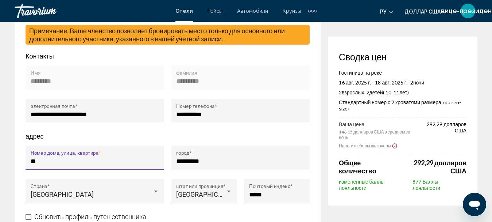
type input "*"
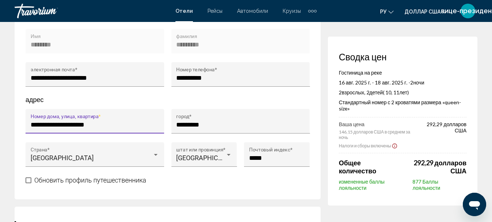
scroll to position [401, 0]
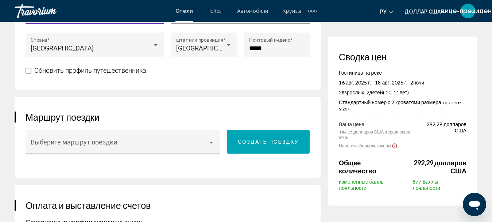
type input "**********"
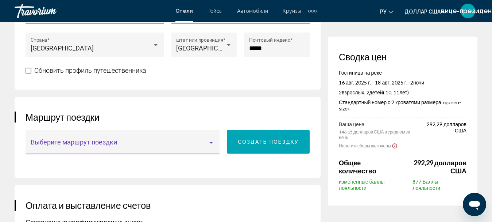
click at [61, 149] on span "Основное содержание" at bounding box center [120, 145] width 178 height 7
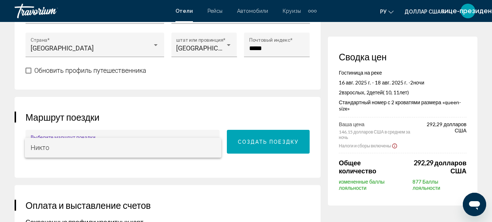
click at [99, 125] on div at bounding box center [246, 111] width 492 height 222
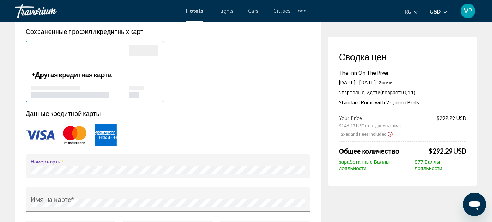
scroll to position [474, 0]
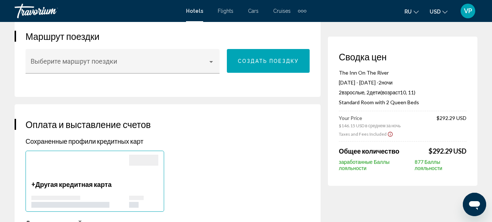
click at [60, 165] on div "Main content" at bounding box center [80, 167] width 98 height 26
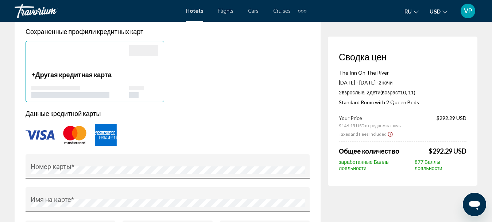
scroll to position [620, 0]
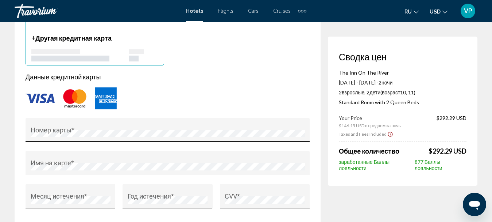
click at [103, 129] on div "Номер карты *" at bounding box center [168, 131] width 274 height 19
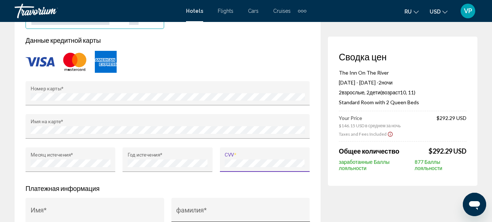
scroll to position [693, 0]
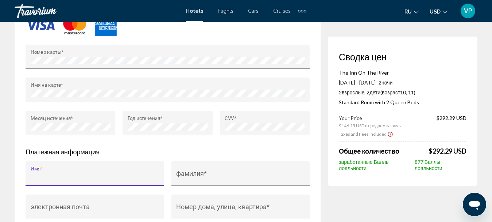
click at [119, 177] on input "Имя *" at bounding box center [95, 176] width 129 height 7
type input "****"
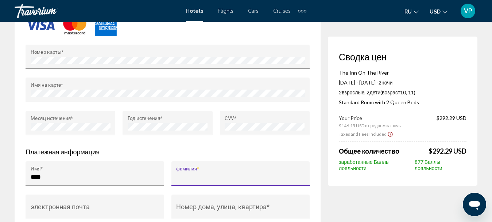
click at [192, 180] on input "фамилия *" at bounding box center [240, 176] width 129 height 7
click at [203, 179] on input "******" at bounding box center [240, 176] width 129 height 7
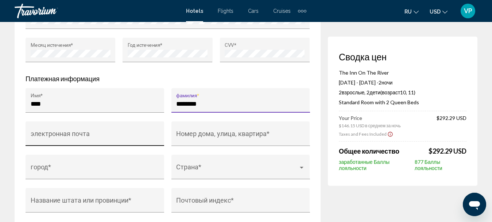
type input "********"
click at [119, 137] on input "электронная почта" at bounding box center [95, 136] width 129 height 7
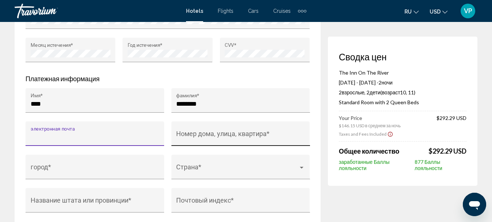
click at [205, 132] on div "Номер дома, улица, квартира *" at bounding box center [240, 135] width 129 height 19
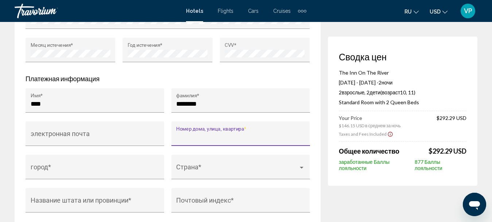
type input "*"
type input "**********"
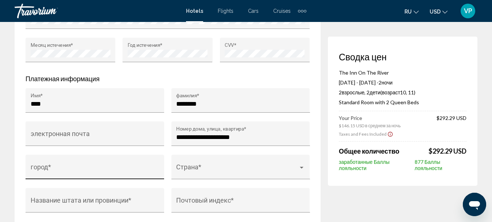
click at [134, 176] on div "город *" at bounding box center [95, 168] width 129 height 19
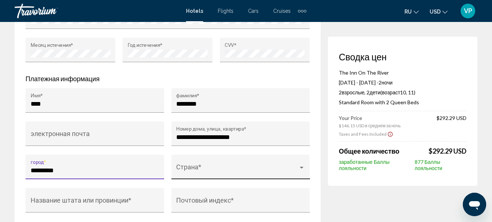
type input "*********"
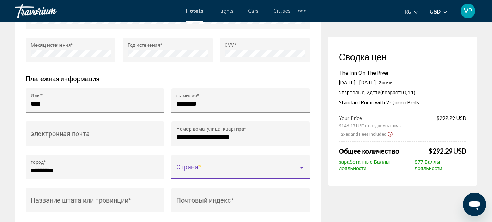
click at [219, 171] on span "Main content" at bounding box center [237, 169] width 122 height 7
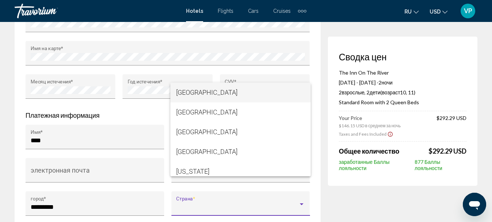
scroll to position [803, 0]
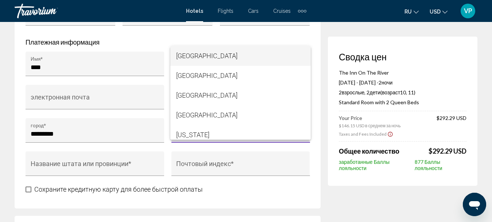
click at [95, 166] on div at bounding box center [246, 111] width 492 height 222
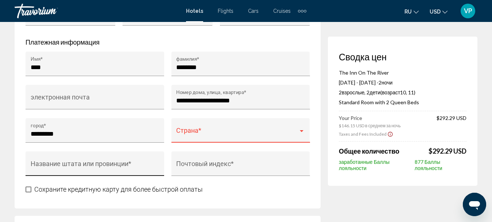
click at [95, 167] on input "Название штата или провинции *" at bounding box center [95, 166] width 129 height 7
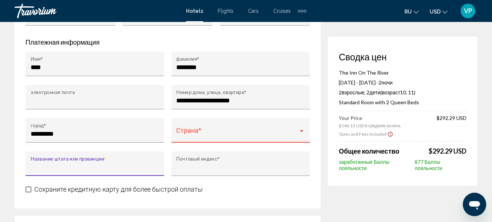
type input "**"
type input "**********"
type input "*****"
click at [188, 134] on span "Main content" at bounding box center [237, 133] width 122 height 7
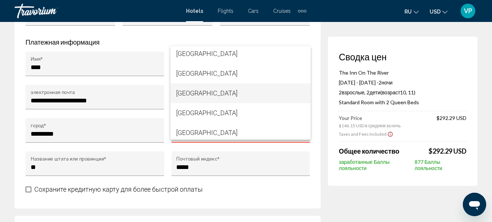
scroll to position [4690, 0]
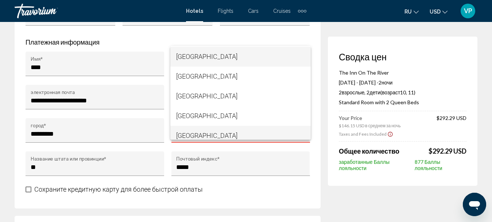
click at [231, 134] on span "[GEOGRAPHIC_DATA]" at bounding box center [240, 136] width 129 height 20
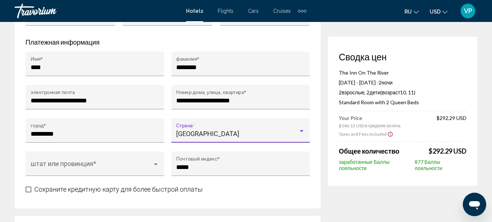
scroll to position [4696, 0]
click at [133, 170] on span "Main content" at bounding box center [92, 166] width 122 height 7
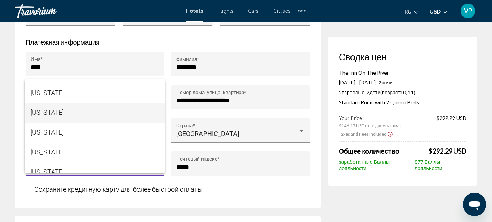
scroll to position [604, 0]
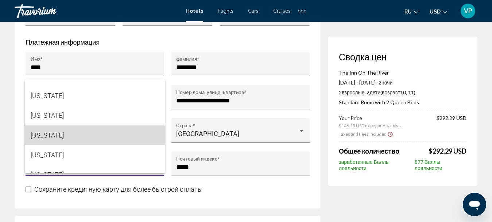
click at [118, 135] on span "[US_STATE]" at bounding box center [95, 135] width 129 height 20
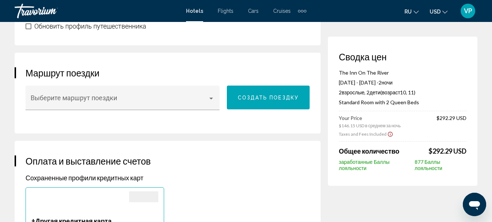
scroll to position [401, 0]
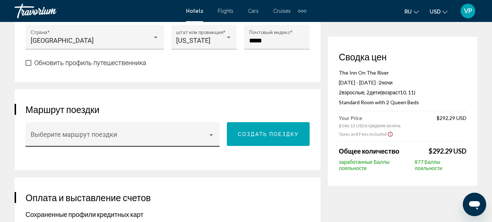
click at [142, 138] on span "Main content" at bounding box center [120, 137] width 178 height 7
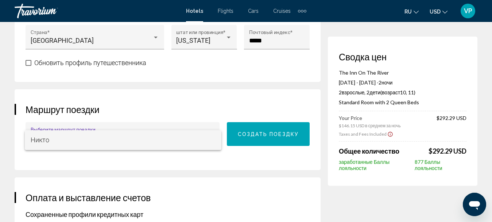
click at [142, 138] on span "Никто" at bounding box center [123, 140] width 185 height 20
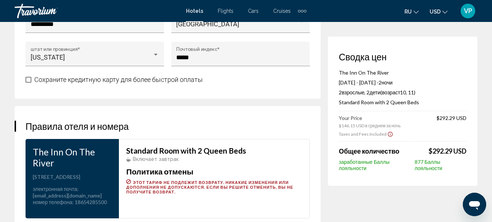
scroll to position [985, 0]
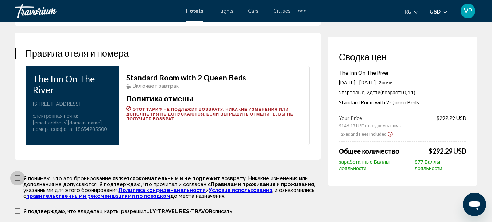
click at [18, 181] on span "Main content" at bounding box center [18, 178] width 6 height 6
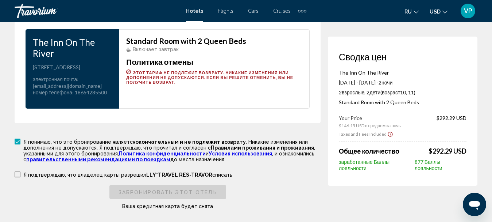
click at [18, 177] on span "Main content" at bounding box center [18, 174] width 6 height 6
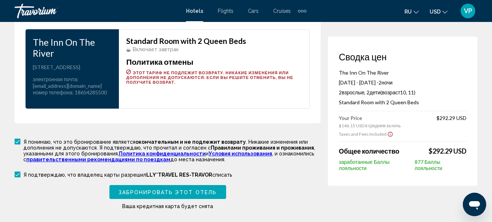
scroll to position [1058, 0]
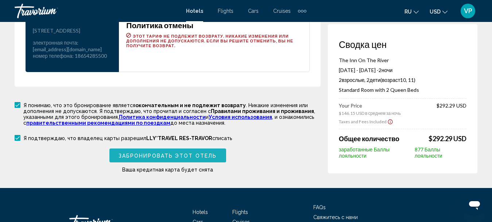
click at [147, 158] on span "Забронировать этот отель" at bounding box center [168, 156] width 98 height 6
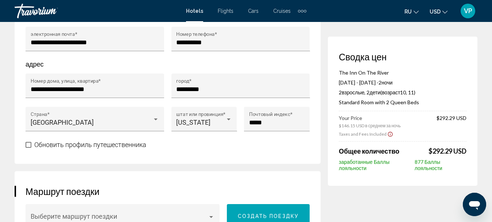
scroll to position [419, 0]
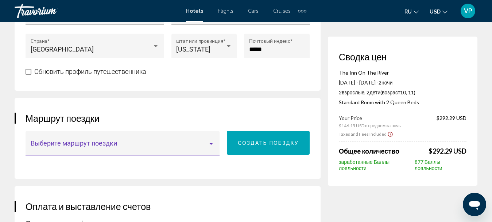
click at [153, 145] on span "Main content" at bounding box center [120, 146] width 178 height 7
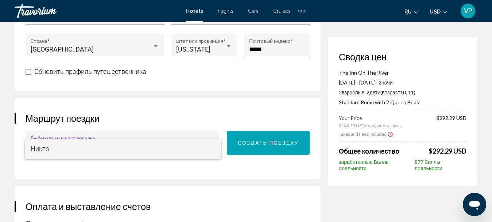
click at [138, 147] on span "Никто" at bounding box center [123, 149] width 185 height 20
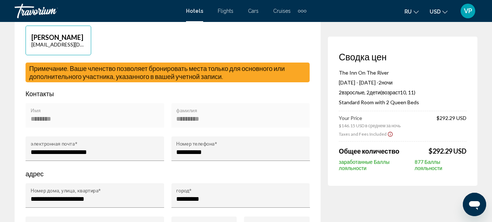
scroll to position [200, 0]
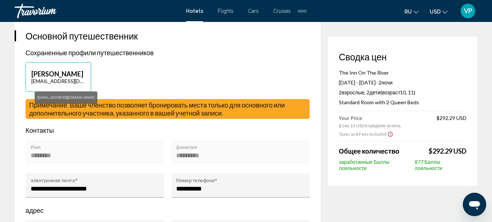
click at [73, 82] on p "[EMAIL_ADDRESS][DOMAIN_NAME]" at bounding box center [58, 81] width 54 height 6
type input "********"
type input "*********"
type input "**********"
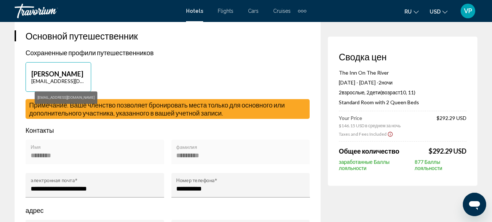
type input "*********"
type input "*****"
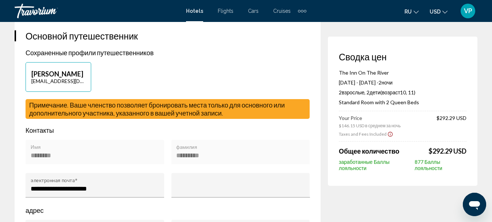
click at [56, 73] on p "[PERSON_NAME]" at bounding box center [58, 74] width 54 height 8
type input "********"
type input "*********"
type input "**********"
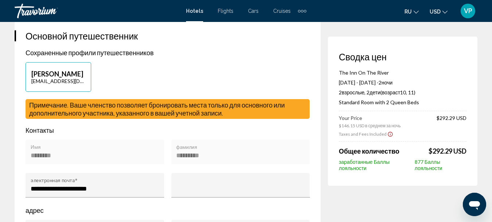
type input "*********"
type input "*****"
click at [56, 73] on p "[PERSON_NAME]" at bounding box center [58, 74] width 54 height 8
type input "********"
type input "*********"
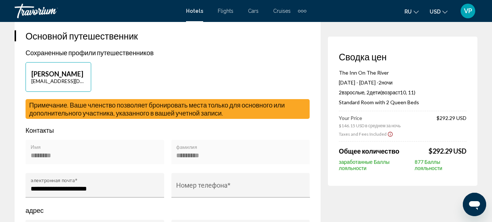
type input "**********"
type input "*********"
type input "*****"
click at [56, 74] on p "[PERSON_NAME]" at bounding box center [58, 74] width 54 height 8
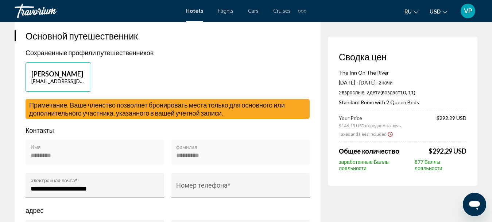
type input "********"
type input "*********"
type input "**********"
type input "*********"
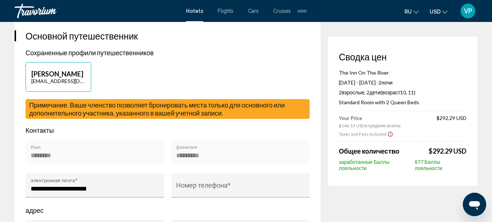
type input "*****"
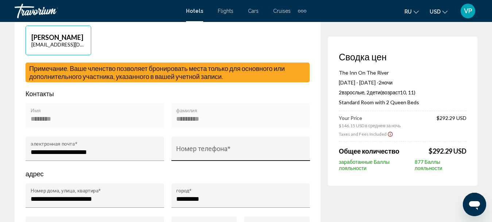
click at [238, 154] on input "Номер телефона *" at bounding box center [240, 151] width 129 height 7
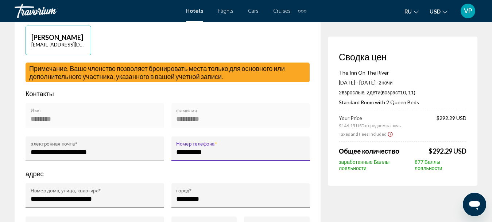
type input "**********"
click at [264, 110] on div "********* фамилия" at bounding box center [240, 117] width 129 height 19
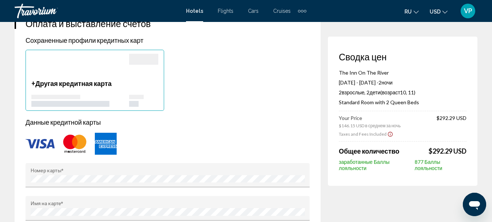
scroll to position [383, 0]
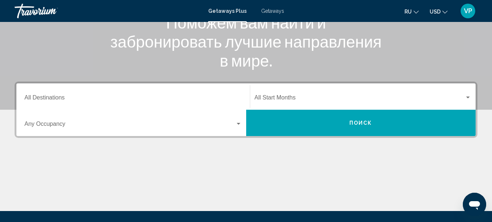
click at [161, 99] on input "Destination All Destinations" at bounding box center [133, 99] width 218 height 7
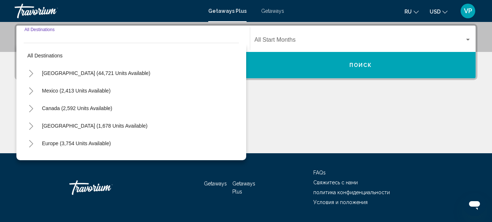
click at [143, 76] on div "[GEOGRAPHIC_DATA] (44,721 units available)" at bounding box center [131, 73] width 215 height 18
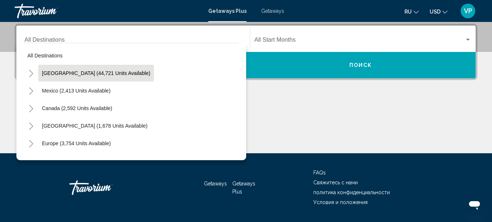
click at [116, 72] on span "[GEOGRAPHIC_DATA] (44,721 units available)" at bounding box center [96, 73] width 108 height 6
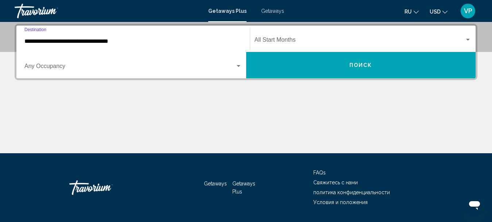
click at [157, 38] on input "**********" at bounding box center [133, 41] width 218 height 7
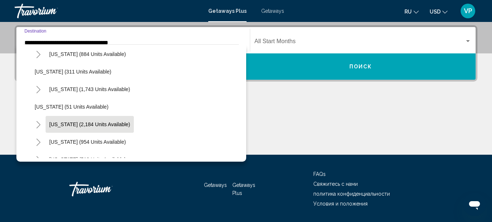
scroll to position [547, 0]
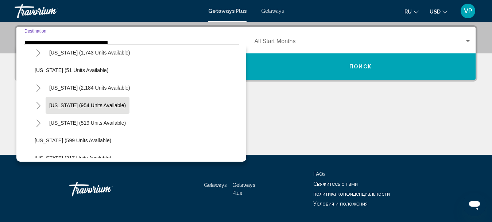
click at [120, 107] on span "[US_STATE] (954 units available)" at bounding box center [87, 105] width 77 height 6
type input "**********"
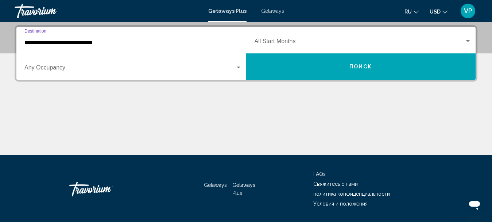
scroll to position [167, 0]
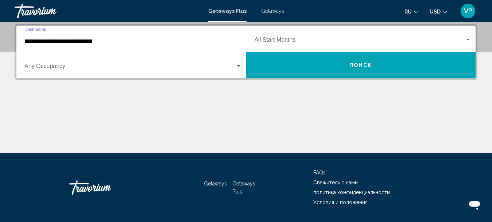
click at [269, 43] on span "Search widget" at bounding box center [360, 41] width 211 height 7
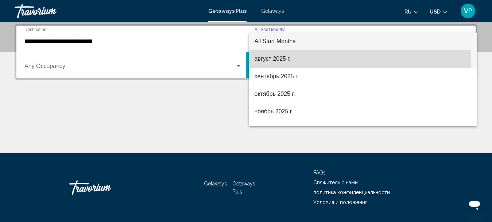
click at [265, 59] on span "август 2025 г." at bounding box center [363, 59] width 217 height 18
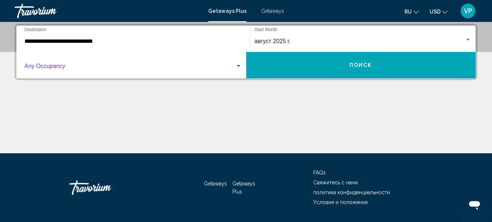
click at [214, 69] on span "Search widget" at bounding box center [129, 67] width 211 height 7
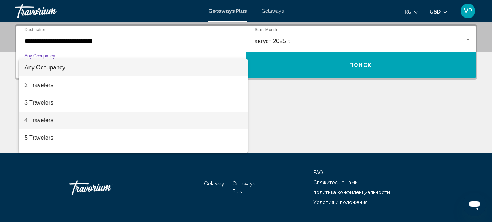
click at [193, 116] on span "4 Travelers" at bounding box center [133, 120] width 218 height 18
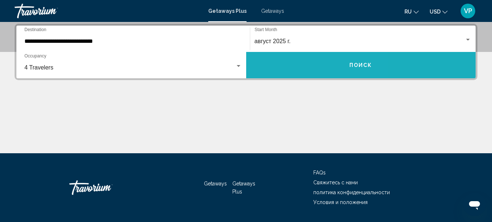
click at [293, 61] on button "Поиск" at bounding box center [361, 65] width 230 height 26
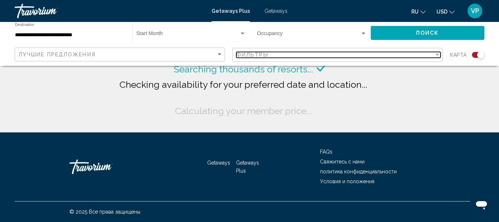
click at [301, 57] on div "Фильтры" at bounding box center [334, 55] width 197 height 6
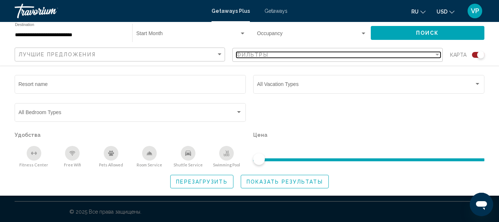
click at [302, 56] on div "Фильтры" at bounding box center [334, 55] width 197 height 6
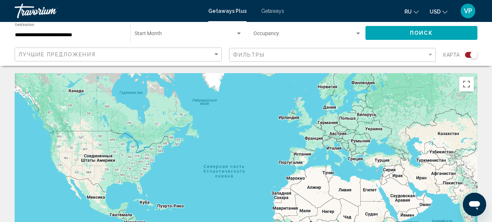
click at [267, 10] on span "Getaways" at bounding box center [272, 11] width 23 height 6
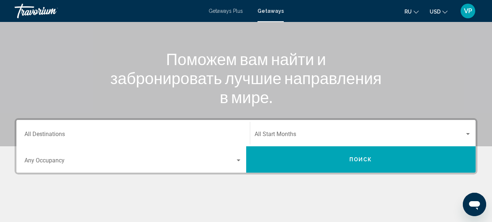
click at [73, 134] on input "Destination All Destinations" at bounding box center [133, 135] width 218 height 7
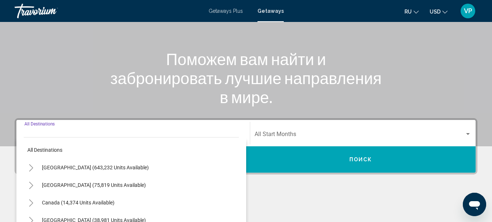
scroll to position [167, 0]
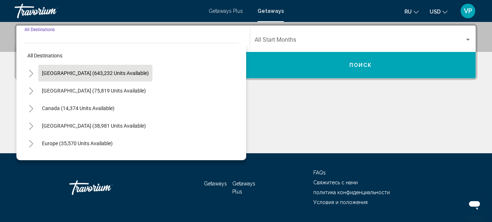
click at [115, 69] on button "[GEOGRAPHIC_DATA] (643,232 units available)" at bounding box center [95, 73] width 114 height 17
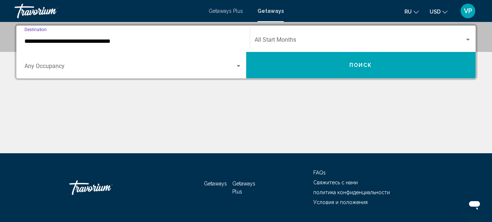
click at [133, 43] on input "**********" at bounding box center [133, 41] width 218 height 7
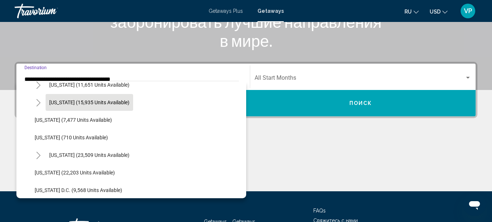
scroll to position [620, 0]
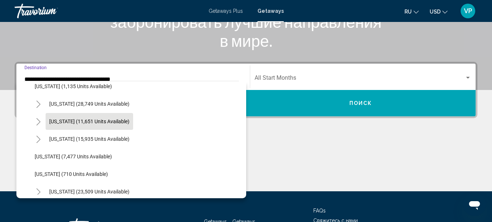
click at [83, 120] on span "[US_STATE] (11,651 units available)" at bounding box center [89, 121] width 80 height 6
type input "**********"
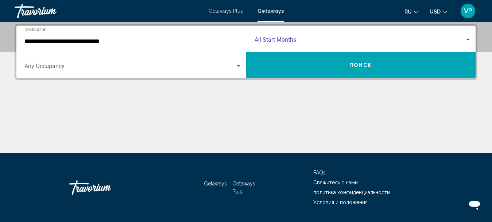
click at [280, 43] on span "Search widget" at bounding box center [360, 41] width 211 height 7
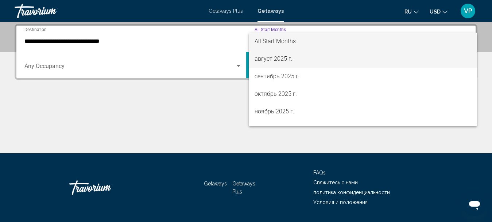
click at [271, 60] on span "август 2025 г." at bounding box center [363, 59] width 217 height 18
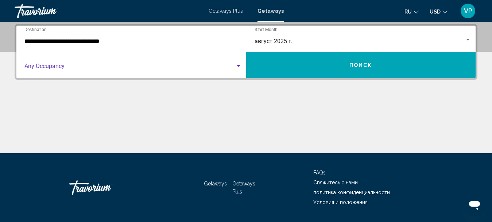
click at [229, 69] on span "Search widget" at bounding box center [129, 67] width 211 height 7
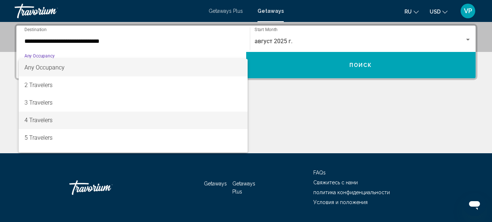
click at [169, 121] on span "4 Travelers" at bounding box center [133, 120] width 218 height 18
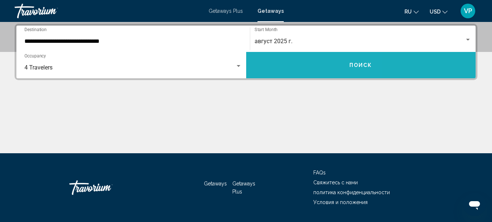
click at [290, 61] on button "Поиск" at bounding box center [361, 65] width 230 height 26
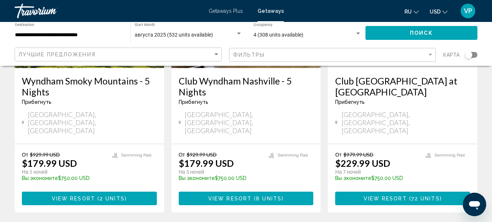
scroll to position [1045, 0]
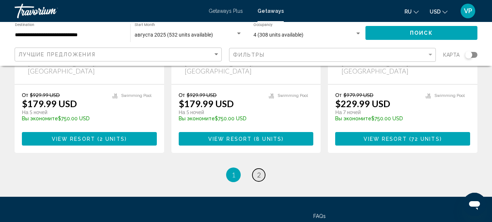
click at [257, 170] on span "2" at bounding box center [259, 174] width 4 height 8
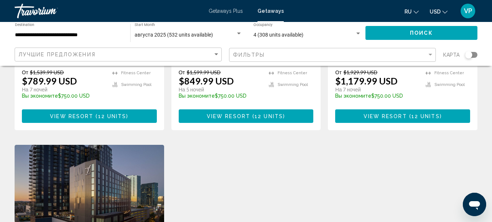
scroll to position [876, 0]
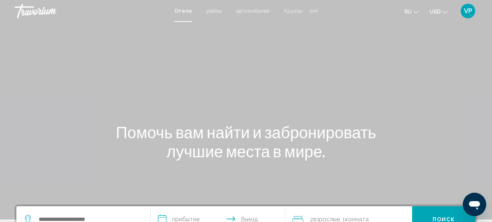
click at [311, 12] on div "Extra navigation items" at bounding box center [314, 10] width 8 height 11
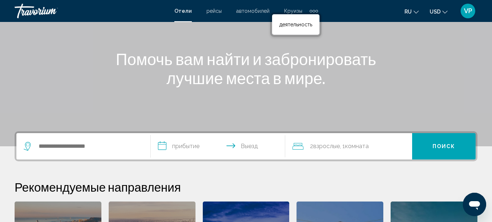
scroll to position [109, 0]
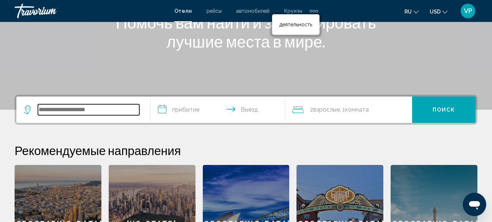
click at [108, 112] on input "Search widget" at bounding box center [88, 109] width 101 height 11
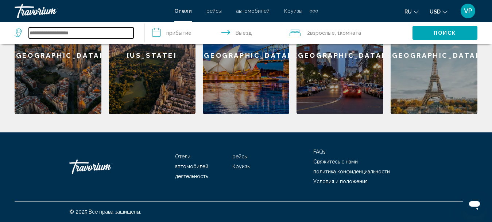
scroll to position [131, 0]
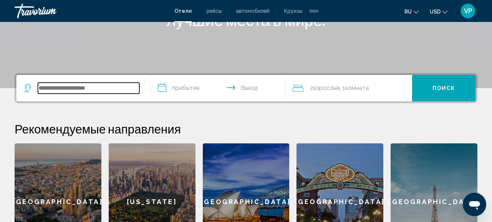
click at [103, 85] on input "Search widget" at bounding box center [88, 87] width 101 height 11
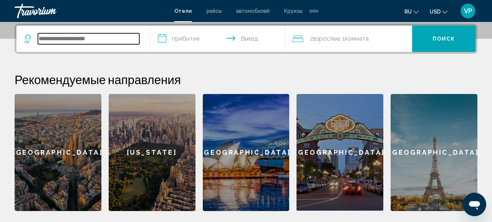
paste input "**********"
type input "**********"
click at [430, 46] on button "Поиск" at bounding box center [444, 39] width 64 height 26
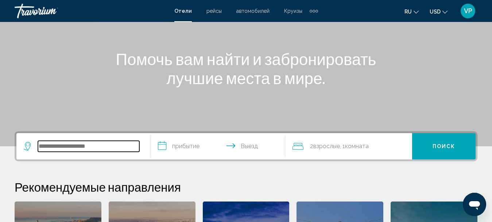
click at [112, 147] on input "Search widget" at bounding box center [88, 146] width 101 height 11
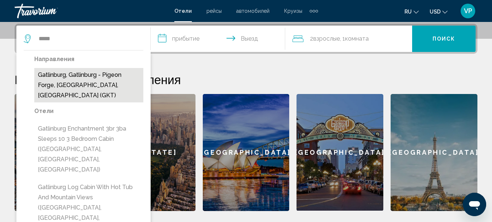
click at [115, 74] on button "Gatlinburg, Gatlinburg - Pigeon Forge, [GEOGRAPHIC_DATA], [GEOGRAPHIC_DATA] (GK…" at bounding box center [88, 85] width 109 height 34
type input "**********"
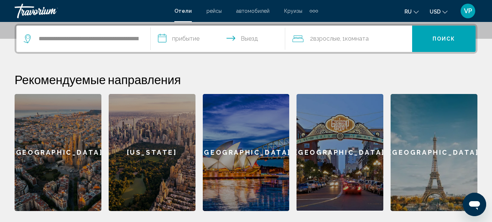
click at [176, 38] on input "**********" at bounding box center [219, 40] width 137 height 28
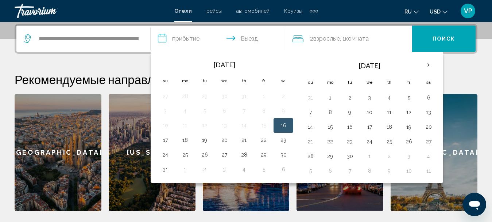
click at [287, 123] on button "16" at bounding box center [284, 125] width 12 height 10
click at [188, 142] on button "18" at bounding box center [185, 140] width 12 height 10
type input "**********"
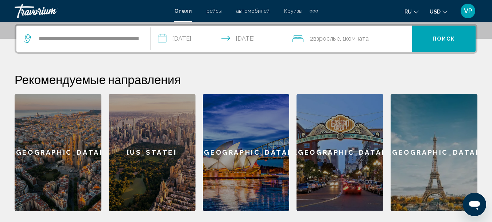
click at [369, 41] on div "2 Взрослый Взрослые , 1 Комната номера" at bounding box center [353, 39] width 120 height 10
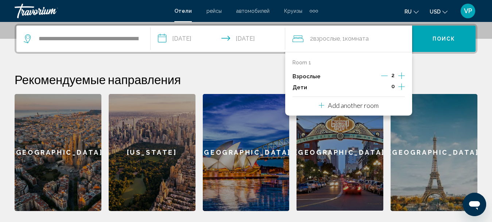
click at [400, 88] on icon "Increment children" at bounding box center [402, 86] width 7 height 9
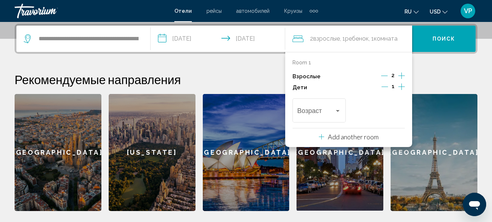
click at [400, 88] on icon "Increment children" at bounding box center [402, 86] width 7 height 9
click at [339, 111] on div "Travelers: 2 adults, 2 children" at bounding box center [338, 111] width 4 height 2
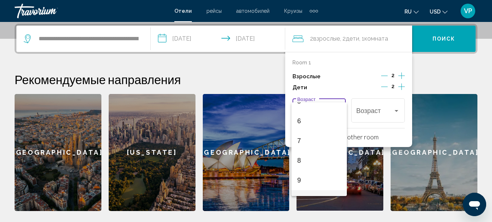
scroll to position [146, 0]
click at [305, 165] on span "10" at bounding box center [319, 163] width 44 height 20
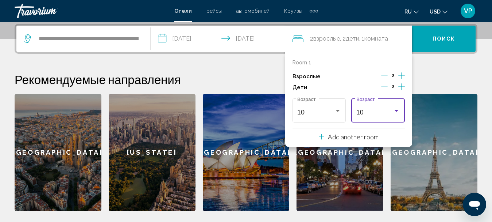
click at [373, 108] on div "10 Возраст" at bounding box center [379, 109] width 44 height 26
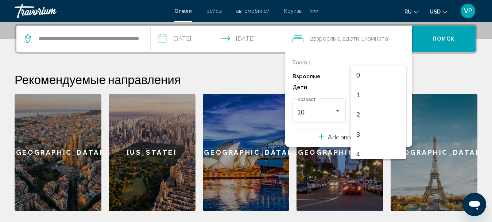
scroll to position [160, 0]
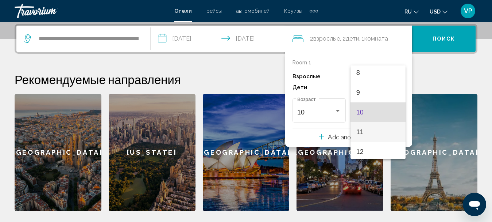
click at [371, 131] on span "11" at bounding box center [379, 132] width 44 height 20
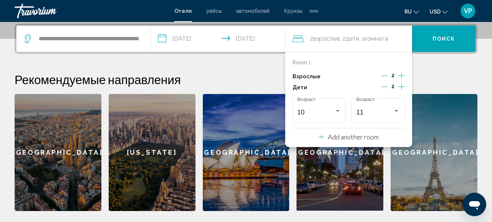
click at [446, 42] on button "Поиск" at bounding box center [444, 39] width 64 height 26
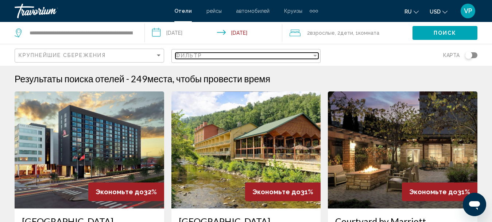
click at [208, 57] on div "Фильтр" at bounding box center [244, 56] width 137 height 6
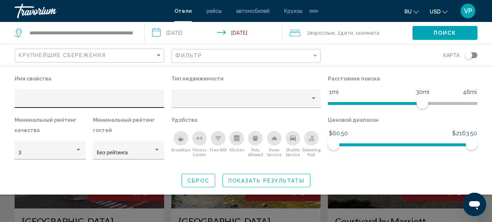
click at [97, 101] on input "Hotel Filters" at bounding box center [90, 101] width 142 height 6
paste input "**********"
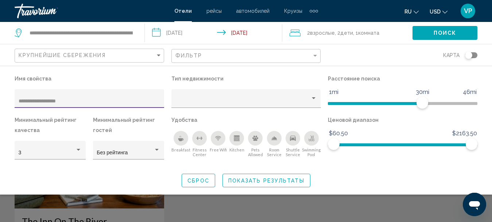
type input "**********"
click at [182, 141] on div "Breakfast" at bounding box center [181, 138] width 15 height 15
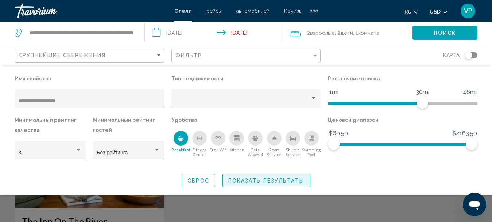
click at [254, 178] on span "Показать результаты" at bounding box center [266, 180] width 76 height 6
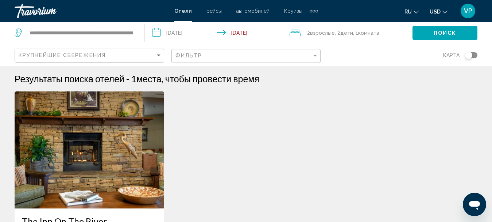
scroll to position [73, 0]
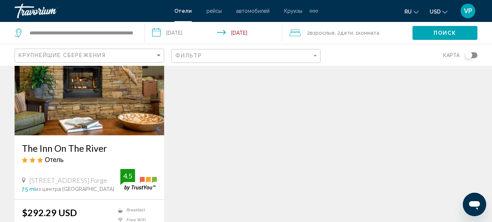
click at [85, 146] on h3 "The Inn On The River" at bounding box center [89, 147] width 135 height 11
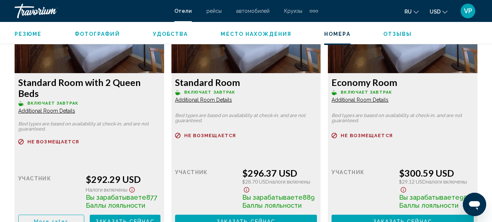
scroll to position [1216, 0]
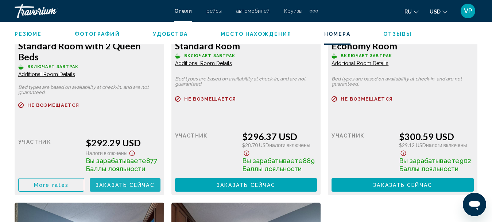
click at [114, 182] on span "Заказать сейчас" at bounding box center [125, 185] width 59 height 6
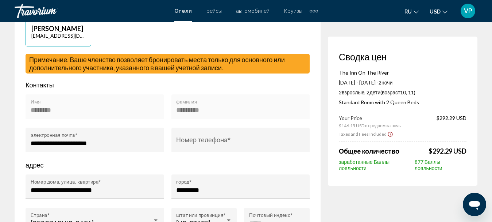
scroll to position [255, 0]
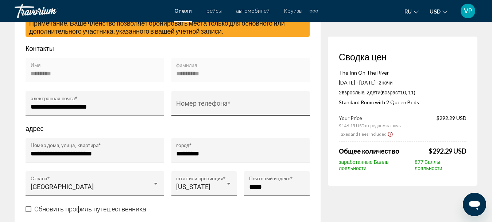
click at [198, 110] on input "Номер телефона *" at bounding box center [240, 106] width 129 height 7
type input "**********"
click at [226, 80] on div "********* фамилия" at bounding box center [240, 72] width 129 height 19
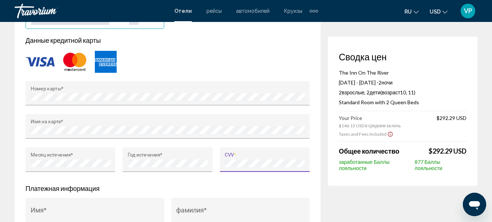
scroll to position [730, 0]
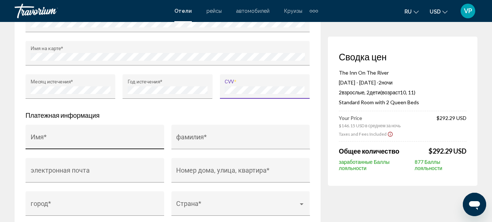
click at [107, 142] on input "Имя *" at bounding box center [95, 140] width 129 height 7
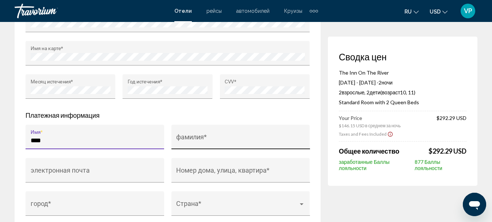
type input "****"
click at [207, 147] on div "фамилия *" at bounding box center [240, 139] width 129 height 19
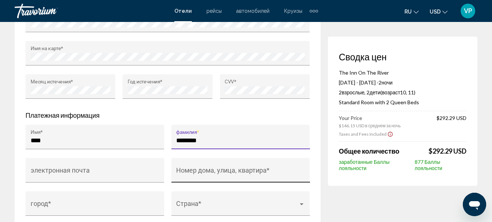
type input "********"
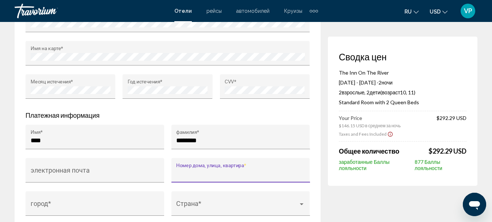
click at [187, 176] on input "Номер дома, улица, квартира *" at bounding box center [240, 173] width 129 height 7
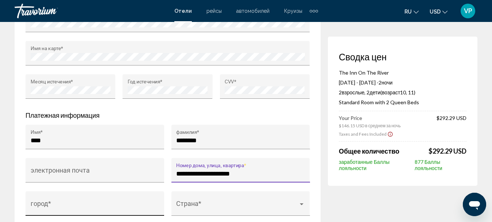
scroll to position [766, 0]
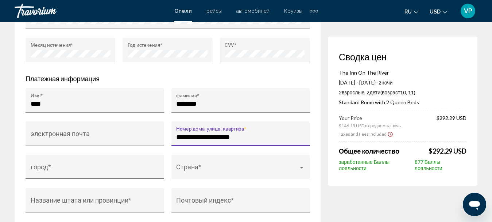
type input "**********"
click at [127, 171] on input "город *" at bounding box center [95, 169] width 129 height 7
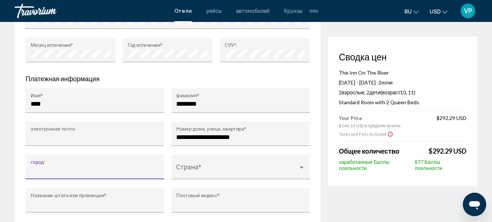
type input "*********"
type input "**********"
type input "**"
type input "*****"
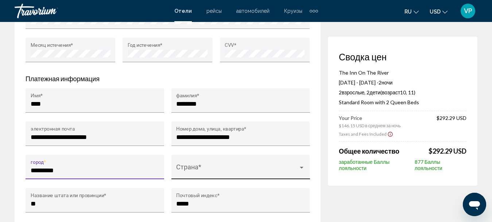
click at [198, 170] on span "Main content" at bounding box center [237, 169] width 122 height 7
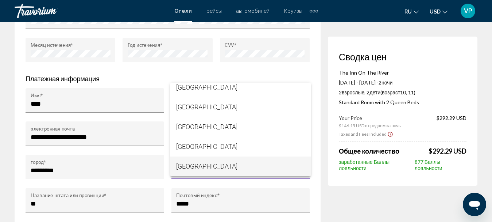
scroll to position [4690, 0]
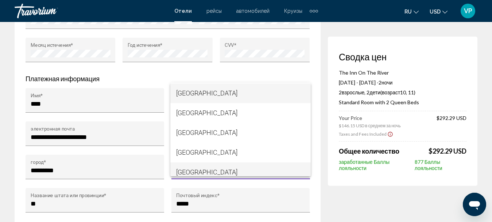
click at [201, 171] on span "United States of America" at bounding box center [240, 172] width 129 height 20
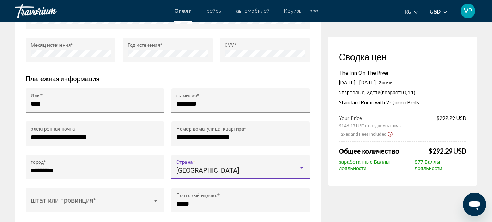
scroll to position [4696, 0]
click at [120, 202] on span "Main content" at bounding box center [92, 203] width 122 height 7
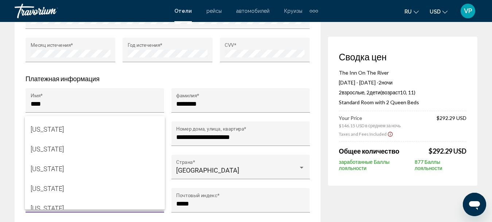
scroll to position [604, 0]
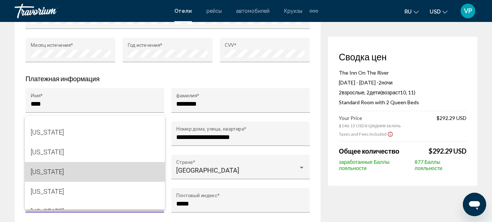
click at [96, 173] on span "North Carolina" at bounding box center [95, 172] width 129 height 20
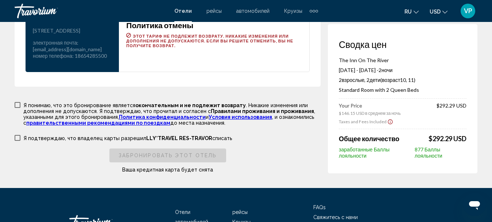
scroll to position [1095, 0]
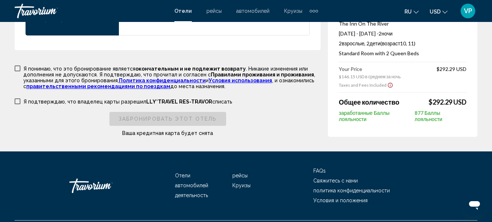
click at [19, 71] on span "Main content" at bounding box center [18, 68] width 6 height 6
click at [16, 104] on span "Main content" at bounding box center [18, 101] width 6 height 6
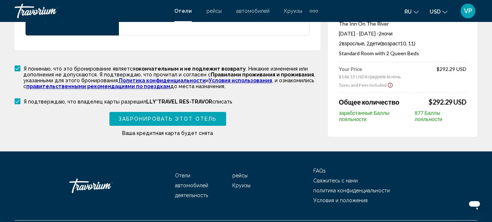
click at [124, 122] on span "Забронировать этот отель" at bounding box center [168, 119] width 98 height 6
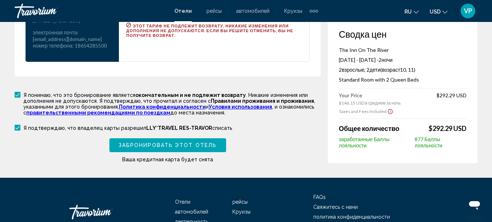
scroll to position [0, 0]
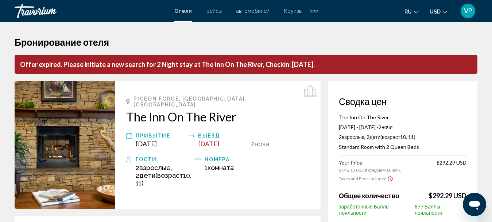
drag, startPoint x: 364, startPoint y: 41, endPoint x: 368, endPoint y: 41, distance: 4.0
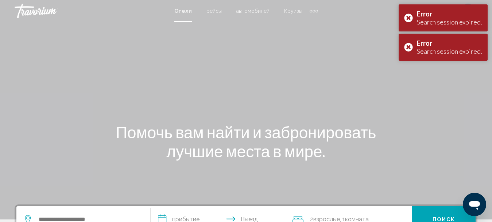
scroll to position [109, 0]
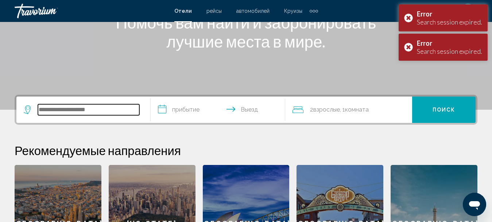
click at [116, 113] on input "Search widget" at bounding box center [88, 109] width 101 height 11
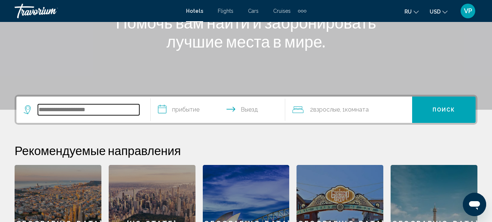
drag, startPoint x: 77, startPoint y: 113, endPoint x: 82, endPoint y: 112, distance: 5.7
click at [78, 113] on input "Search widget" at bounding box center [88, 109] width 101 height 11
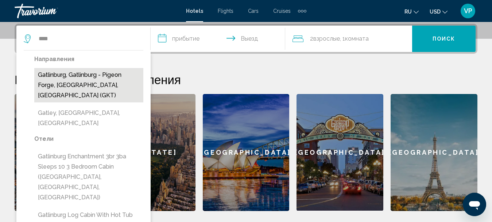
click at [93, 77] on button "Gatlinburg, Gatlinburg - Pigeon Forge, TN, United States (GKT)" at bounding box center [88, 85] width 109 height 34
type input "**********"
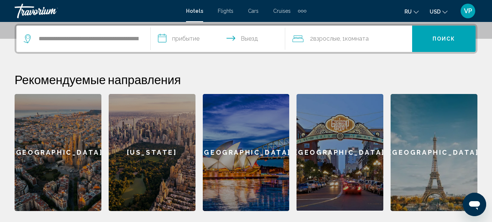
click at [177, 38] on input "**********" at bounding box center [219, 40] width 137 height 28
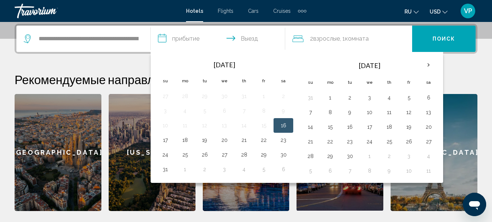
click at [285, 123] on button "16" at bounding box center [284, 125] width 12 height 10
click at [182, 143] on button "18" at bounding box center [185, 140] width 12 height 10
type input "**********"
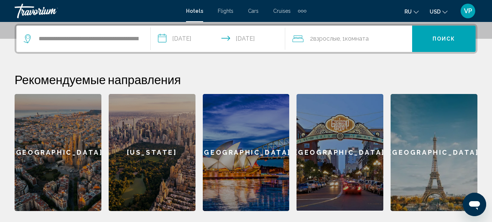
click at [354, 38] on span "Комната" at bounding box center [357, 38] width 24 height 7
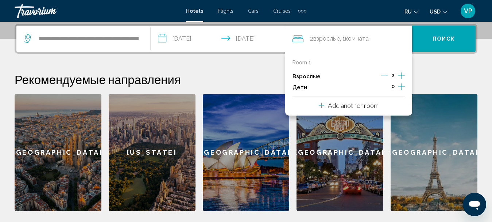
click at [402, 88] on icon "Increment children" at bounding box center [402, 86] width 7 height 9
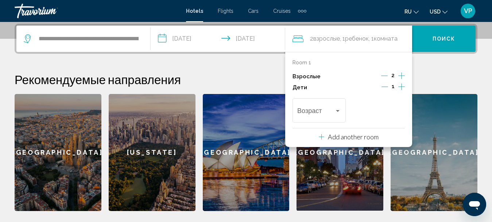
click at [402, 88] on icon "Increment children" at bounding box center [402, 86] width 7 height 9
click at [323, 116] on span "Travelers: 2 adults, 2 children" at bounding box center [315, 111] width 37 height 7
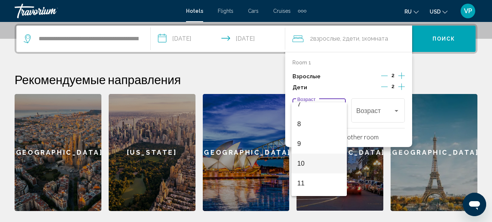
scroll to position [182, 0]
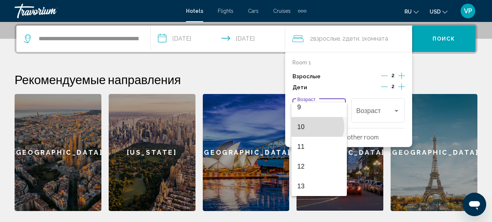
click at [317, 127] on span "10" at bounding box center [319, 127] width 44 height 20
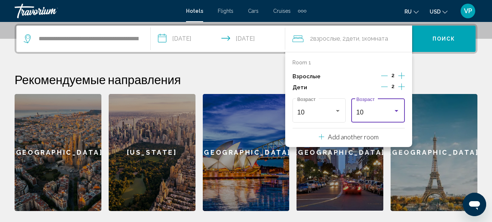
click at [377, 112] on div "10" at bounding box center [375, 111] width 37 height 7
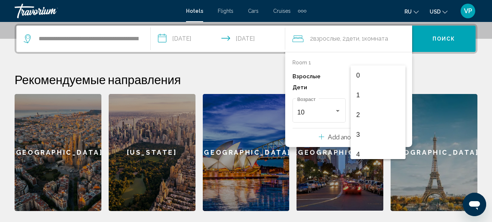
scroll to position [160, 0]
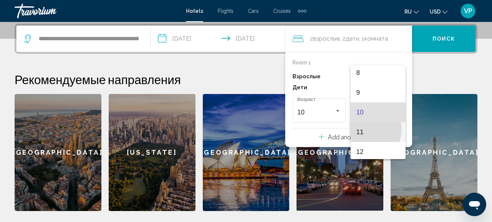
click at [360, 129] on span "11" at bounding box center [379, 132] width 44 height 20
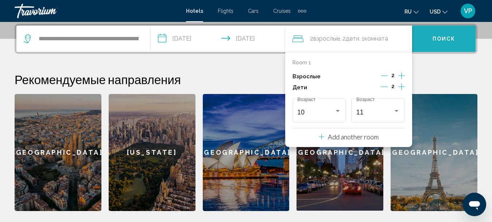
click at [443, 39] on span "Поиск" at bounding box center [444, 39] width 23 height 6
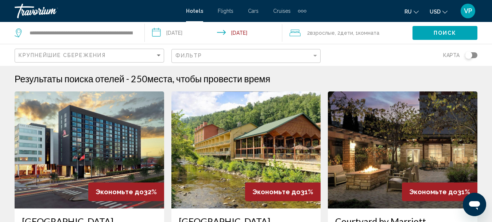
click at [270, 52] on div "Фильтр" at bounding box center [247, 56] width 143 height 14
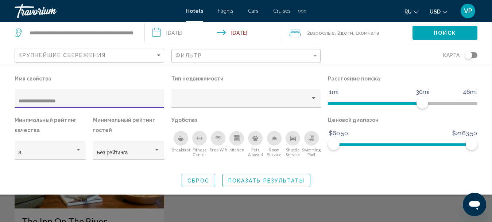
type input "**********"
click at [180, 137] on icon "Breakfast" at bounding box center [181, 138] width 6 height 6
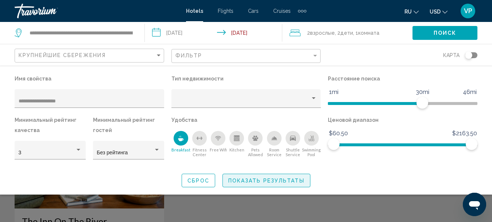
click at [279, 181] on span "Показать результаты" at bounding box center [266, 180] width 76 height 6
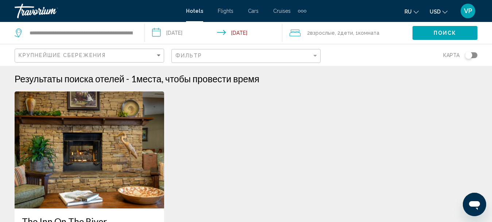
scroll to position [73, 0]
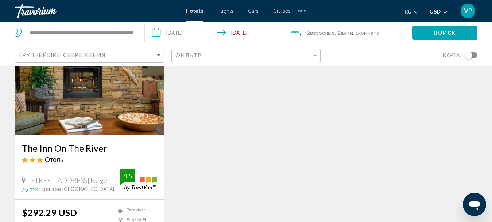
click at [85, 149] on h3 "The Inn On The River" at bounding box center [89, 147] width 135 height 11
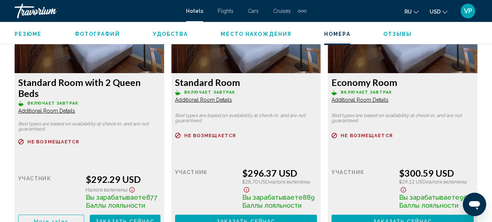
scroll to position [1216, 0]
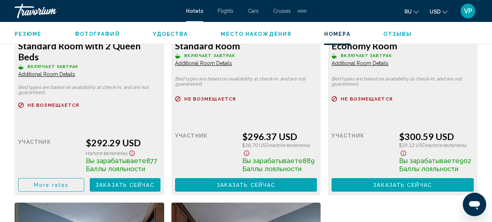
click at [121, 182] on span "Заказать сейчас" at bounding box center [125, 185] width 59 height 6
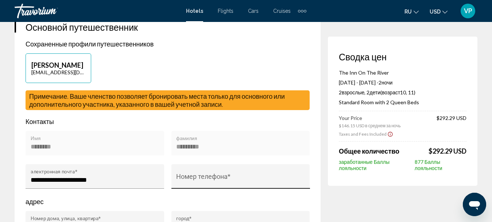
scroll to position [219, 0]
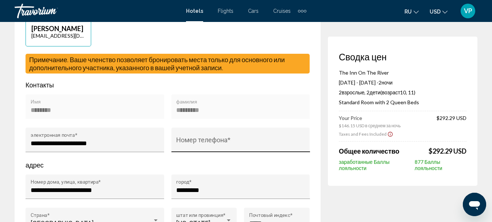
click at [199, 144] on input "Номер телефона *" at bounding box center [240, 142] width 129 height 7
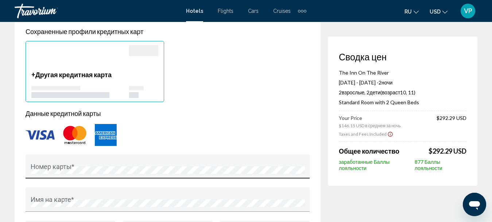
scroll to position [620, 0]
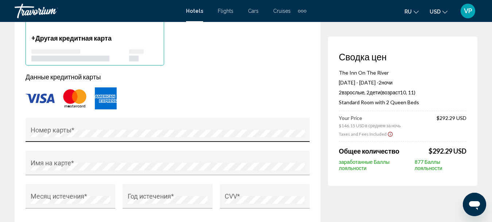
type input "**********"
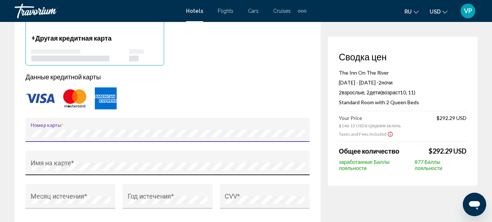
click at [128, 164] on div "Имя на карте *" at bounding box center [168, 164] width 274 height 19
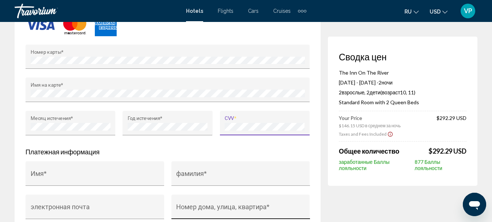
scroll to position [766, 0]
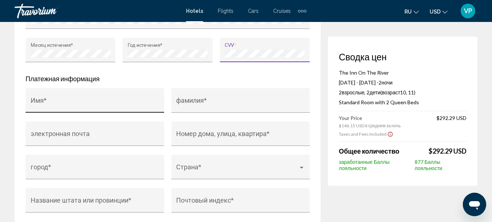
click at [125, 105] on input "Имя *" at bounding box center [95, 103] width 129 height 7
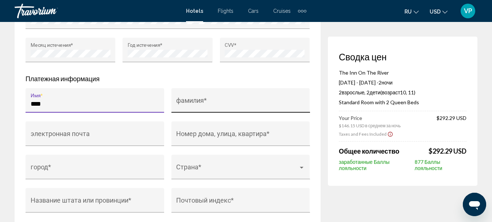
type input "****"
click at [200, 107] on input "фамилия *" at bounding box center [240, 103] width 129 height 7
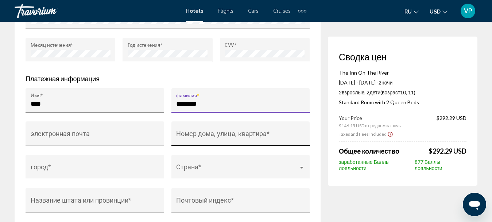
type input "********"
click at [191, 139] on input "Номер дома, улица, квартира *" at bounding box center [240, 136] width 129 height 7
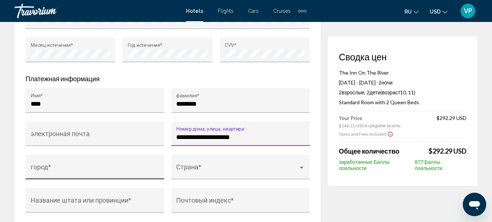
type input "**********"
click at [115, 168] on div "город *" at bounding box center [95, 168] width 129 height 19
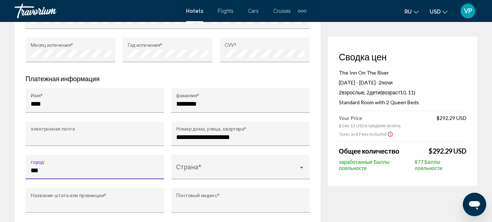
type input "*********"
type input "**********"
type input "**"
type input "*****"
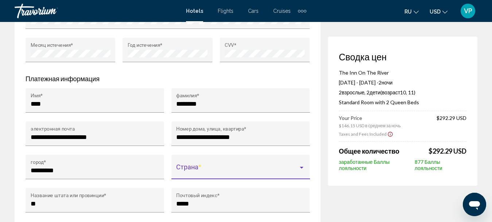
click at [218, 174] on span "Main content" at bounding box center [237, 169] width 122 height 7
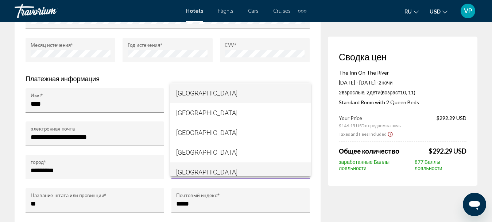
click at [220, 168] on span "United States of America" at bounding box center [240, 172] width 129 height 20
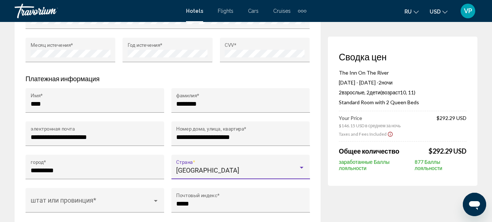
scroll to position [4696, 0]
click at [121, 203] on span "Main content" at bounding box center [92, 203] width 122 height 7
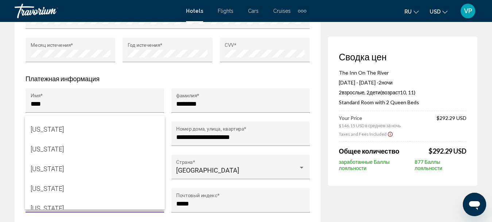
scroll to position [604, 0]
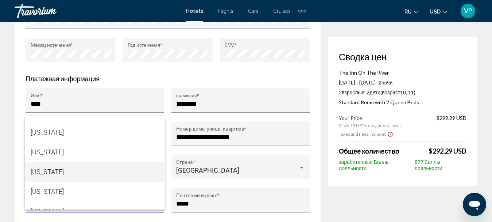
click at [139, 171] on span "North Carolina" at bounding box center [95, 172] width 129 height 20
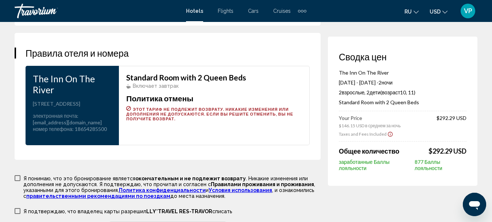
scroll to position [1022, 0]
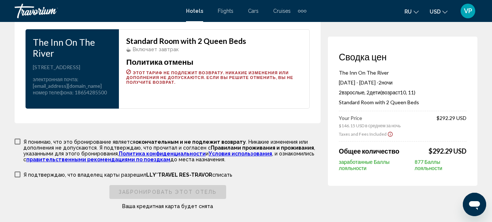
click at [16, 144] on span "Main content" at bounding box center [18, 141] width 6 height 6
click at [18, 177] on span "Main content" at bounding box center [18, 174] width 6 height 6
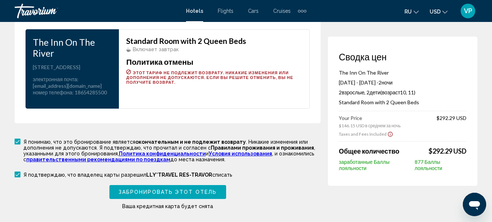
click at [126, 195] on span "Забронировать этот отель" at bounding box center [168, 192] width 98 height 6
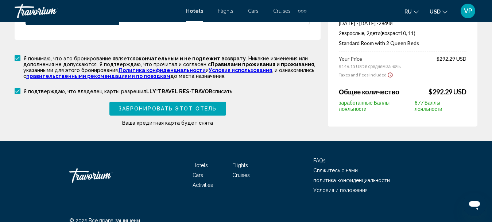
scroll to position [1149, 0]
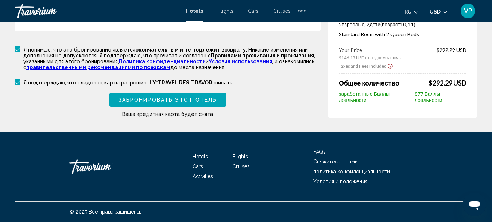
click at [193, 99] on span "Забронировать этот отель" at bounding box center [168, 100] width 98 height 6
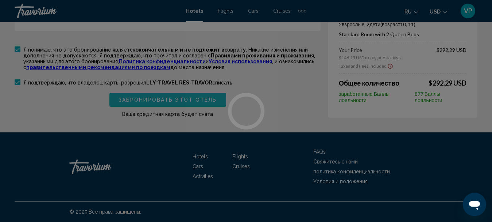
scroll to position [0, 0]
